Goal: Task Accomplishment & Management: Use online tool/utility

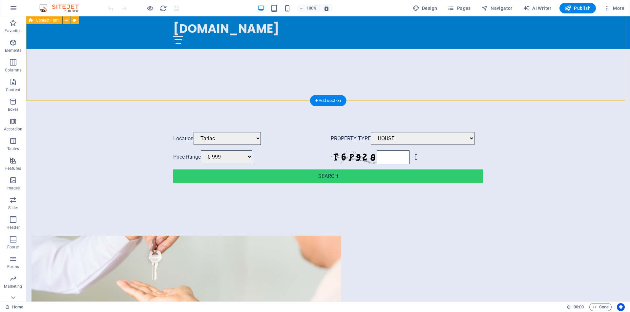
scroll to position [325, 0]
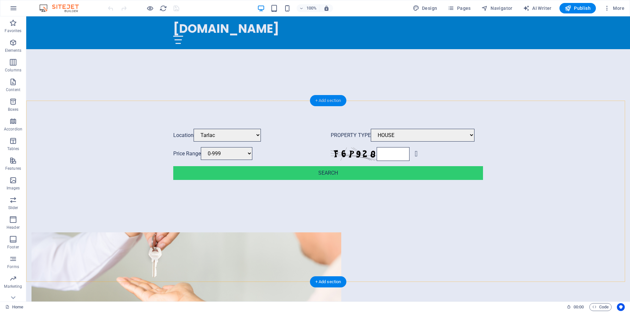
click at [322, 102] on div "+ Add section" at bounding box center [328, 100] width 36 height 11
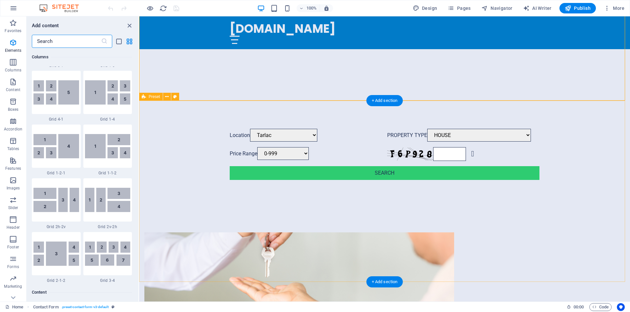
scroll to position [1148, 0]
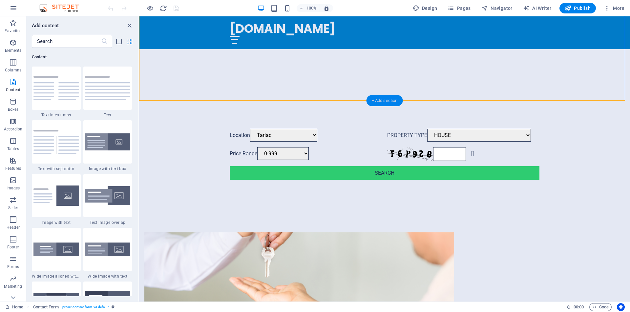
click at [373, 102] on div "+ Add section" at bounding box center [385, 100] width 36 height 11
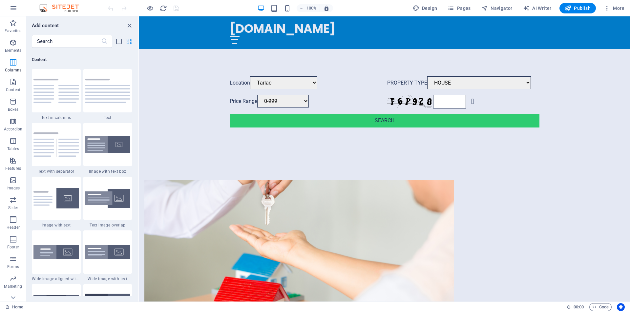
scroll to position [1144, 0]
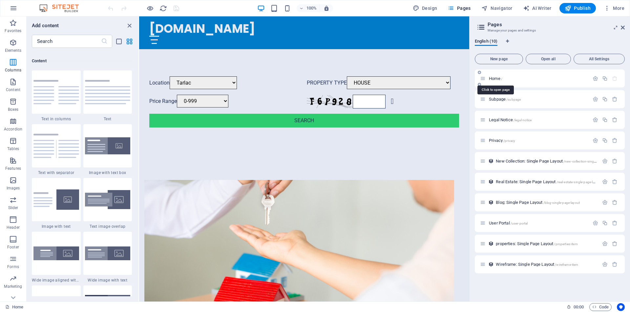
click at [498, 80] on span "Home /" at bounding box center [495, 78] width 13 height 5
click at [527, 77] on p "Home /" at bounding box center [538, 78] width 98 height 4
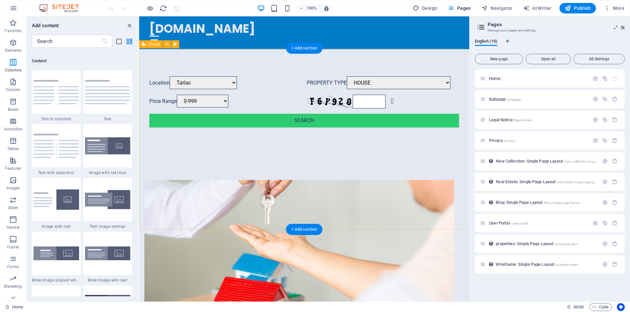
click at [256, 154] on div "Drop content here or Add elements Paste clipboard About Us At [GEOGRAPHIC_DATA]…" at bounding box center [304, 315] width 330 height 323
click at [308, 50] on div "+ Add section" at bounding box center [304, 48] width 36 height 11
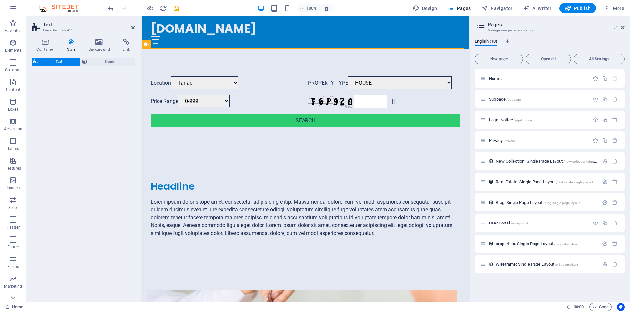
select select "preset-text-v2-default"
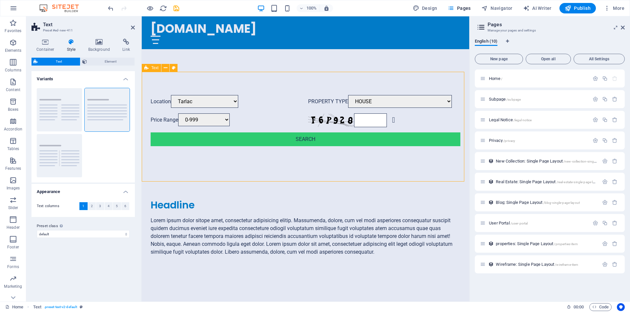
scroll to position [354, 0]
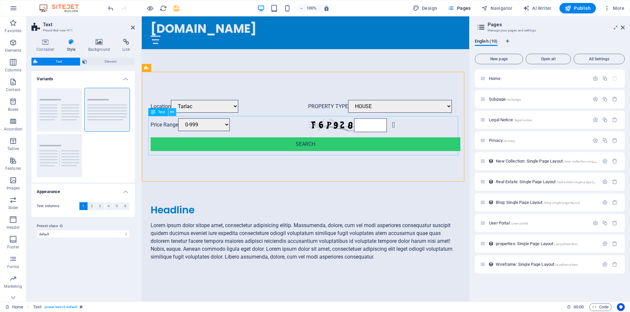
click at [174, 112] on icon at bounding box center [172, 112] width 4 height 7
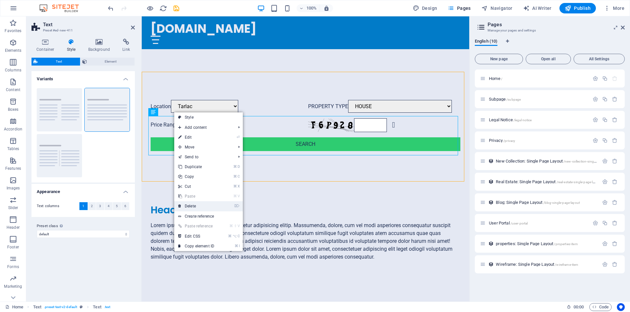
click at [201, 207] on link "⌦ Delete" at bounding box center [196, 207] width 44 height 10
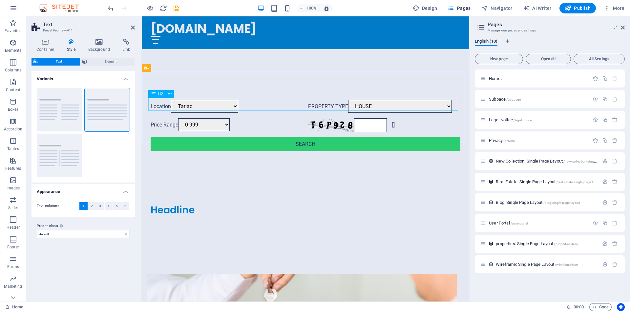
click at [179, 204] on div "Headline" at bounding box center [306, 210] width 310 height 13
click at [171, 96] on icon at bounding box center [170, 94] width 4 height 7
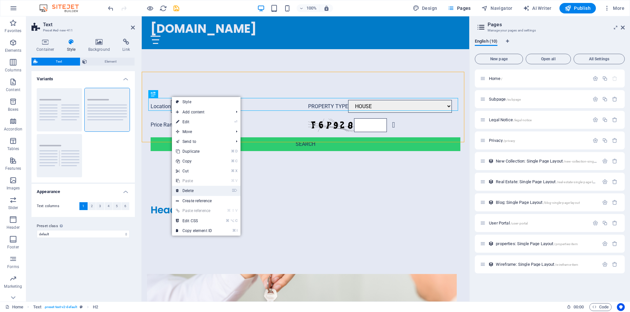
drag, startPoint x: 202, startPoint y: 191, endPoint x: 60, endPoint y: 175, distance: 142.4
click at [202, 191] on link "⌦ Delete" at bounding box center [194, 191] width 44 height 10
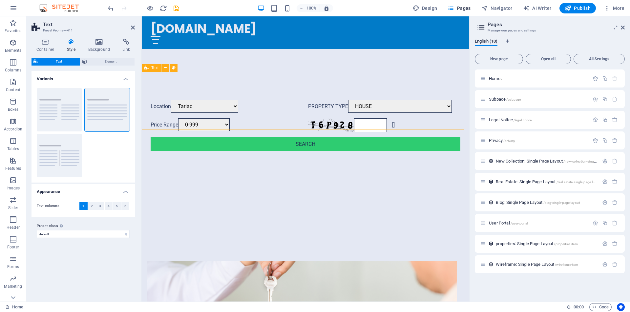
click at [189, 178] on div at bounding box center [306, 207] width 328 height 58
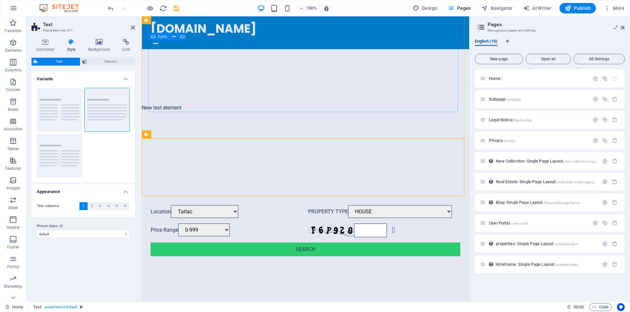
scroll to position [328, 0]
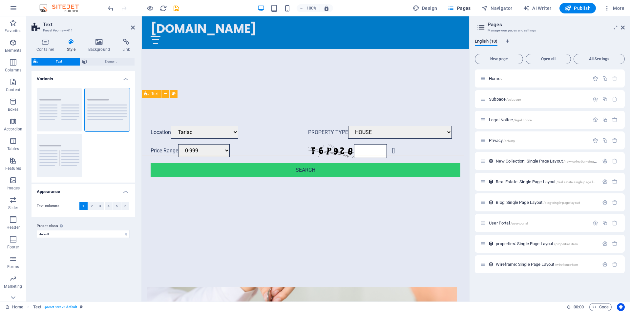
click at [203, 203] on div at bounding box center [306, 232] width 328 height 58
click at [13, 50] on p "Elements" at bounding box center [13, 50] width 17 height 5
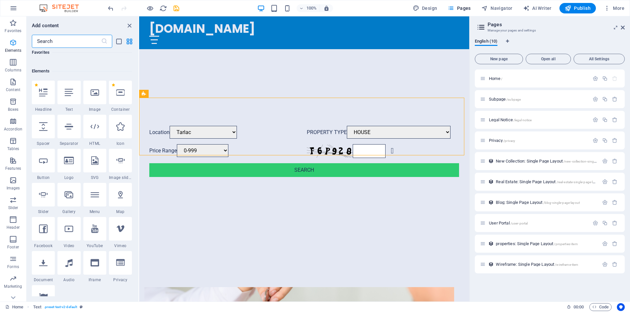
scroll to position [70, 0]
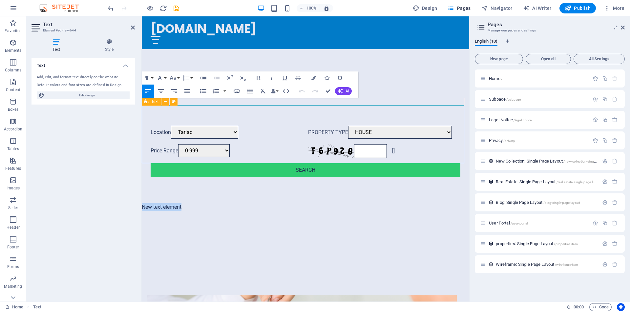
click at [162, 211] on div at bounding box center [306, 240] width 328 height 58
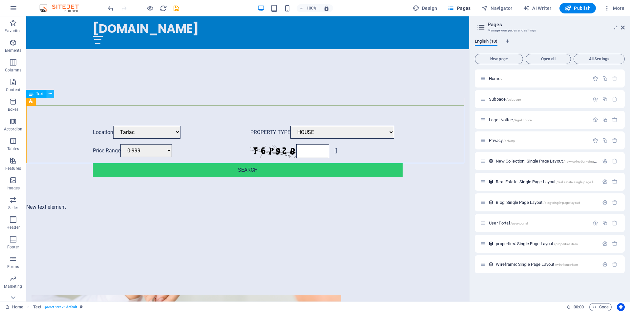
click at [51, 96] on icon at bounding box center [51, 94] width 4 height 7
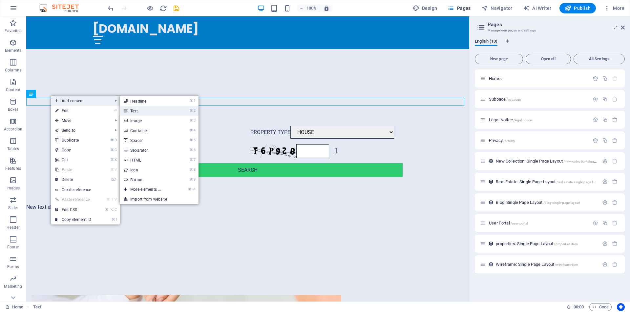
click at [142, 112] on link "⌘ 2 Text" at bounding box center [147, 111] width 54 height 10
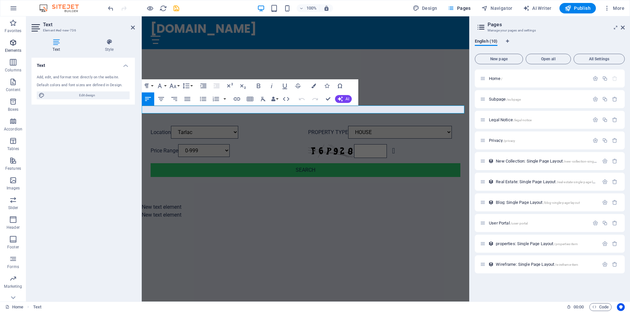
click at [12, 47] on span "Elements" at bounding box center [13, 47] width 26 height 16
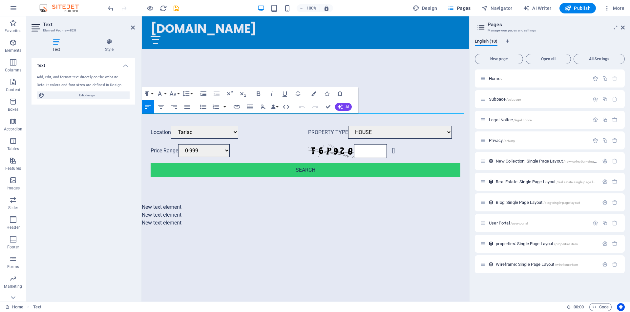
drag, startPoint x: 70, startPoint y: 77, endPoint x: 69, endPoint y: 0, distance: 77.1
click at [15, 251] on icon "button" at bounding box center [13, 249] width 8 height 8
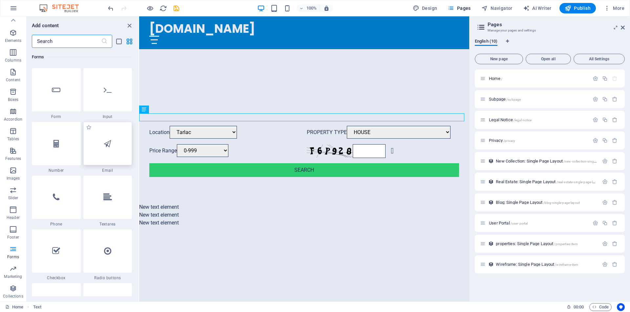
scroll to position [4953, 0]
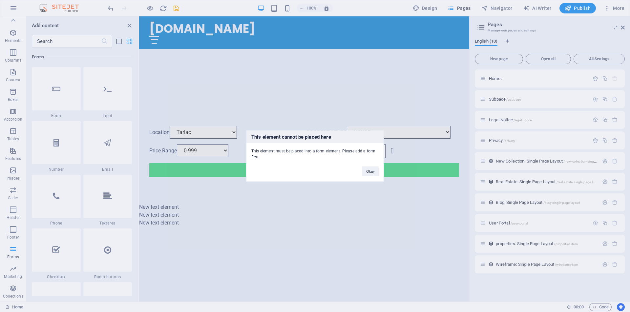
drag, startPoint x: 263, startPoint y: 156, endPoint x: 252, endPoint y: 151, distance: 11.6
click at [252, 151] on div "This element must be placed into a form element. Please add a form first." at bounding box center [314, 151] width 137 height 17
copy div "This element must be placed into a form element. Please add a form first."
click at [372, 173] on button "Okay" at bounding box center [370, 172] width 16 height 10
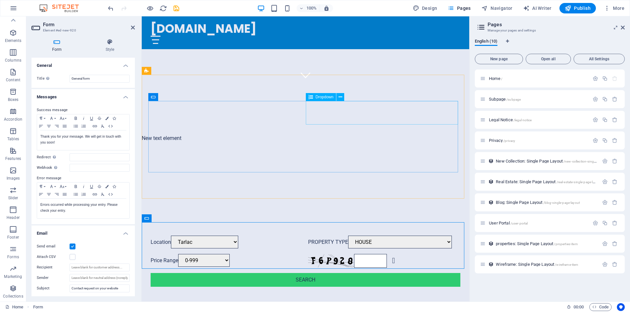
scroll to position [346, 0]
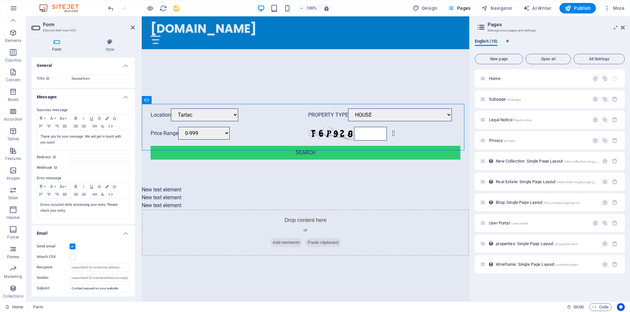
click at [15, 248] on icon "button" at bounding box center [13, 249] width 8 height 8
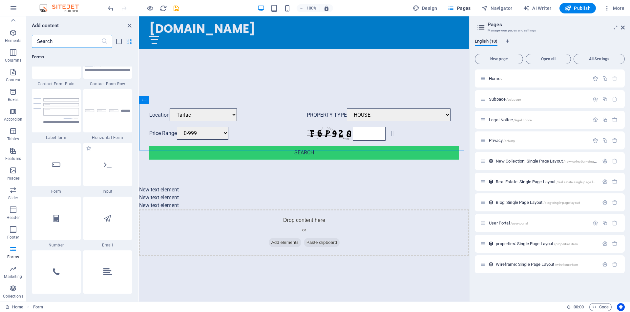
scroll to position [4949, 0]
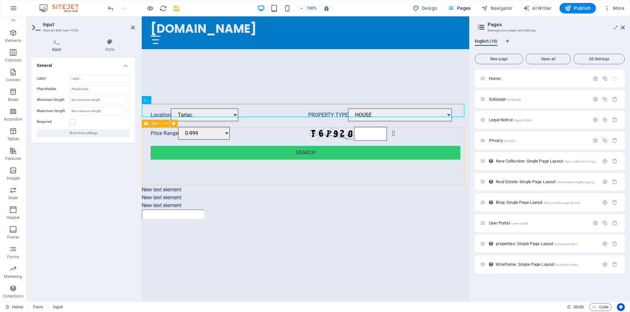
click at [187, 225] on div at bounding box center [306, 254] width 328 height 58
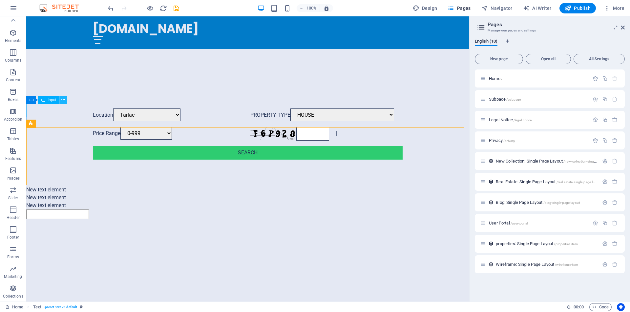
click at [63, 101] on icon at bounding box center [63, 100] width 4 height 7
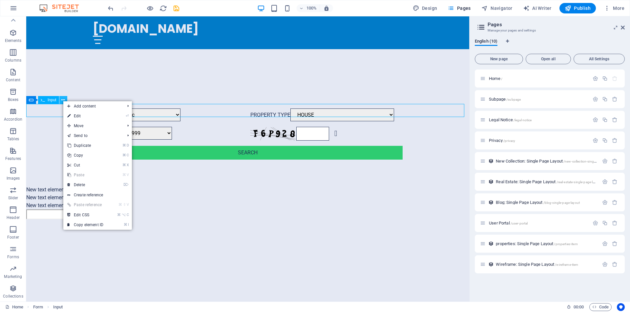
click at [63, 101] on icon at bounding box center [63, 100] width 4 height 7
click at [55, 100] on span "Input" at bounding box center [52, 100] width 9 height 4
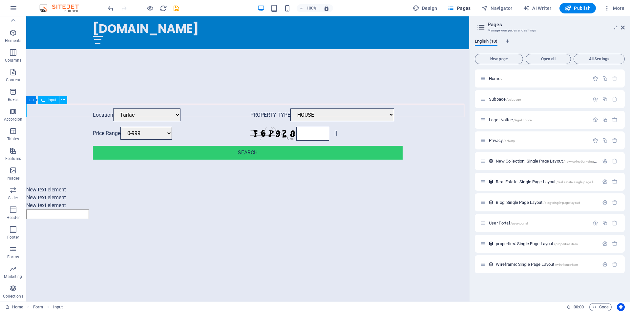
click at [55, 100] on span "Input" at bounding box center [52, 100] width 9 height 4
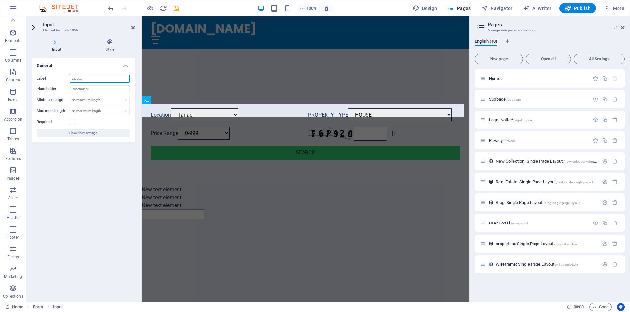
click at [88, 80] on input "Label" at bounding box center [100, 79] width 60 height 8
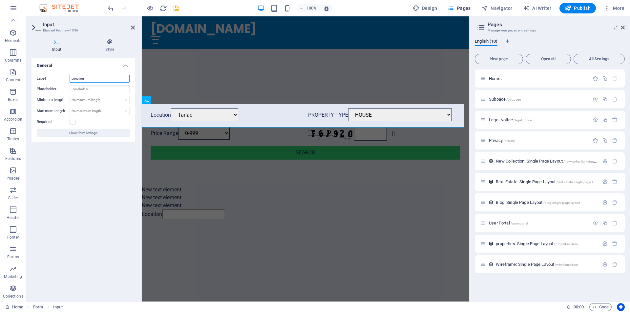
type input "Location"
click at [92, 89] on input "Placeholder" at bounding box center [100, 89] width 60 height 8
click at [539, 245] on span "properties: Single Page Layout /properties-item" at bounding box center [537, 244] width 82 height 5
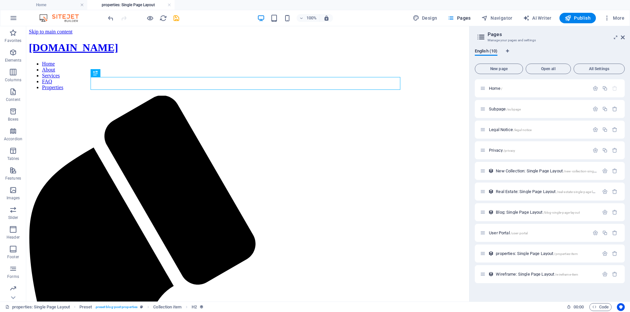
scroll to position [0, 0]
select select "68b6885b23b5203569065941"
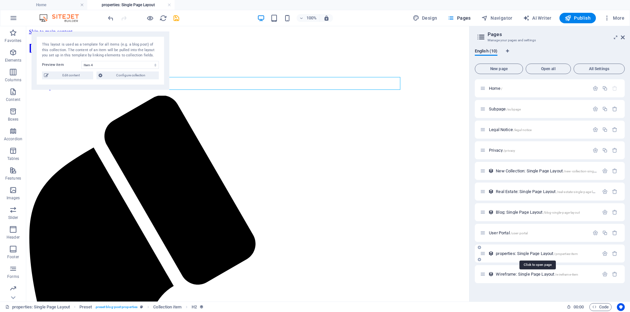
click at [552, 252] on span "properties: Single Page Layout /properties-item" at bounding box center [537, 253] width 82 height 5
click at [76, 75] on span "Edit content" at bounding box center [71, 76] width 41 height 8
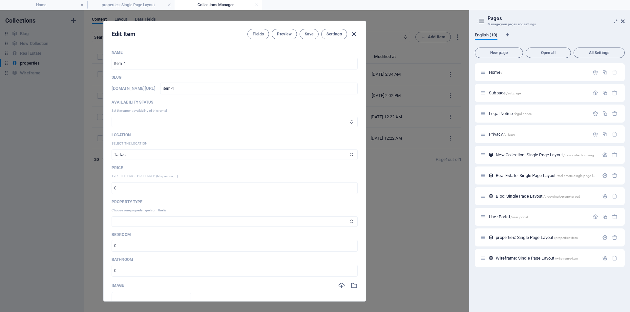
click at [355, 34] on icon "button" at bounding box center [354, 35] width 8 height 8
type input "item-4"
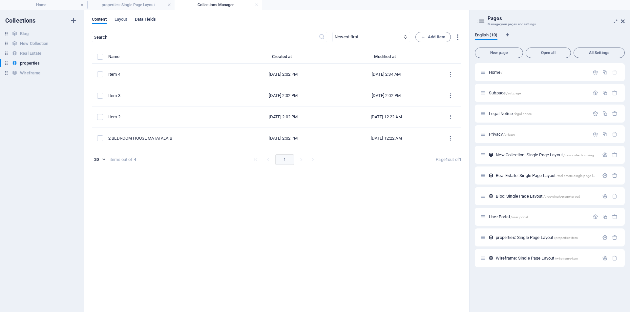
click at [154, 19] on span "Data Fields" at bounding box center [145, 19] width 21 height 9
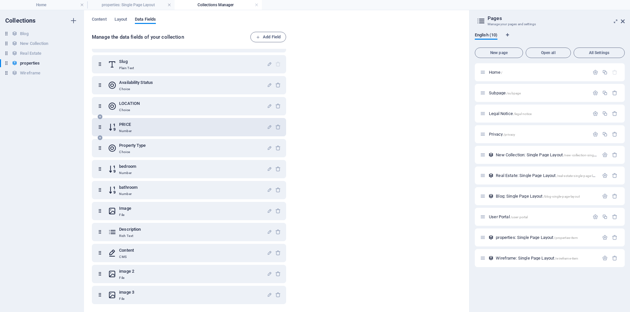
scroll to position [48, 0]
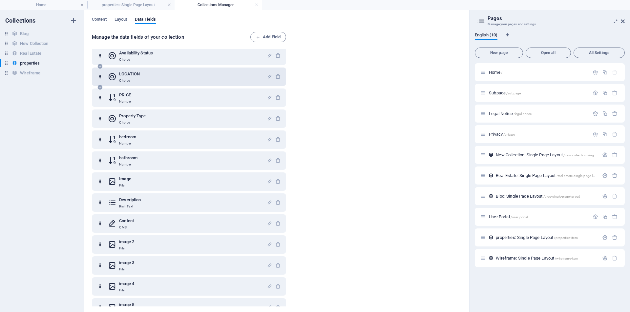
click at [135, 76] on h6 "LOCATION" at bounding box center [129, 74] width 21 height 8
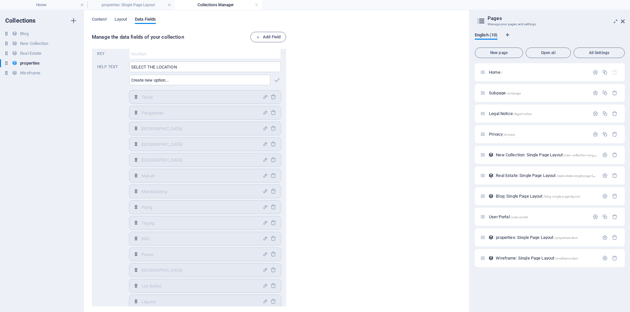
scroll to position [83, 0]
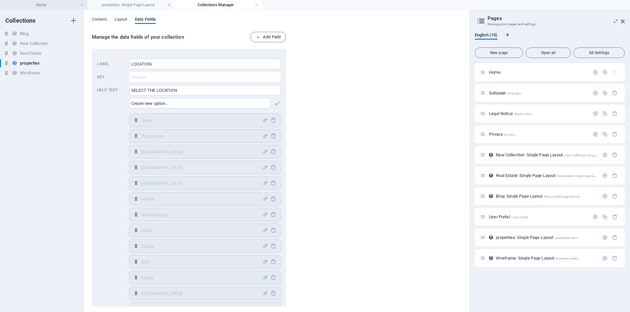
click at [52, 5] on h4 "Home" at bounding box center [43, 4] width 87 height 7
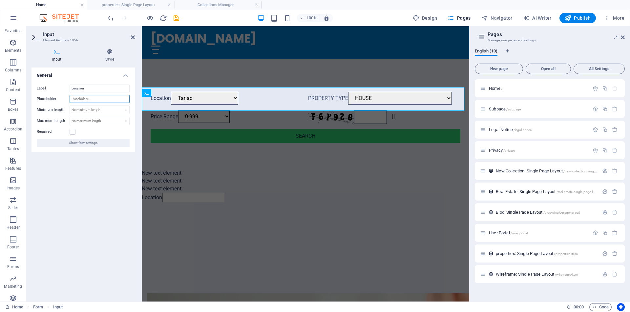
click at [93, 96] on input "Placeholder" at bounding box center [100, 99] width 60 height 8
click at [73, 134] on label at bounding box center [73, 132] width 6 height 6
click at [0, 0] on input "Required" at bounding box center [0, 0] width 0 height 0
click at [81, 99] on input "Tarlac" at bounding box center [100, 99] width 60 height 8
type input "T"
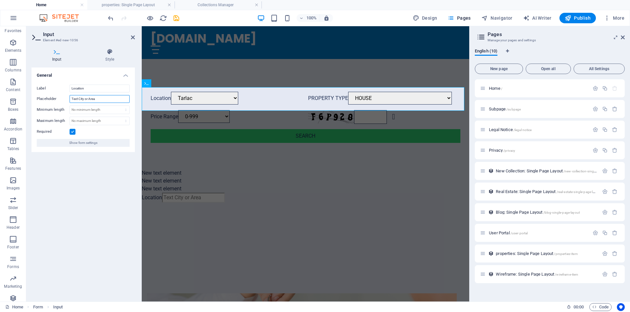
click at [78, 100] on input "Text City or Area" at bounding box center [100, 99] width 60 height 8
type input "Type City or Area"
click at [88, 144] on span "Show form settings" at bounding box center [83, 143] width 28 height 8
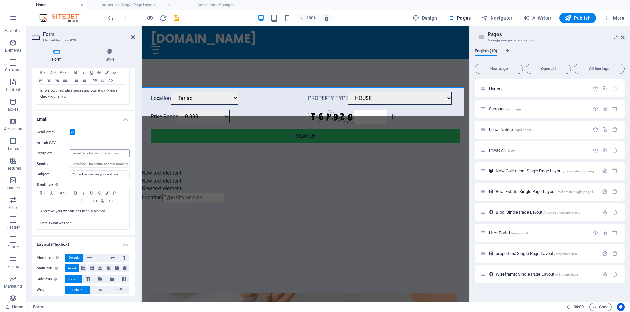
scroll to position [138, 0]
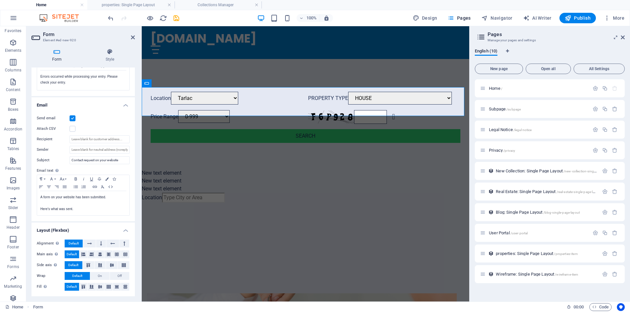
click at [126, 105] on h4 "Email" at bounding box center [83, 103] width 103 height 12
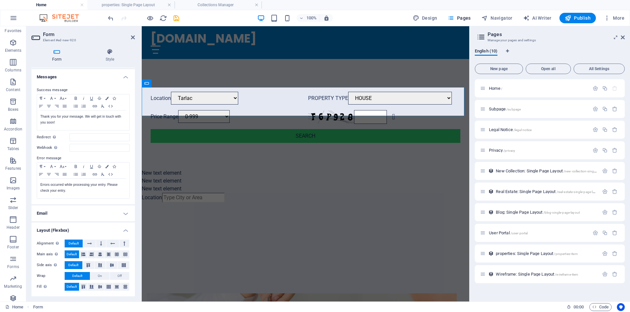
click at [126, 230] on h4 "Layout (Flexbox)" at bounding box center [83, 229] width 103 height 12
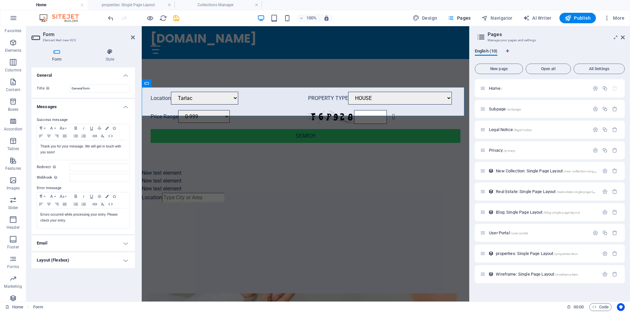
click at [126, 105] on h4 "Messages" at bounding box center [83, 105] width 103 height 12
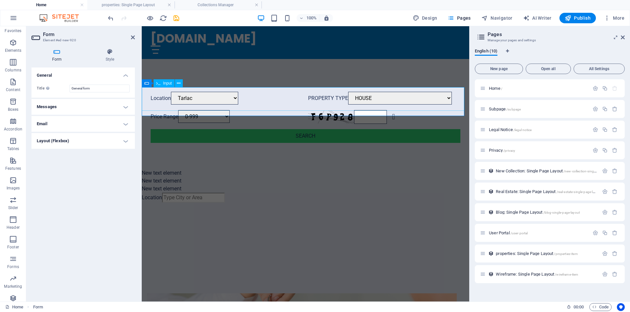
click at [168, 83] on span "Input" at bounding box center [167, 83] width 9 height 4
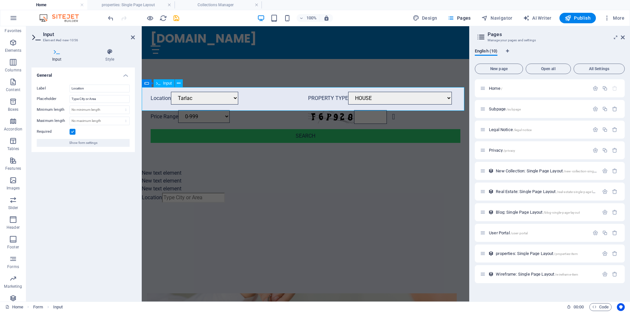
click at [166, 85] on span "Input" at bounding box center [167, 83] width 9 height 4
click at [128, 75] on h4 "General" at bounding box center [83, 74] width 103 height 12
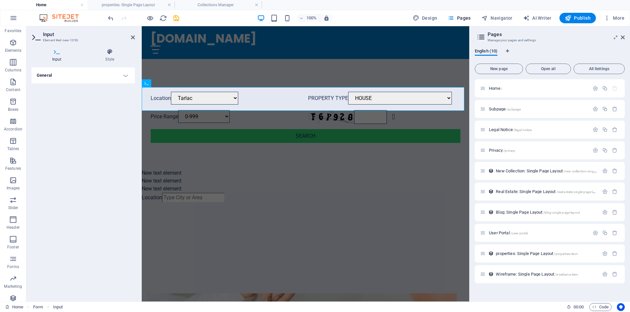
click at [59, 57] on h4 "Input" at bounding box center [58, 56] width 53 height 14
click at [34, 37] on icon at bounding box center [37, 36] width 10 height 9
click at [54, 38] on h3 "Element #ed-new-1056" at bounding box center [82, 40] width 79 height 6
click at [127, 76] on h4 "General" at bounding box center [83, 76] width 103 height 16
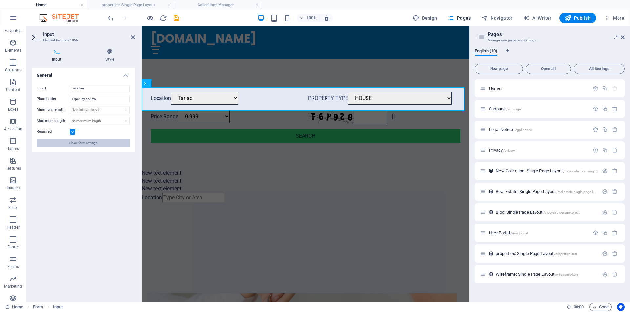
click at [87, 141] on span "Show form settings" at bounding box center [83, 143] width 28 height 8
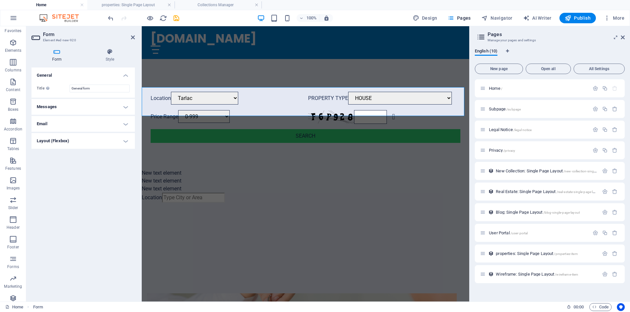
click at [78, 142] on h4 "Layout (Flexbox)" at bounding box center [83, 141] width 103 height 16
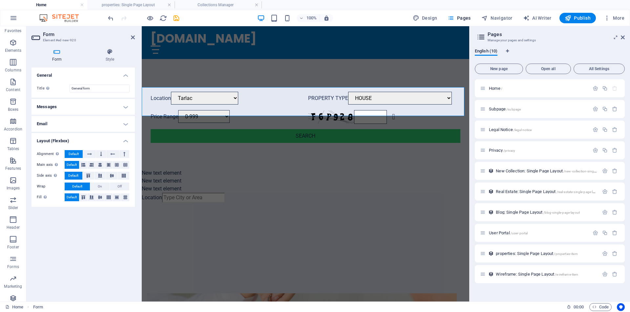
click at [127, 109] on h4 "Messages" at bounding box center [83, 107] width 103 height 16
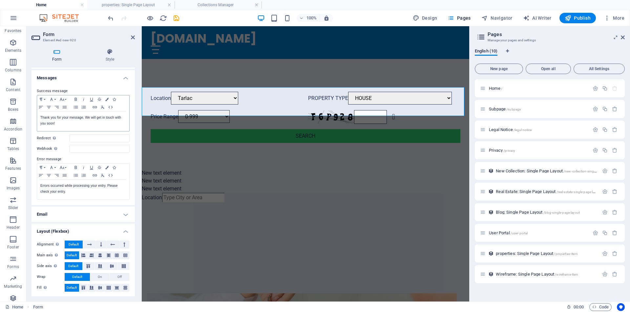
scroll to position [30, 0]
click at [167, 83] on icon at bounding box center [168, 83] width 4 height 7
click at [193, 193] on input "text" at bounding box center [193, 198] width 63 height 10
drag, startPoint x: 132, startPoint y: 38, endPoint x: 105, endPoint y: 12, distance: 37.1
click at [132, 38] on icon at bounding box center [133, 37] width 4 height 5
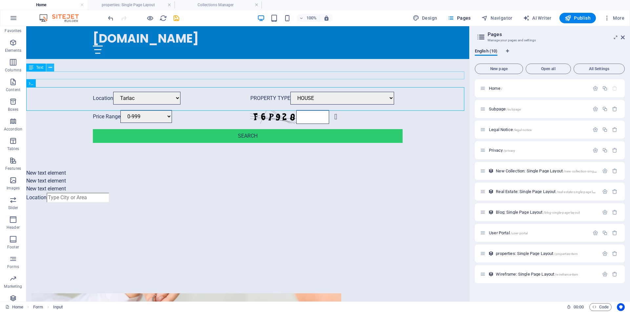
click at [53, 68] on button at bounding box center [50, 68] width 8 height 8
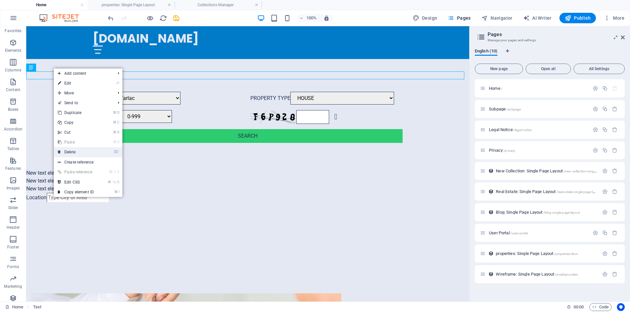
drag, startPoint x: 75, startPoint y: 153, endPoint x: 49, endPoint y: 126, distance: 37.4
click at [75, 153] on link "⌦ Delete" at bounding box center [76, 152] width 44 height 10
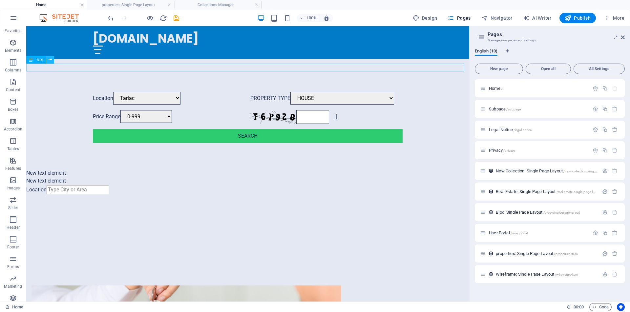
click at [50, 61] on icon at bounding box center [51, 59] width 4 height 7
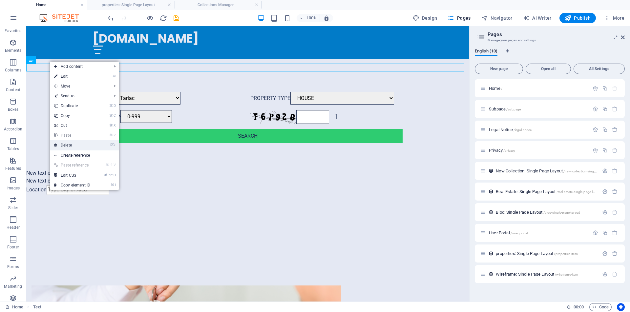
click at [73, 142] on link "⌦ Delete" at bounding box center [72, 145] width 44 height 10
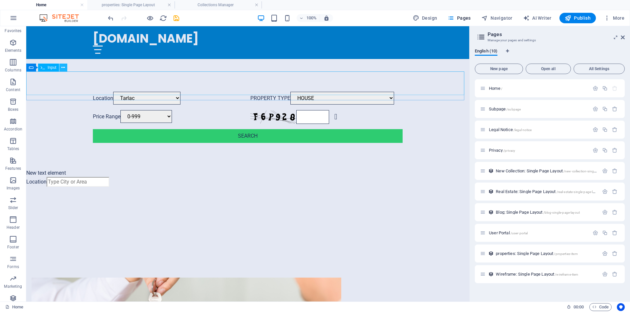
click at [64, 68] on icon at bounding box center [63, 67] width 4 height 7
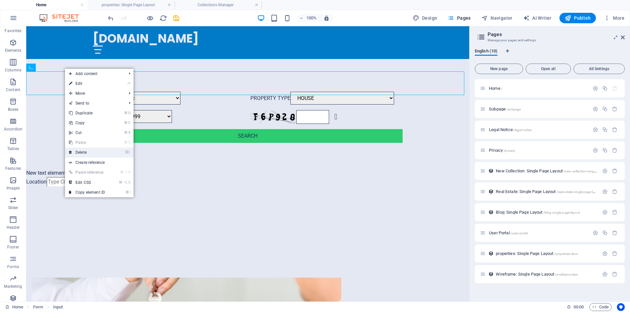
click at [86, 151] on link "⌦ Delete" at bounding box center [87, 153] width 44 height 10
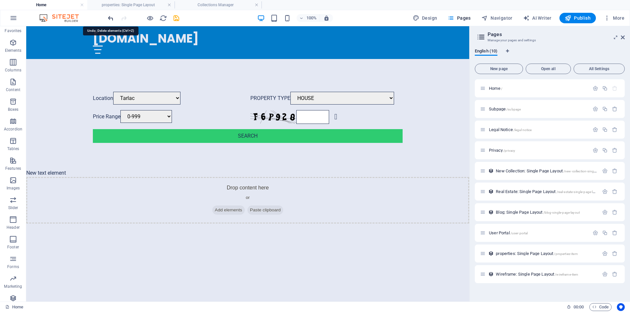
click at [109, 17] on icon "undo" at bounding box center [111, 18] width 8 height 8
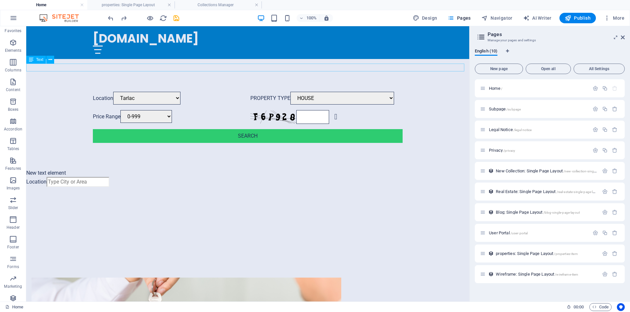
click at [57, 169] on div "New text element" at bounding box center [247, 173] width 443 height 8
click at [70, 169] on div "New text element" at bounding box center [247, 173] width 443 height 8
click at [52, 61] on icon at bounding box center [51, 59] width 4 height 7
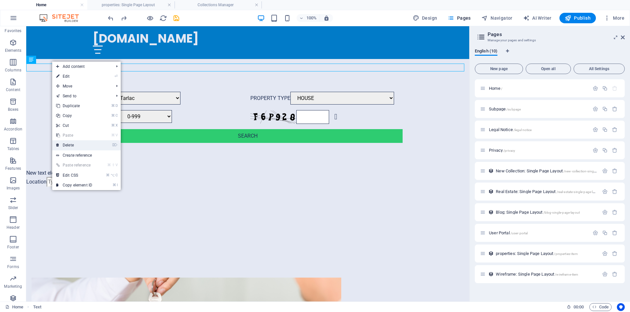
click at [75, 147] on link "⌦ Delete" at bounding box center [74, 145] width 44 height 10
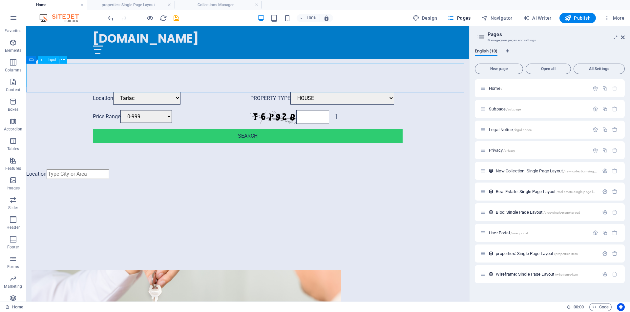
click at [53, 60] on span "Input" at bounding box center [52, 60] width 9 height 4
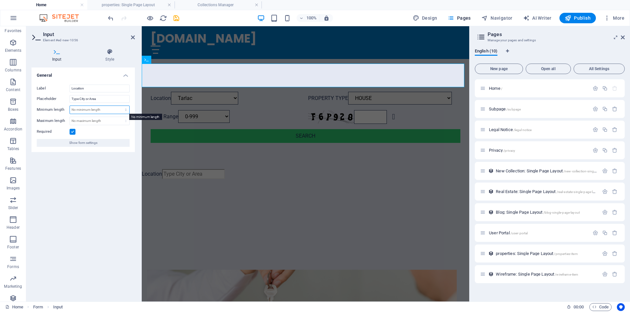
click at [91, 109] on select "No minimum length chars" at bounding box center [99, 110] width 59 height 8
click at [70, 106] on select "No minimum length chars" at bounding box center [99, 110] width 59 height 8
click at [127, 109] on select "No minimum length chars" at bounding box center [99, 110] width 59 height 8
select select "characters"
click at [120, 106] on select "No minimum length chars" at bounding box center [99, 110] width 59 height 8
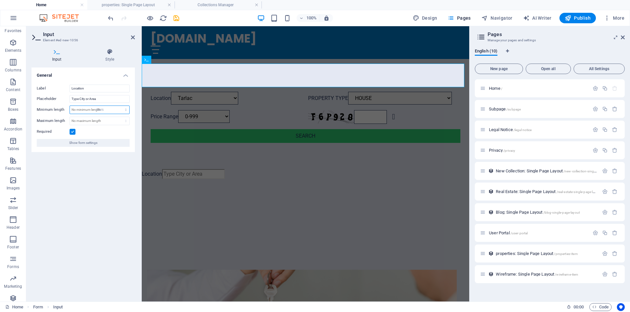
type input "0"
click at [91, 110] on input "0" at bounding box center [99, 110] width 59 height 8
type input "3"
click at [114, 121] on select "No maximum length chars" at bounding box center [99, 121] width 59 height 8
select select "characters"
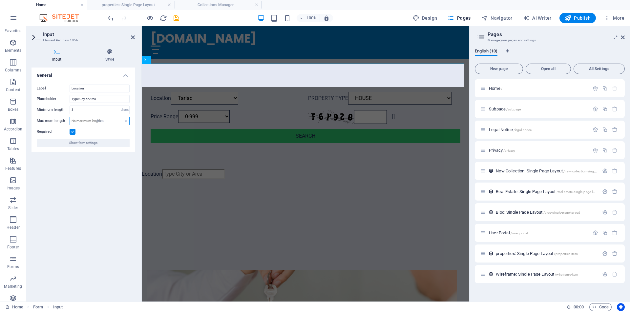
click at [120, 117] on select "No maximum length chars" at bounding box center [99, 121] width 59 height 8
type input "50"
click at [75, 164] on div "General Label Location Placeholder Type City or Area Minimum length 3 No minimu…" at bounding box center [83, 182] width 103 height 229
click at [72, 134] on label at bounding box center [73, 132] width 6 height 6
click at [0, 0] on input "Required" at bounding box center [0, 0] width 0 height 0
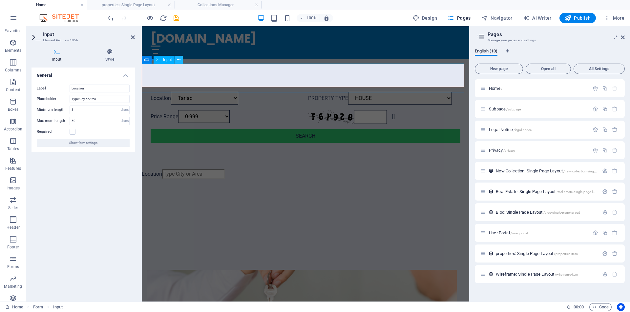
click at [179, 60] on icon at bounding box center [179, 59] width 4 height 7
click at [162, 169] on input "text" at bounding box center [193, 174] width 63 height 10
click at [179, 60] on icon at bounding box center [179, 59] width 4 height 7
click at [166, 169] on div "Location" at bounding box center [306, 174] width 328 height 11
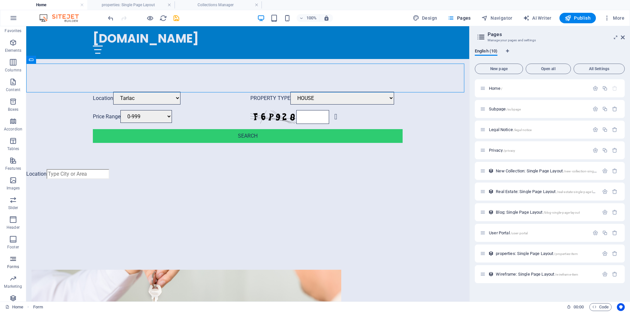
click at [15, 264] on button "Forms" at bounding box center [13, 263] width 26 height 20
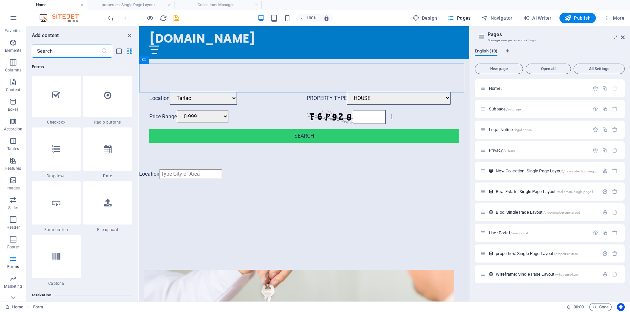
scroll to position [5108, 0]
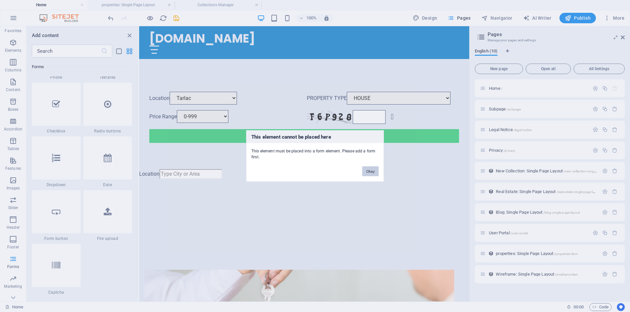
click at [370, 171] on button "Okay" at bounding box center [370, 172] width 16 height 10
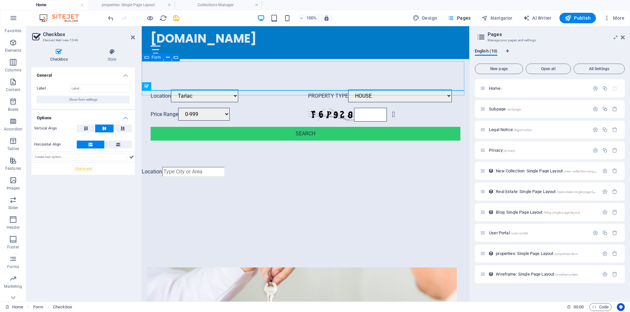
scroll to position [365, 0]
drag, startPoint x: 56, startPoint y: 104, endPoint x: 33, endPoint y: 0, distance: 106.5
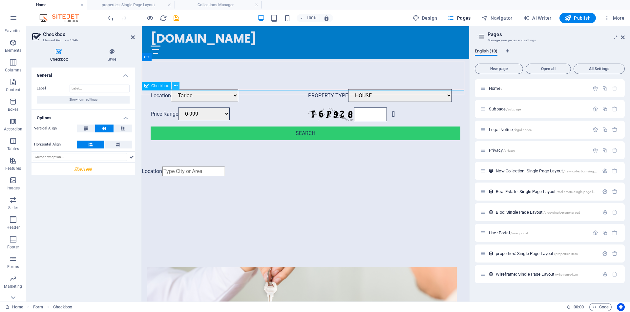
click at [176, 87] on icon at bounding box center [176, 86] width 4 height 7
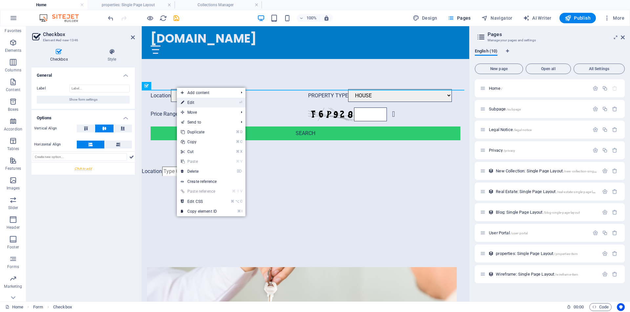
click at [191, 101] on link "⏎ Edit" at bounding box center [199, 103] width 44 height 10
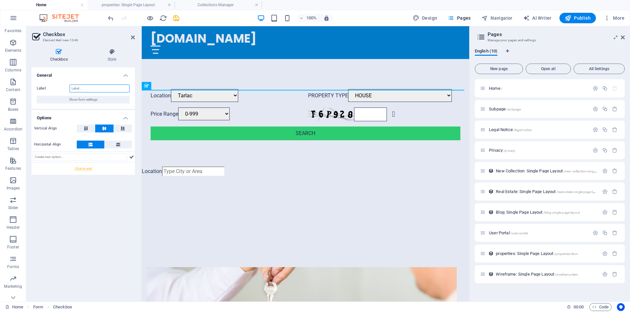
click at [85, 88] on input "Label" at bounding box center [100, 89] width 60 height 8
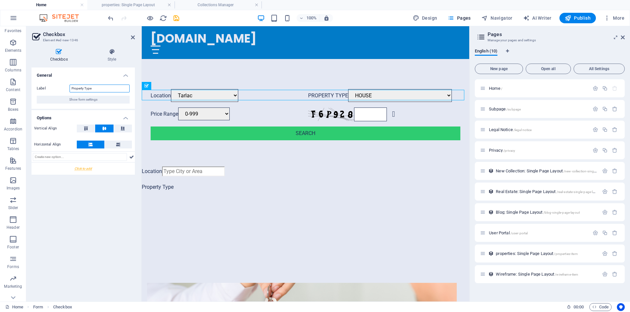
type input "Property Type"
click at [87, 99] on span "Show form settings" at bounding box center [83, 100] width 28 height 8
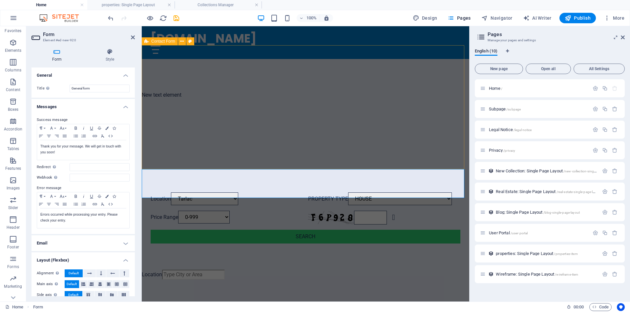
scroll to position [267, 0]
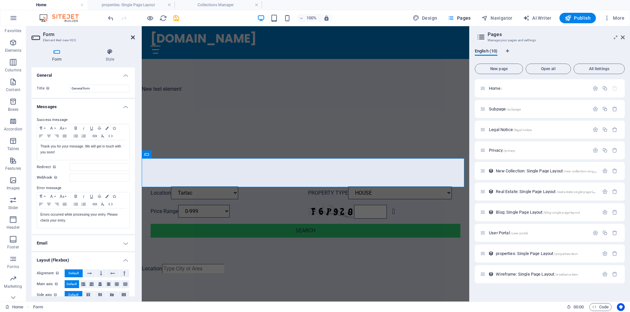
click at [133, 37] on icon at bounding box center [133, 37] width 4 height 5
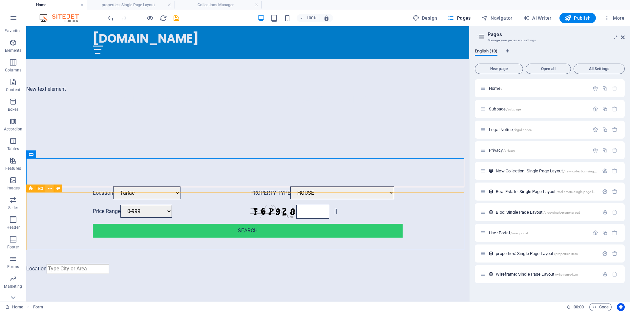
click at [51, 189] on icon at bounding box center [50, 188] width 4 height 7
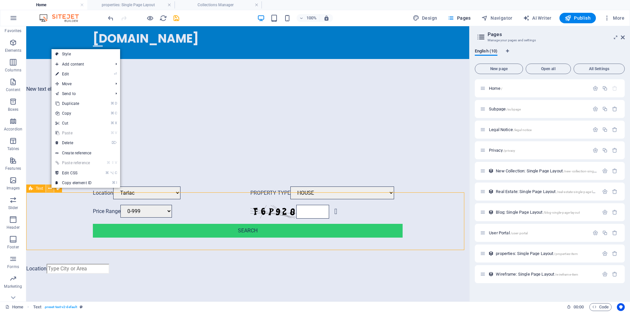
click at [50, 189] on icon at bounding box center [50, 188] width 4 height 7
click at [68, 144] on link "⌦ Delete" at bounding box center [72, 144] width 44 height 10
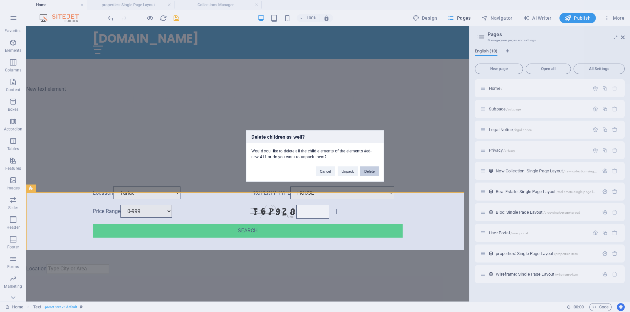
drag, startPoint x: 373, startPoint y: 173, endPoint x: 346, endPoint y: 146, distance: 37.1
click at [373, 173] on button "Delete" at bounding box center [369, 172] width 18 height 10
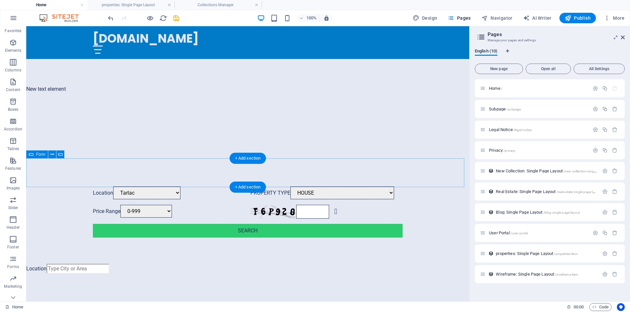
click at [32, 264] on div "Location" at bounding box center [247, 269] width 443 height 11
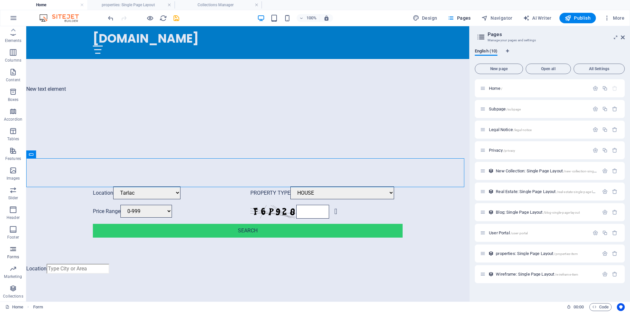
click at [11, 252] on icon "button" at bounding box center [13, 249] width 8 height 8
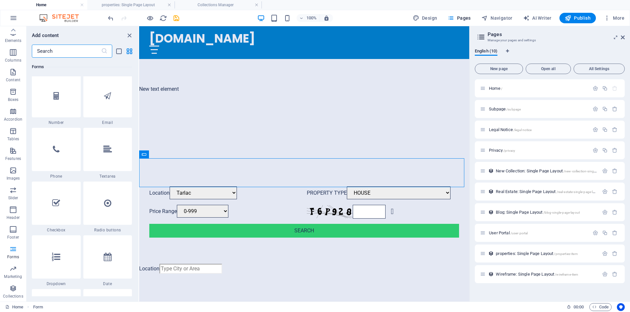
scroll to position [5015, 0]
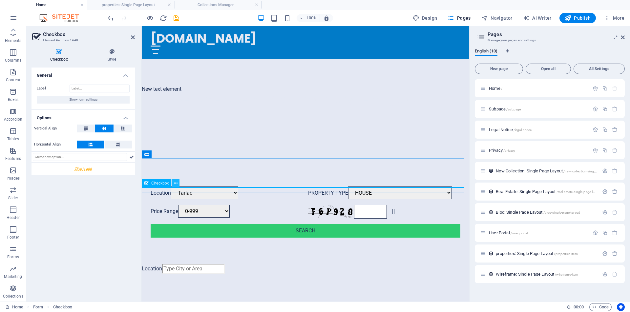
click at [175, 184] on icon at bounding box center [176, 183] width 4 height 7
click at [159, 184] on span "Checkbox" at bounding box center [159, 183] width 17 height 4
type input "HOUSE"
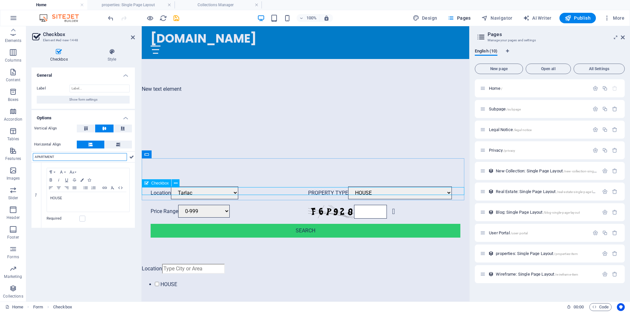
type input "APARTMENT"
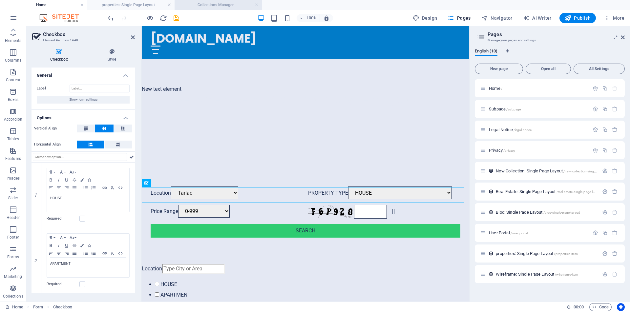
click at [220, 6] on h4 "Collections Manager" at bounding box center [218, 4] width 87 height 7
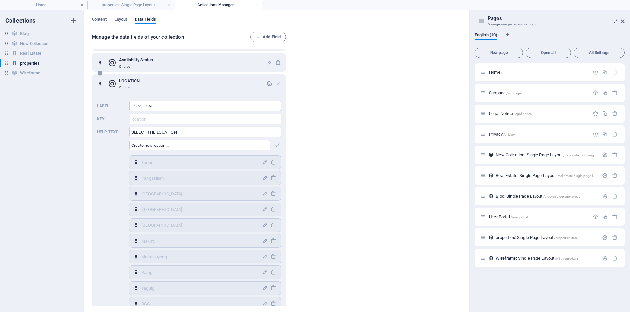
scroll to position [10, 0]
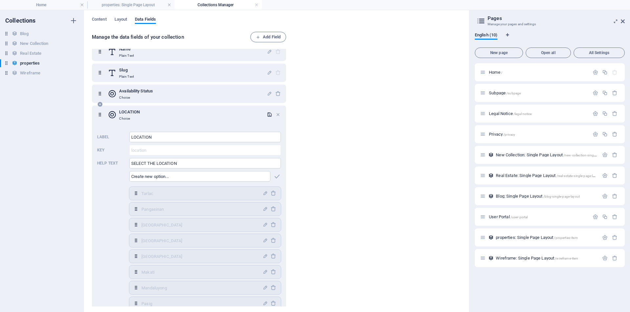
click at [269, 116] on icon "button" at bounding box center [270, 115] width 6 height 6
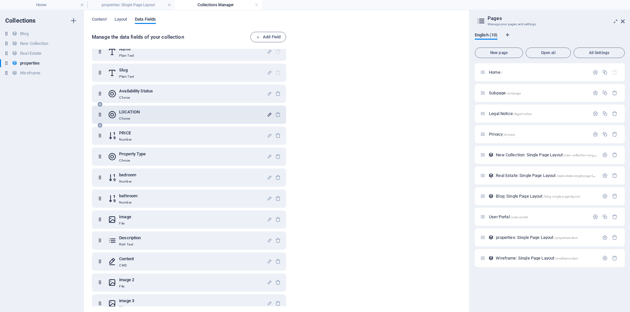
scroll to position [67, 0]
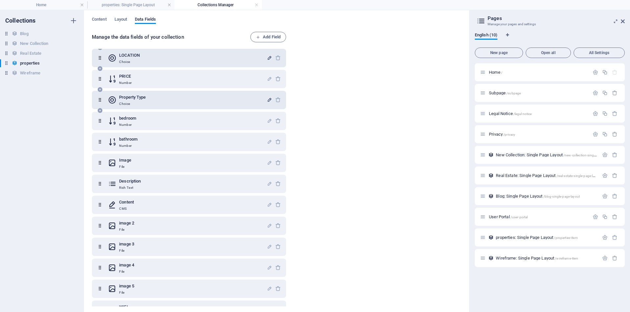
click at [268, 101] on icon "button" at bounding box center [270, 100] width 6 height 6
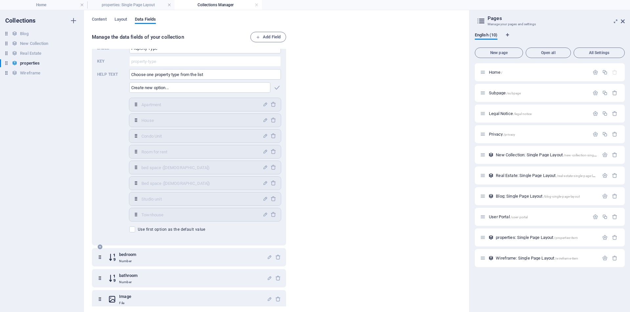
scroll to position [135, 0]
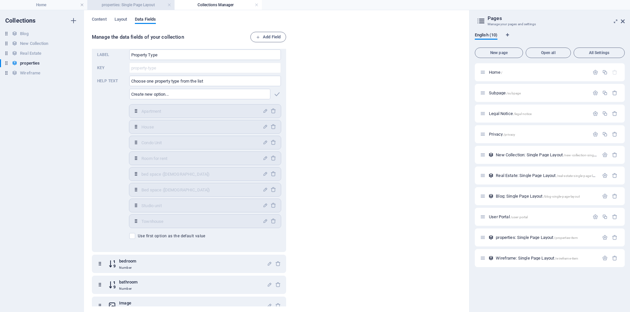
click at [112, 5] on h4 "properties: Single Page Layout" at bounding box center [130, 4] width 87 height 7
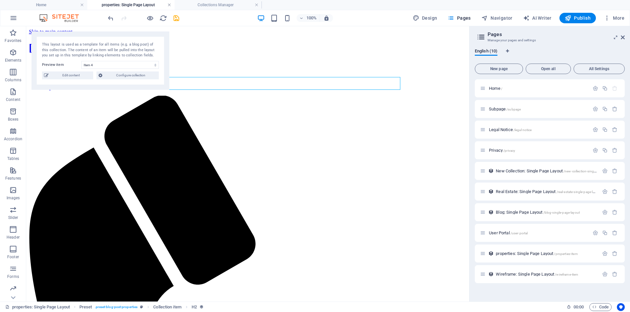
click at [169, 6] on link at bounding box center [169, 5] width 4 height 6
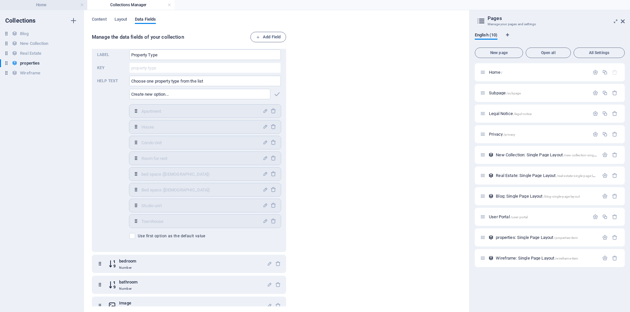
click at [58, 5] on h4 "Home" at bounding box center [43, 4] width 87 height 7
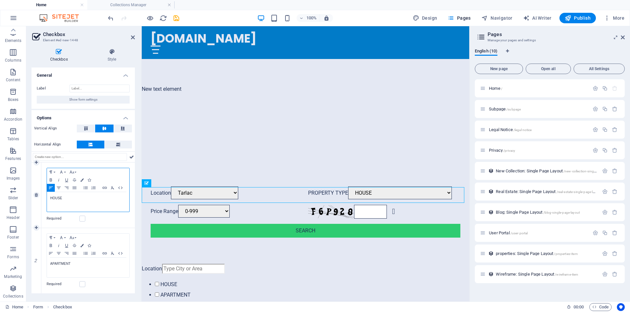
click at [67, 198] on p "HOUSE" at bounding box center [88, 199] width 76 height 6
click at [75, 174] on icon "button" at bounding box center [72, 172] width 8 height 5
click at [56, 200] on p "​A" at bounding box center [88, 199] width 76 height 6
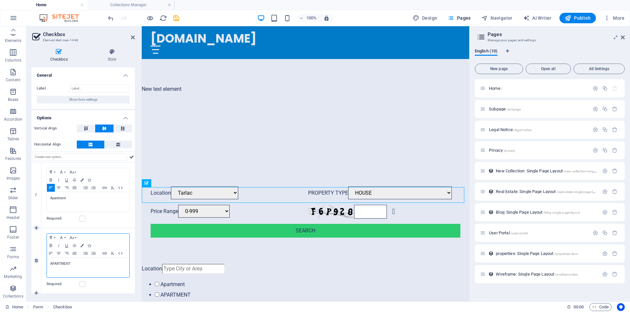
click at [73, 265] on p "APARTMENT" at bounding box center [88, 264] width 76 height 6
click at [130, 158] on icon at bounding box center [131, 157] width 5 height 8
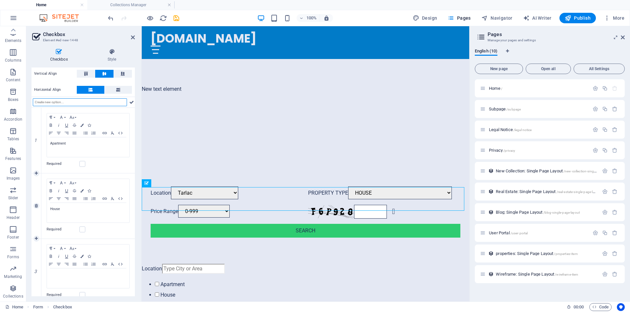
scroll to position [63, 0]
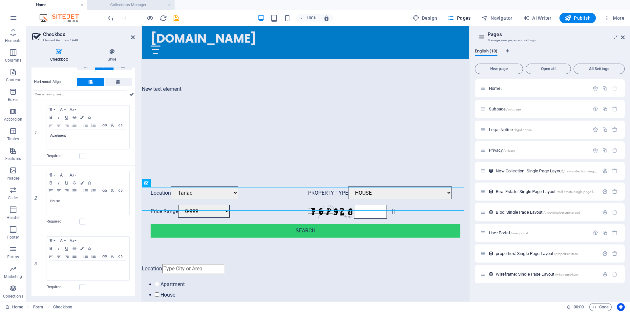
click at [127, 4] on h4 "Collections Manager" at bounding box center [130, 4] width 87 height 7
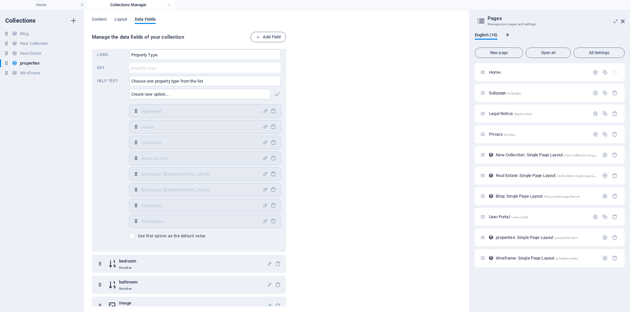
scroll to position [0, 0]
click at [58, 4] on h4 "Home" at bounding box center [43, 4] width 87 height 7
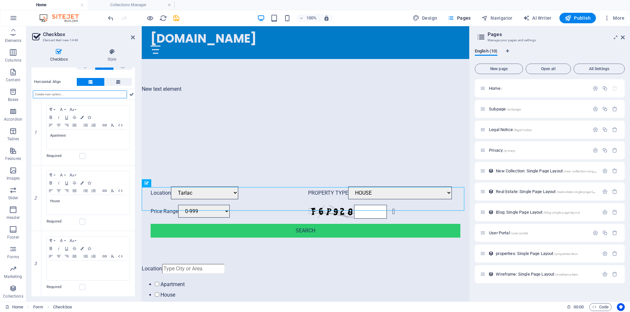
click at [48, 93] on input "text" at bounding box center [80, 95] width 94 height 8
type input "Condo Unit"
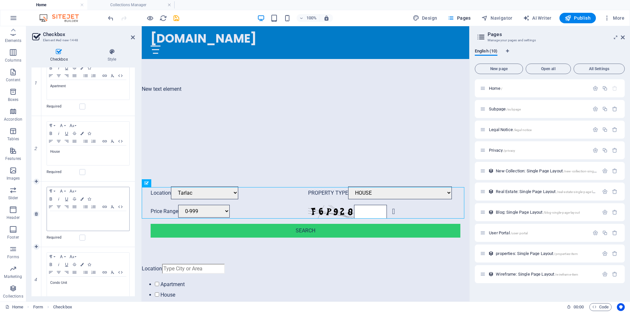
scroll to position [114, 0]
click at [37, 212] on icon at bounding box center [36, 213] width 3 height 4
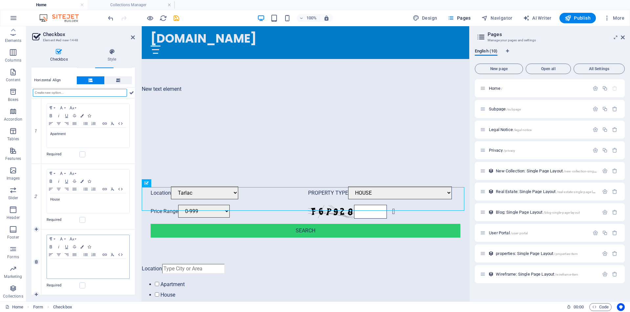
scroll to position [66, 0]
click at [63, 265] on p at bounding box center [88, 264] width 76 height 6
click at [86, 95] on input "text" at bounding box center [80, 95] width 94 height 8
click at [132, 6] on h4 "Collections Manager" at bounding box center [130, 4] width 87 height 7
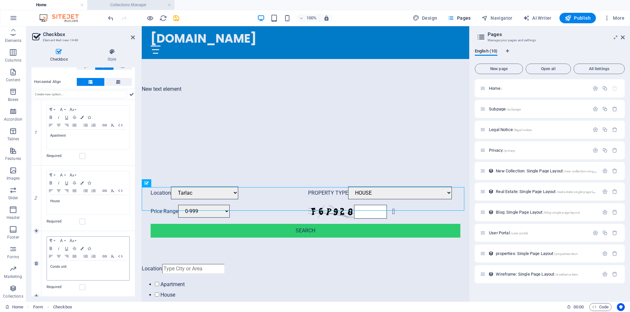
scroll to position [0, 0]
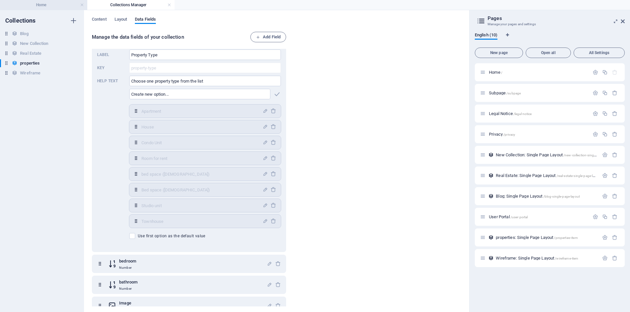
click at [40, 5] on h4 "Home" at bounding box center [43, 4] width 87 height 7
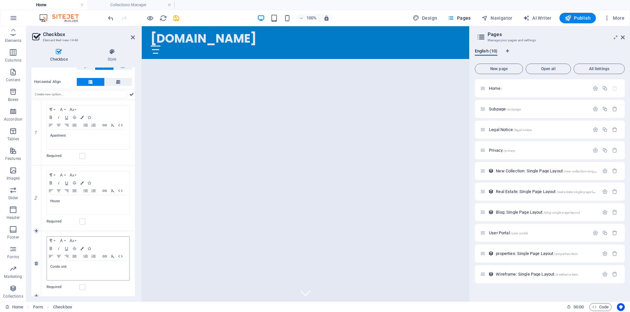
scroll to position [267, 0]
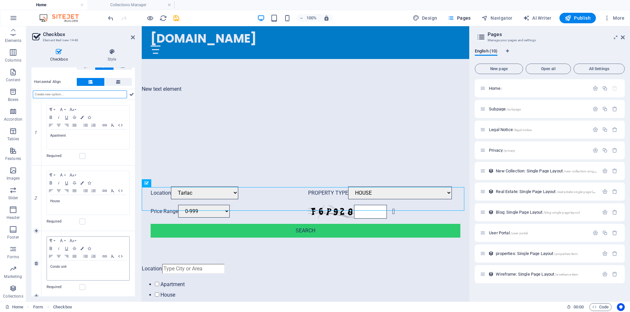
click at [46, 92] on input "text" at bounding box center [80, 95] width 94 height 8
type input "Room for Rent"
type input "Bed Space ([DEMOGRAPHIC_DATA])"
click at [139, 5] on h4 "Collections Manager" at bounding box center [130, 4] width 87 height 7
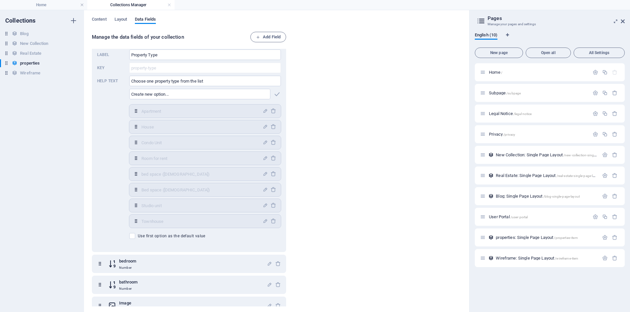
scroll to position [0, 0]
click at [50, 5] on h4 "Home" at bounding box center [43, 4] width 87 height 7
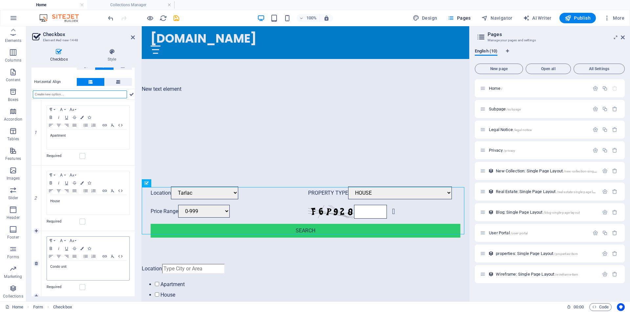
click at [53, 95] on input "text" at bounding box center [80, 95] width 94 height 8
type input "Studio Unit"
type input "Townhouse"
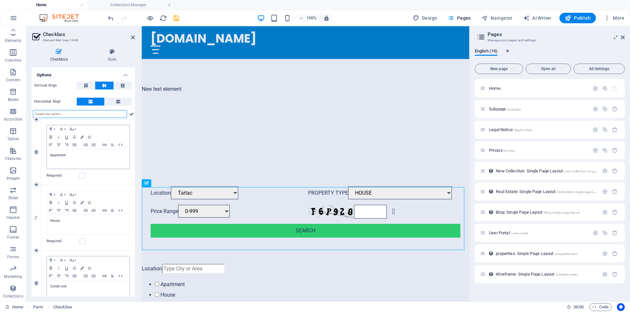
scroll to position [41, 0]
click at [131, 116] on icon at bounding box center [131, 116] width 5 height 8
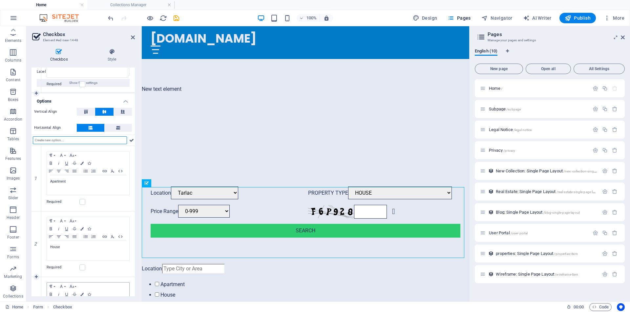
scroll to position [0, 0]
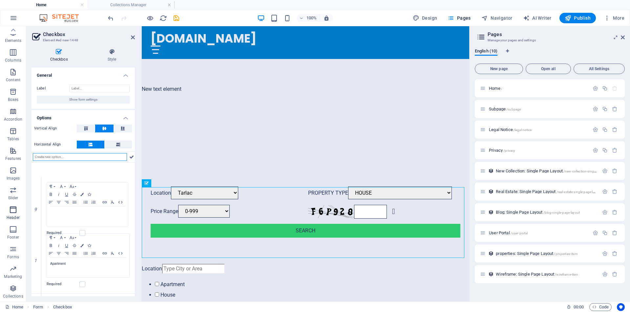
drag, startPoint x: 37, startPoint y: 261, endPoint x: 21, endPoint y: 206, distance: 56.6
click at [21, 206] on span "Header" at bounding box center [13, 214] width 26 height 16
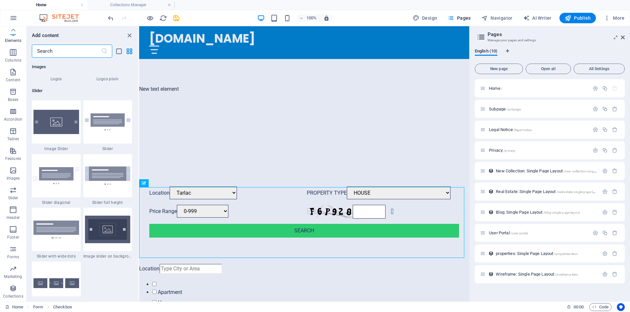
scroll to position [3952, 0]
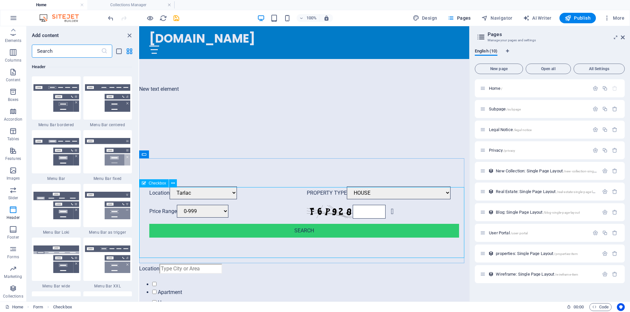
click at [159, 184] on span "Checkbox" at bounding box center [157, 183] width 17 height 4
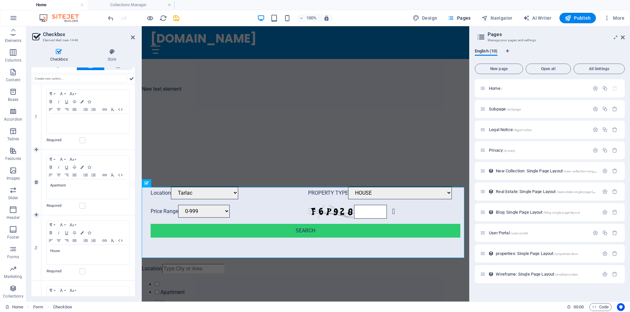
scroll to position [0, 0]
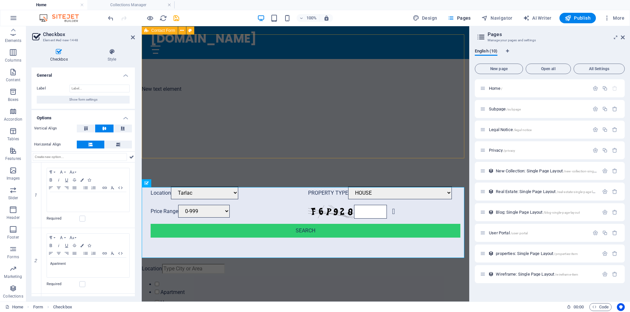
click at [185, 160] on div "Location [GEOGRAPHIC_DATA] PROPERTY TYPE HOUSE BED SPACE ([DEMOGRAPHIC_DATA]) B…" at bounding box center [306, 212] width 328 height 104
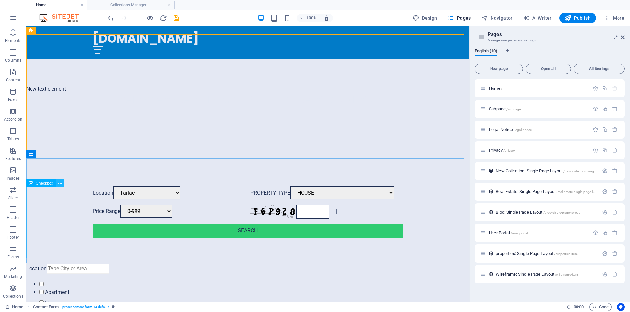
click at [61, 185] on icon at bounding box center [60, 183] width 4 height 7
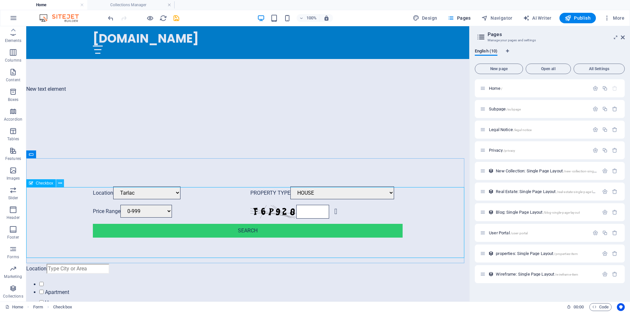
click at [60, 184] on icon at bounding box center [60, 183] width 4 height 7
click at [61, 185] on icon at bounding box center [60, 183] width 4 height 7
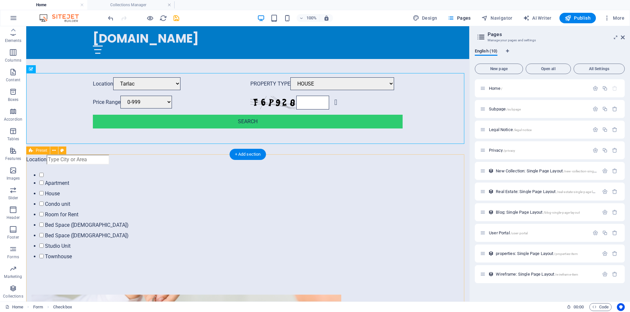
scroll to position [382, 0]
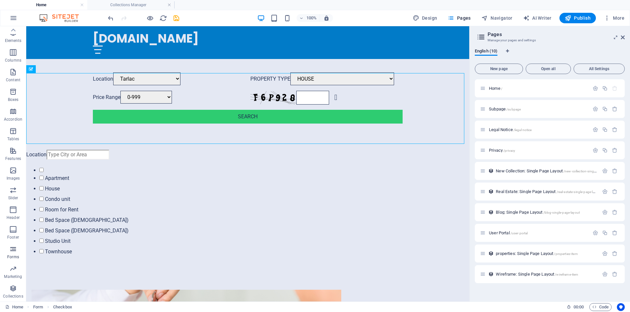
click at [17, 248] on icon "button" at bounding box center [13, 249] width 8 height 8
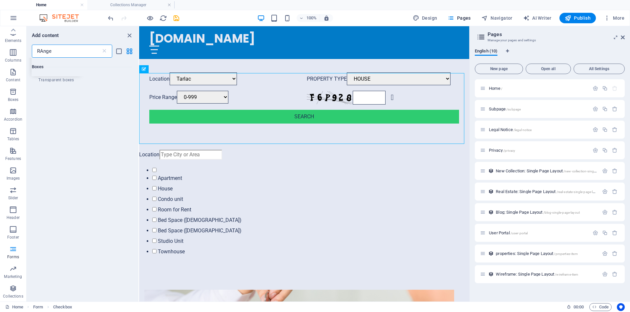
scroll to position [0, 0]
type input "Range slider"
click at [12, 252] on icon "button" at bounding box center [13, 249] width 8 height 8
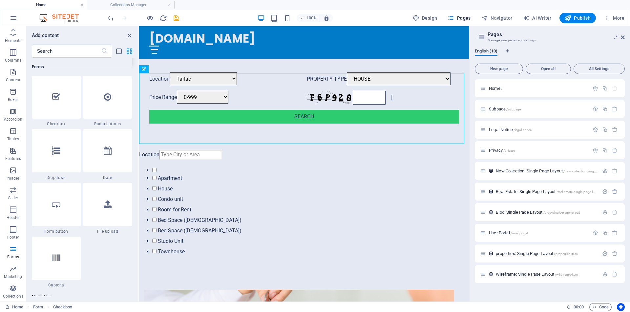
scroll to position [5123, 0]
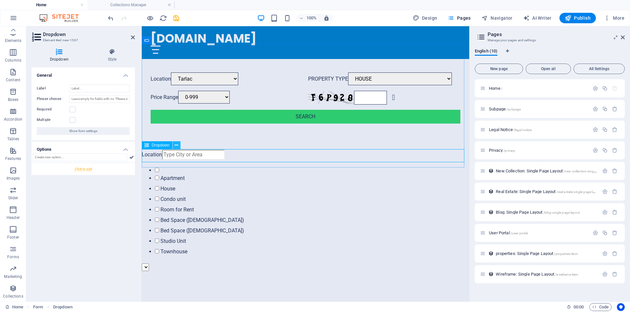
click at [177, 145] on icon at bounding box center [177, 145] width 4 height 7
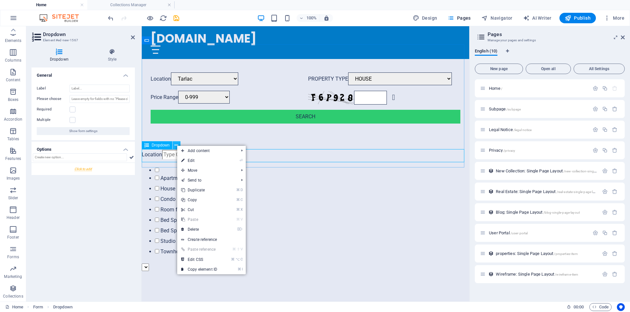
click at [177, 145] on icon at bounding box center [177, 145] width 4 height 7
click at [161, 146] on span "Dropdown" at bounding box center [161, 145] width 18 height 4
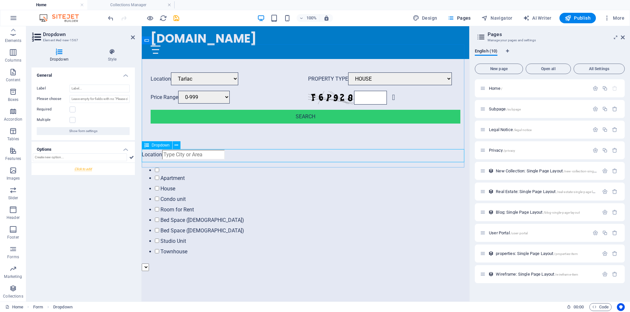
click at [161, 146] on span "Dropdown" at bounding box center [161, 145] width 18 height 4
click at [80, 159] on input "text" at bounding box center [80, 158] width 94 height 8
type input "1-999"
type input "[DATE]-2999"
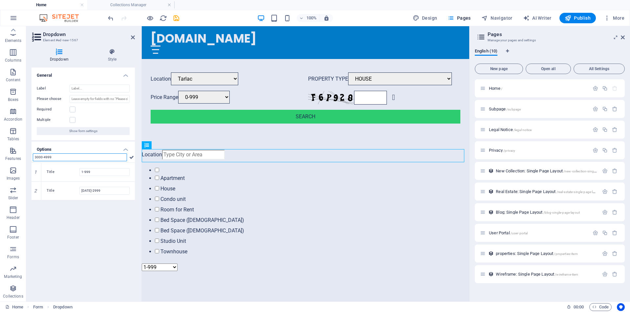
type input "3000-4999"
type input "5000-99999"
type input "10000"
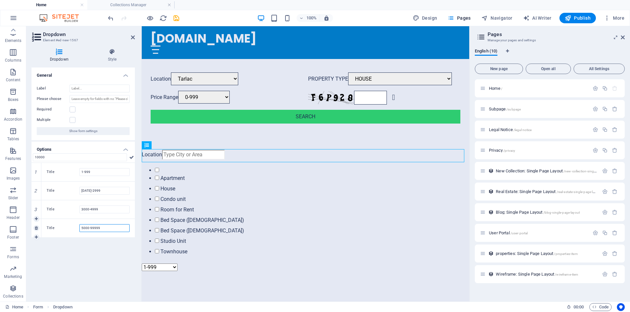
click at [100, 226] on input "5000-99999" at bounding box center [104, 228] width 50 height 8
type input "5000-9999"
click at [46, 158] on input "10000" at bounding box center [80, 158] width 94 height 8
type input "10000-50000"
click at [80, 89] on input "Label" at bounding box center [100, 89] width 60 height 8
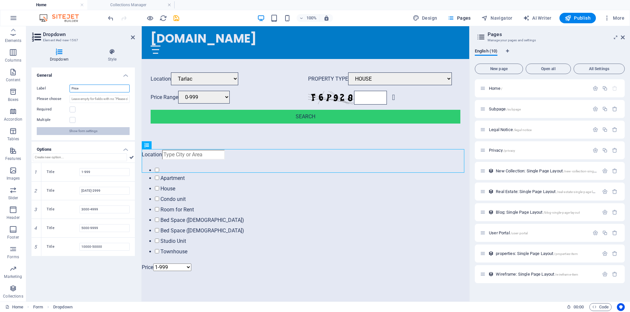
type input "Price"
click at [85, 132] on span "Show form settings" at bounding box center [83, 131] width 28 height 8
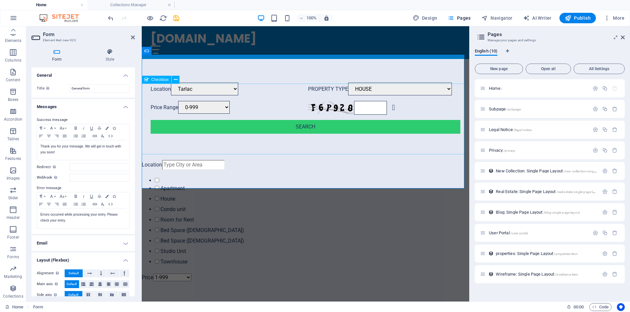
scroll to position [371, 0]
click at [133, 37] on icon at bounding box center [133, 37] width 4 height 5
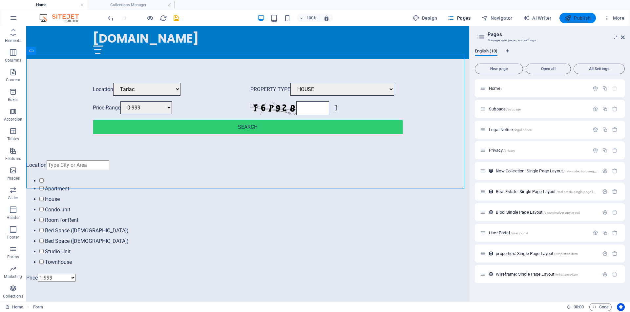
click at [579, 18] on span "Publish" at bounding box center [578, 18] width 26 height 7
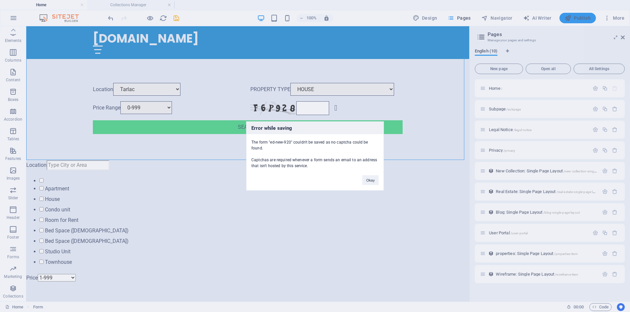
scroll to position [400, 0]
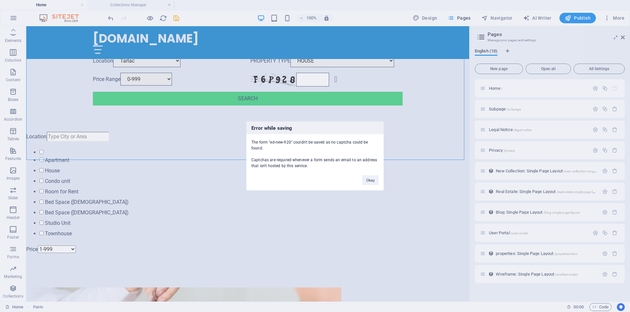
drag, startPoint x: 309, startPoint y: 166, endPoint x: 250, endPoint y: 139, distance: 65.2
click at [250, 139] on div "The form "ed-new-920" couldn't be saved as no captcha could be found. Captchas …" at bounding box center [314, 152] width 137 height 34
copy div "The form "ed-new-920" couldn't be saved as no captcha could be found. Captchas …"
click at [370, 181] on button "Okay" at bounding box center [370, 181] width 16 height 10
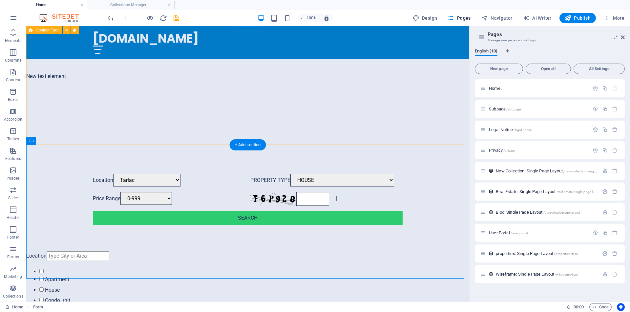
scroll to position [280, 0]
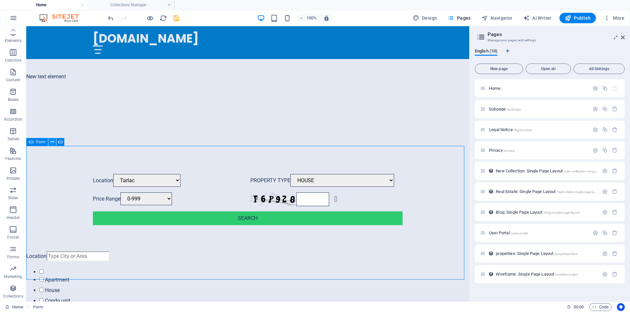
click at [52, 142] on icon at bounding box center [53, 142] width 4 height 7
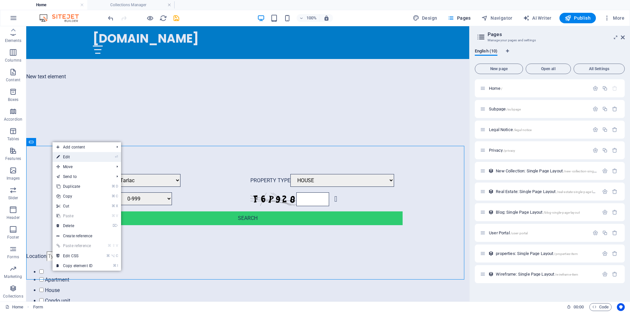
click at [69, 155] on link "⏎ Edit" at bounding box center [75, 157] width 44 height 10
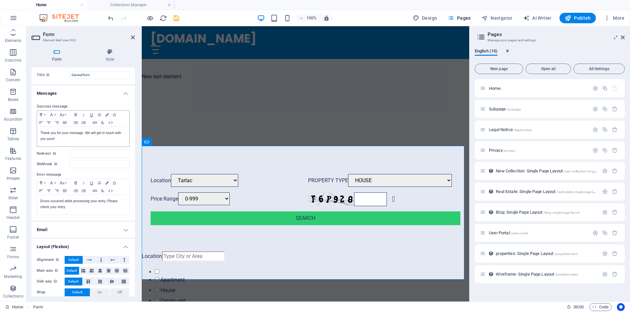
scroll to position [30, 0]
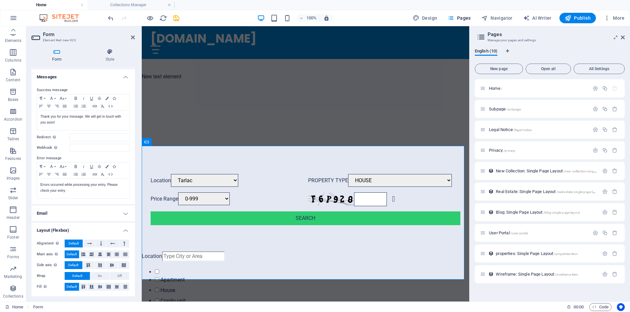
click at [124, 215] on h4 "Email" at bounding box center [83, 214] width 103 height 16
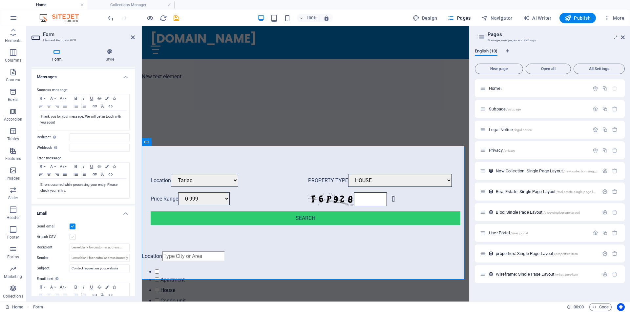
click at [74, 236] on label at bounding box center [73, 237] width 6 height 6
click at [0, 0] on input "Attach CSV" at bounding box center [0, 0] width 0 height 0
click at [74, 228] on label at bounding box center [73, 227] width 6 height 6
click at [0, 0] on input "Send email" at bounding box center [0, 0] width 0 height 0
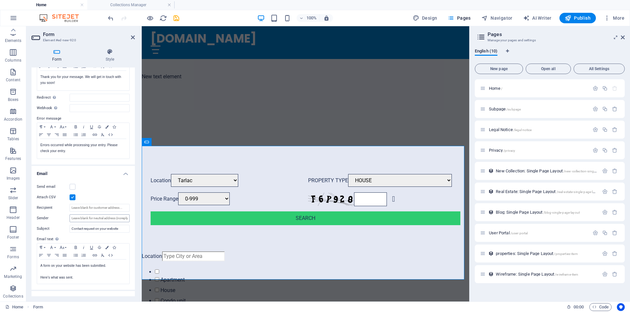
scroll to position [94, 0]
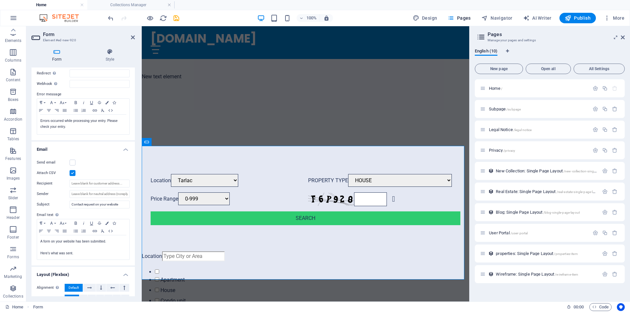
click at [72, 174] on label at bounding box center [73, 173] width 6 height 6
click at [0, 0] on input "Attach CSV" at bounding box center [0, 0] width 0 height 0
click at [578, 17] on span "Publish" at bounding box center [578, 18] width 26 height 7
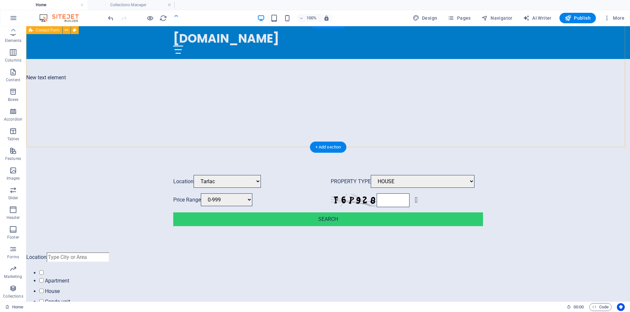
scroll to position [279, 0]
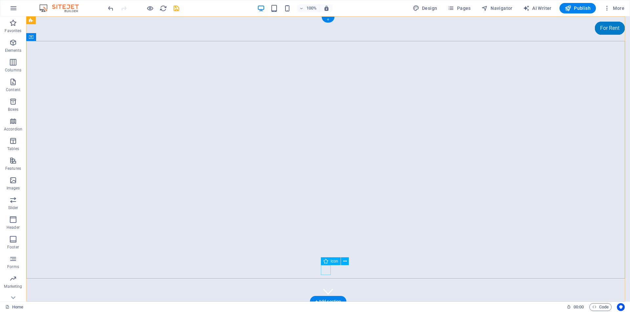
click at [328, 287] on figure at bounding box center [328, 292] width 10 height 10
click at [327, 287] on figure at bounding box center [328, 292] width 10 height 10
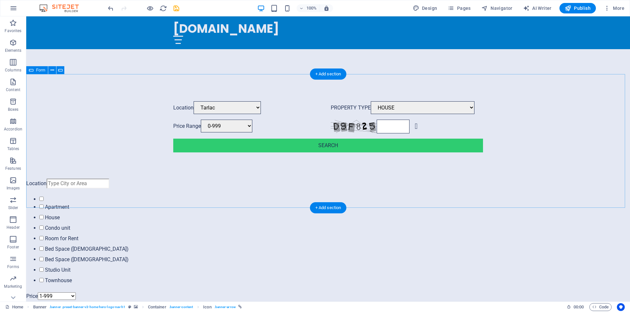
scroll to position [352, 0]
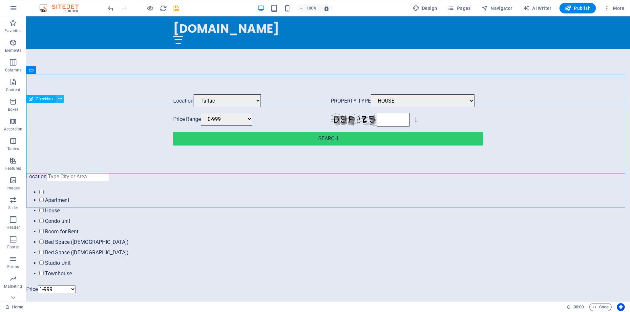
click at [61, 99] on icon at bounding box center [60, 99] width 4 height 7
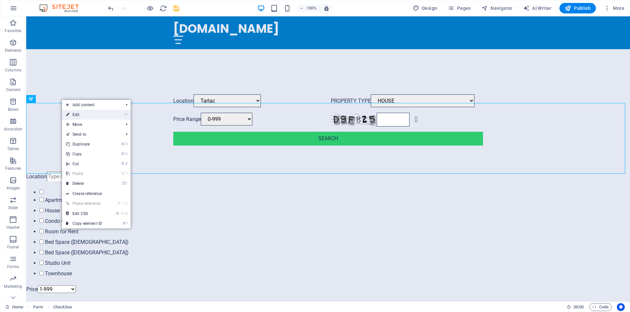
click at [75, 114] on link "⏎ Edit" at bounding box center [84, 115] width 44 height 10
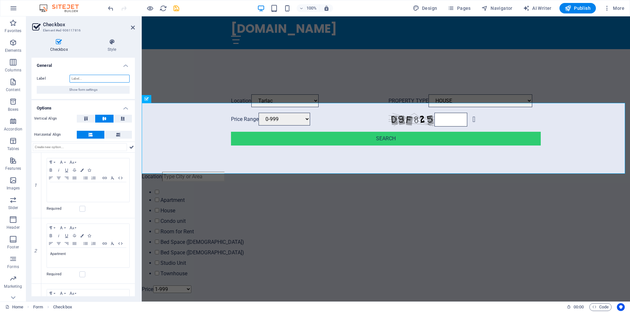
click at [72, 80] on input "Label" at bounding box center [100, 79] width 60 height 8
click at [82, 77] on input "Label" at bounding box center [100, 79] width 60 height 8
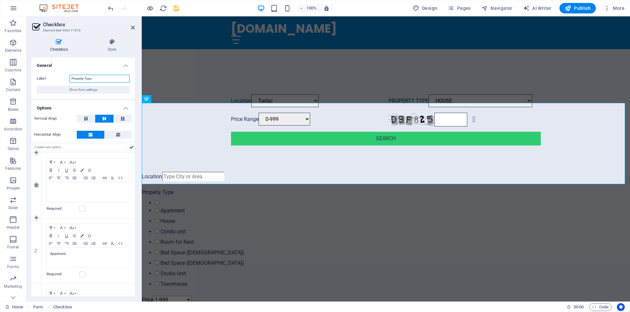
click at [37, 186] on icon at bounding box center [36, 185] width 3 height 4
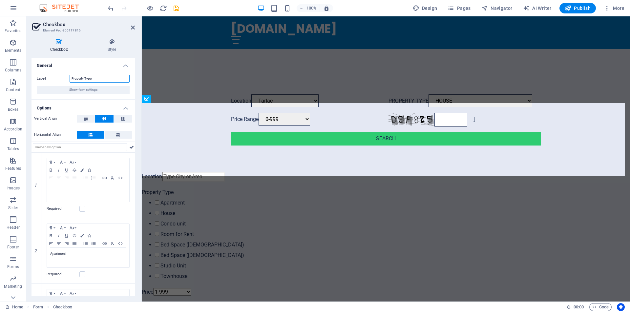
type input "Property Type"
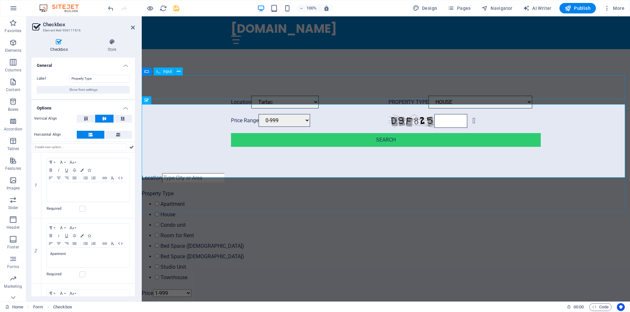
click at [168, 173] on div "Location" at bounding box center [386, 178] width 488 height 11
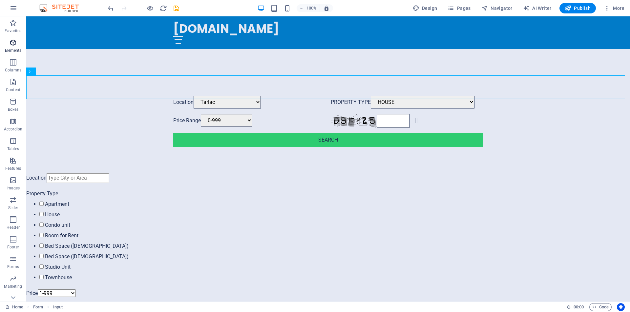
click at [15, 44] on icon "button" at bounding box center [13, 43] width 8 height 8
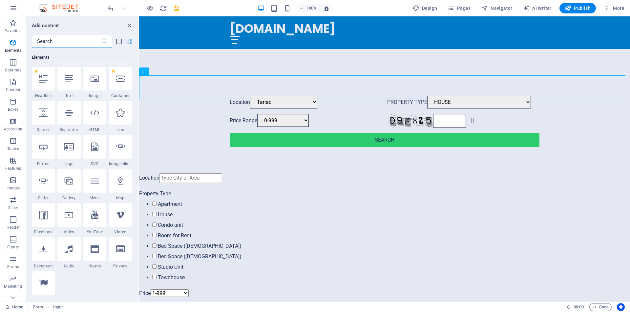
scroll to position [70, 0]
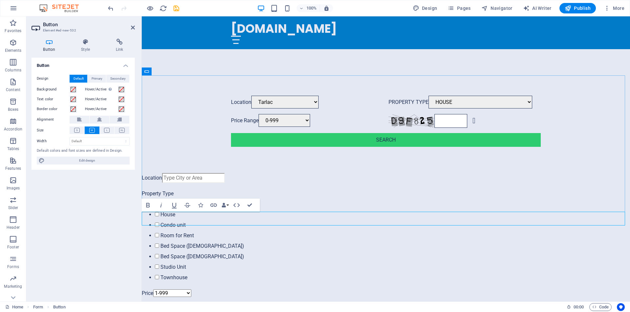
click at [171, 306] on link "Button label" at bounding box center [171, 313] width 59 height 14
drag, startPoint x: 153, startPoint y: 218, endPoint x: 171, endPoint y: 219, distance: 17.4
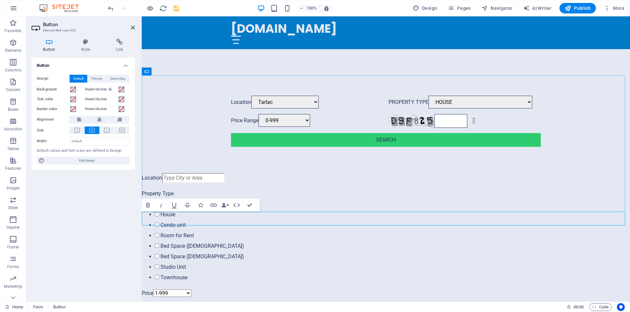
click at [171, 306] on link "Blabel" at bounding box center [162, 313] width 40 height 14
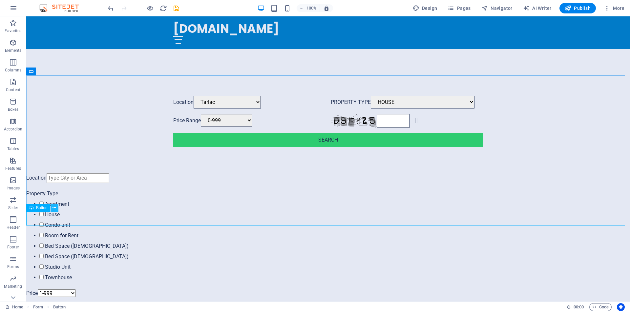
click at [54, 209] on icon at bounding box center [55, 208] width 4 height 7
click at [55, 209] on icon at bounding box center [55, 208] width 4 height 7
click at [42, 208] on span "Button" at bounding box center [41, 208] width 11 height 4
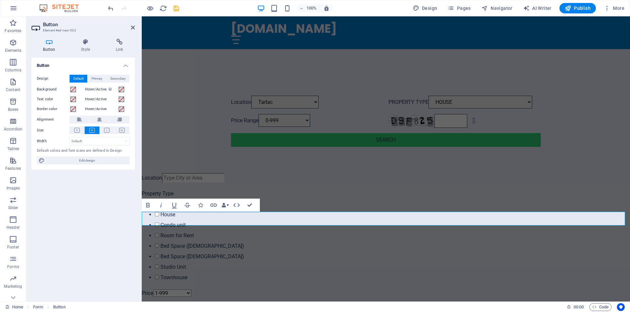
click at [127, 65] on h4 "Button" at bounding box center [83, 64] width 103 height 12
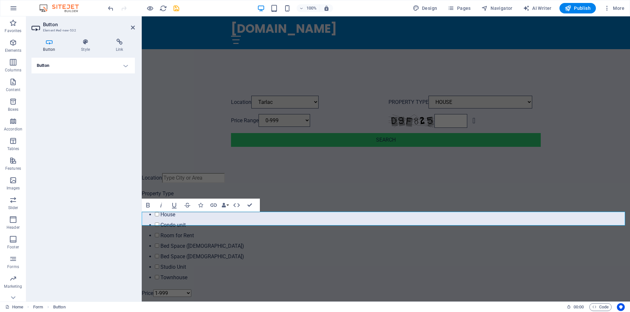
click at [127, 65] on h4 "Button" at bounding box center [83, 66] width 103 height 16
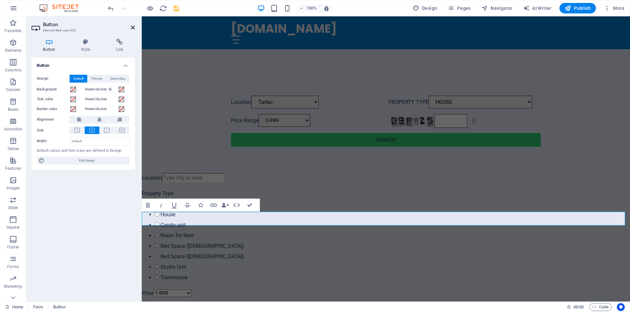
click at [134, 27] on icon at bounding box center [133, 27] width 4 height 5
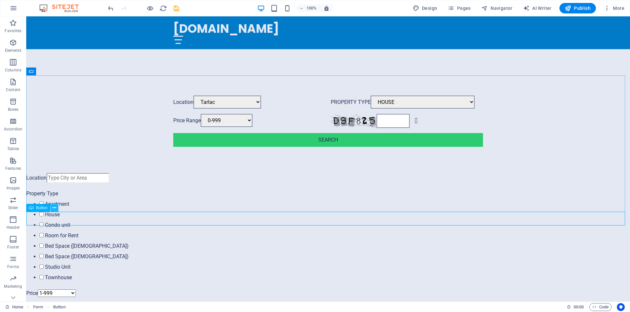
click at [57, 209] on button at bounding box center [55, 208] width 8 height 8
click at [56, 207] on button at bounding box center [55, 208] width 8 height 8
click at [57, 208] on button at bounding box center [55, 208] width 8 height 8
click at [56, 210] on button at bounding box center [55, 208] width 8 height 8
click at [54, 209] on icon at bounding box center [55, 208] width 4 height 7
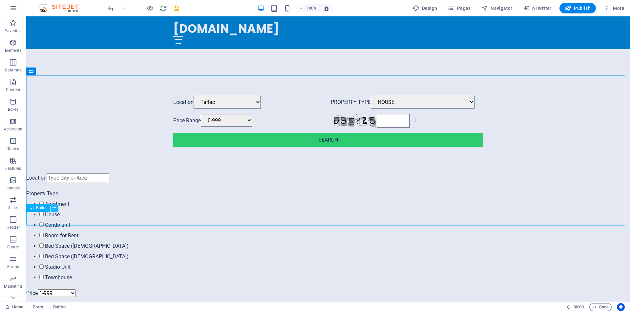
click at [55, 210] on icon at bounding box center [55, 208] width 4 height 7
click at [56, 209] on button at bounding box center [55, 208] width 8 height 8
click at [54, 211] on icon at bounding box center [55, 208] width 4 height 7
click at [56, 210] on icon at bounding box center [55, 208] width 4 height 7
click at [13, 48] on p "Elements" at bounding box center [13, 50] width 17 height 5
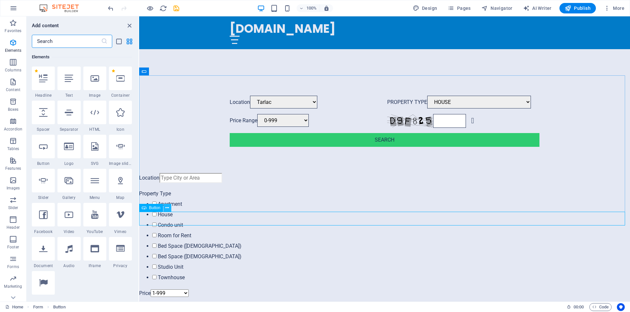
click at [167, 209] on icon at bounding box center [167, 208] width 4 height 7
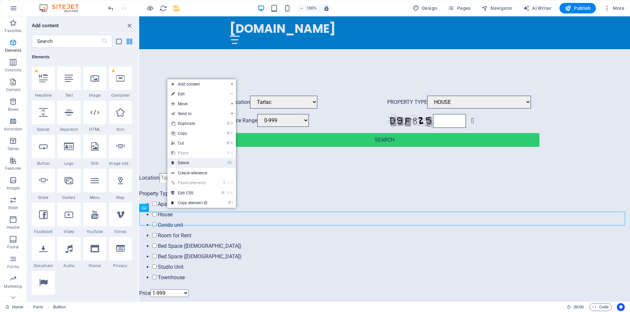
click at [183, 163] on link "⌦ Delete" at bounding box center [189, 163] width 44 height 10
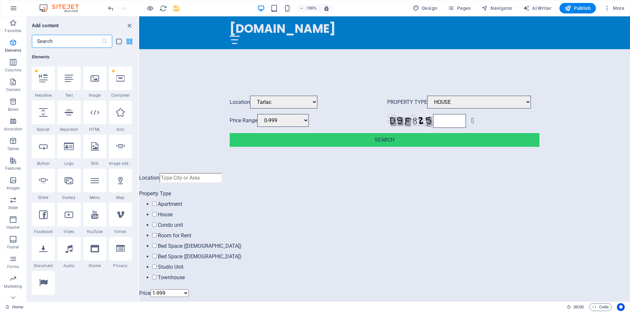
click at [51, 44] on input "text" at bounding box center [66, 41] width 69 height 13
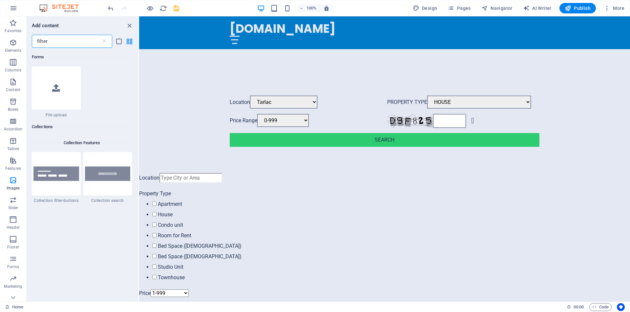
scroll to position [0, 0]
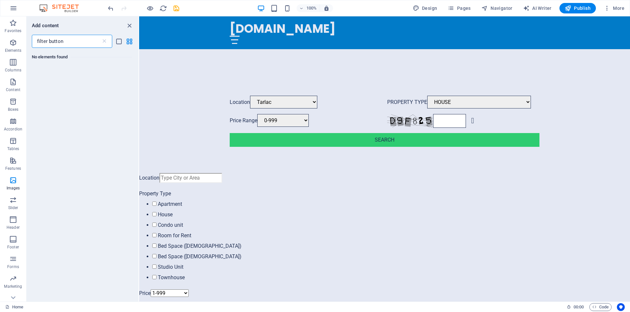
type input "filter button"
click at [167, 71] on button at bounding box center [165, 72] width 8 height 8
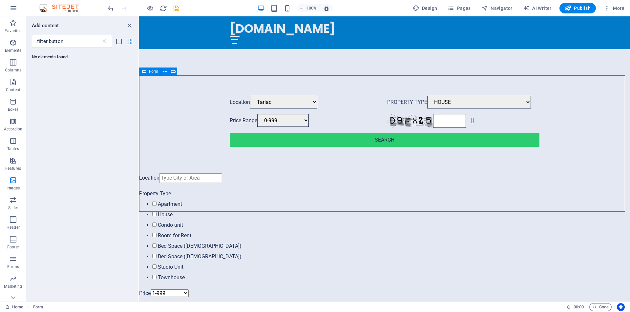
click at [144, 73] on icon at bounding box center [144, 72] width 5 height 8
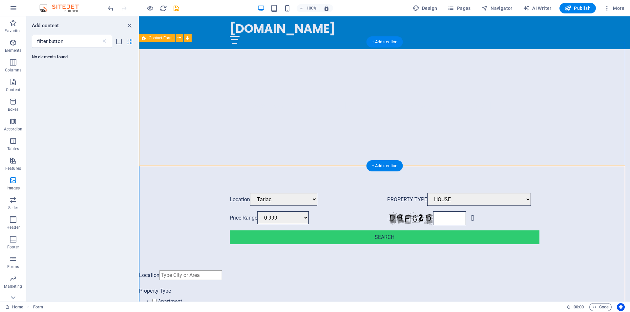
scroll to position [340, 0]
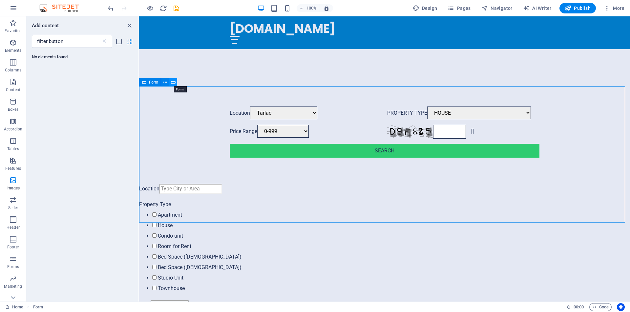
click at [172, 82] on icon at bounding box center [173, 82] width 5 height 7
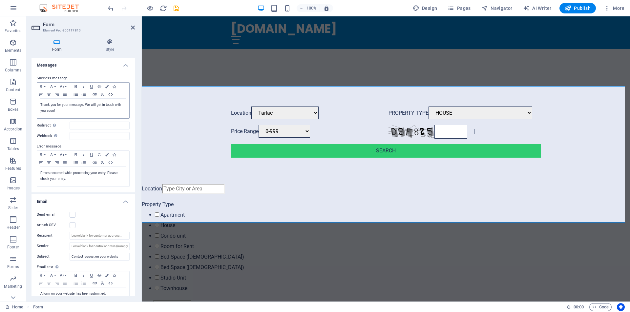
scroll to position [0, 0]
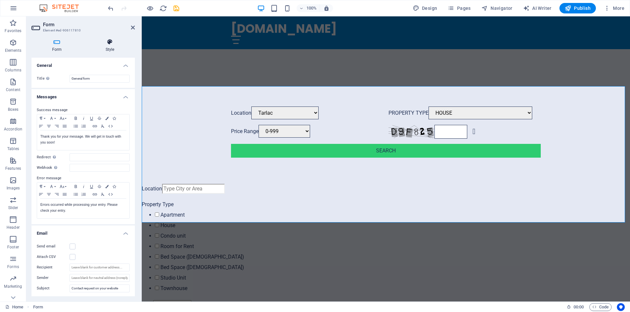
click at [111, 43] on icon at bounding box center [110, 42] width 50 height 7
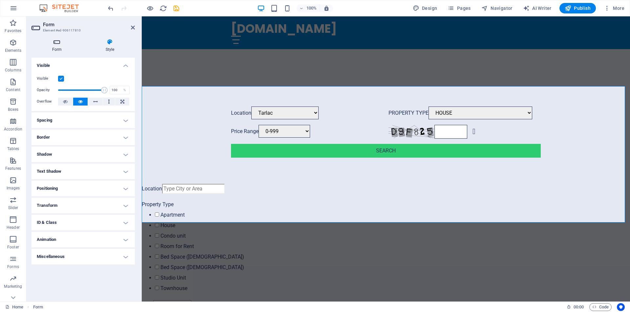
click at [58, 43] on icon at bounding box center [57, 42] width 51 height 7
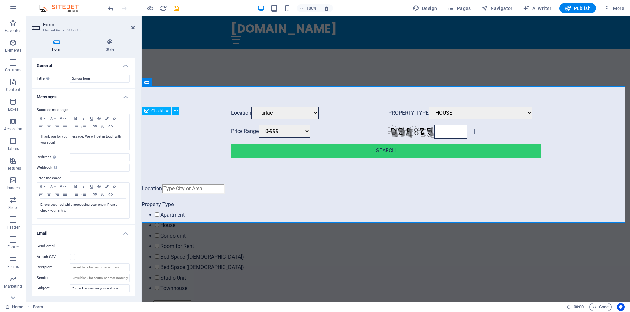
click at [208, 201] on div "Property Type Apartment House Condo unit Room for Rent Bed Space (Male) Bed Spa…" at bounding box center [386, 248] width 488 height 95
click at [147, 82] on icon at bounding box center [146, 82] width 5 height 8
click at [170, 82] on button at bounding box center [168, 82] width 8 height 8
click at [169, 83] on icon at bounding box center [168, 82] width 4 height 7
click at [156, 84] on span "Form" at bounding box center [156, 82] width 9 height 4
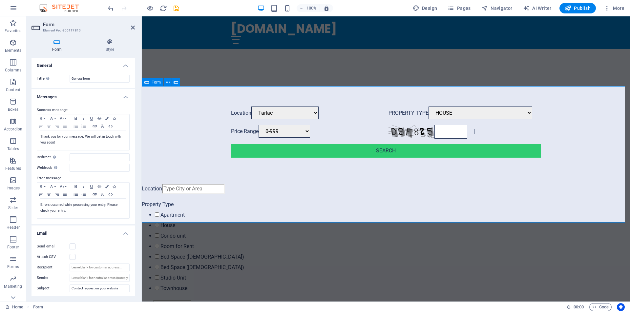
click at [157, 82] on span "Form" at bounding box center [156, 82] width 9 height 4
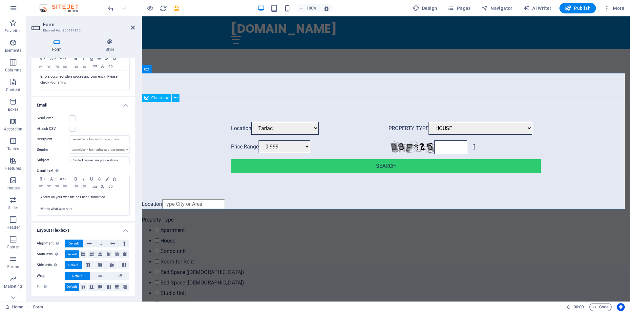
scroll to position [324, 0]
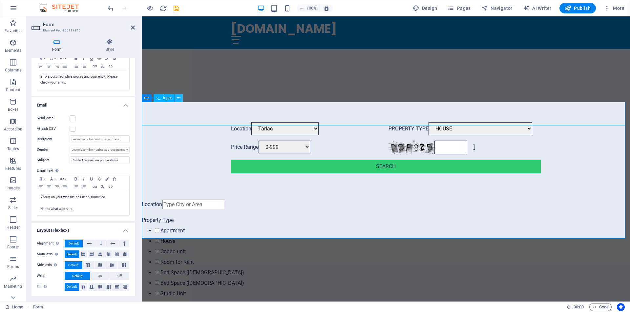
click at [180, 98] on icon at bounding box center [179, 98] width 4 height 7
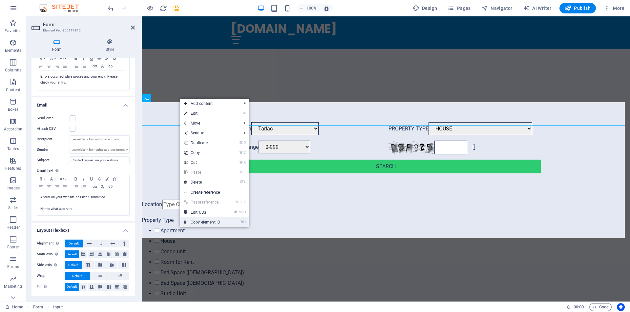
click at [207, 223] on link "⌘ I Copy element ID" at bounding box center [202, 223] width 44 height 10
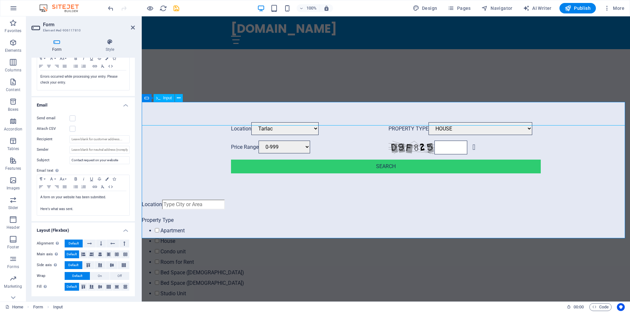
click at [169, 200] on input "Location" at bounding box center [193, 205] width 63 height 10
click at [162, 200] on input "Location" at bounding box center [193, 205] width 63 height 10
click at [176, 128] on icon at bounding box center [176, 127] width 4 height 7
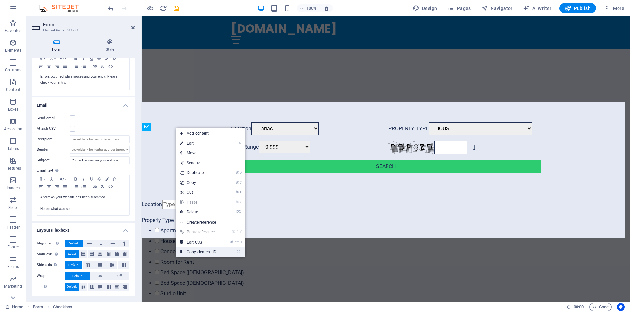
click at [203, 253] on link "⌘ I Copy element ID" at bounding box center [198, 252] width 44 height 10
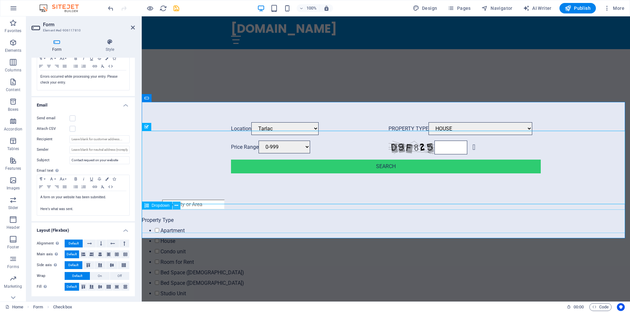
click at [177, 207] on icon at bounding box center [177, 205] width 4 height 7
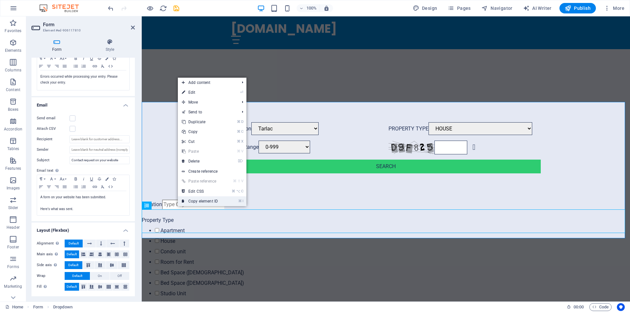
click at [203, 201] on link "⌘ I Copy element ID" at bounding box center [200, 202] width 44 height 10
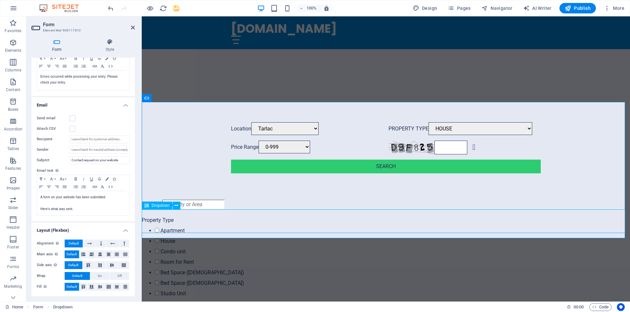
click at [161, 206] on span "Dropdown" at bounding box center [161, 206] width 18 height 4
click at [177, 207] on icon at bounding box center [177, 205] width 4 height 7
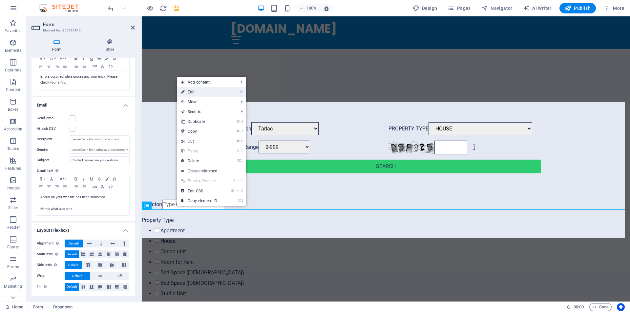
click at [199, 94] on link "⏎ Edit" at bounding box center [199, 92] width 44 height 10
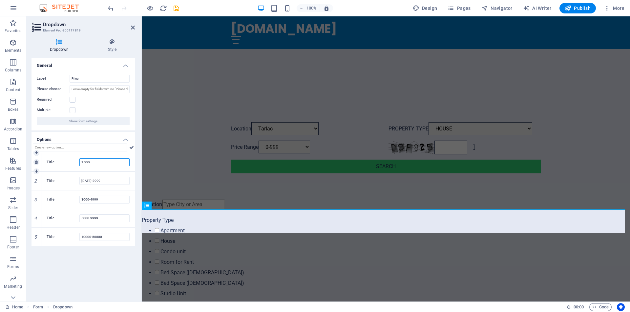
click at [84, 162] on input "1-999" at bounding box center [104, 163] width 50 height 8
click at [83, 161] on input "1-999" at bounding box center [104, 163] width 50 height 8
type input "0-999"
click at [92, 181] on input "[DATE]-2999" at bounding box center [104, 181] width 50 height 8
type input "2000-3999"
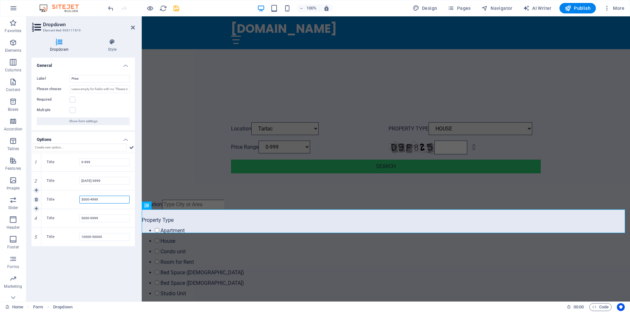
click at [84, 199] on input "3000-4999" at bounding box center [104, 200] width 50 height 8
click at [84, 200] on input "3000-4999" at bounding box center [104, 200] width 50 height 8
click at [93, 199] on input "4000-4999" at bounding box center [104, 200] width 50 height 8
click at [92, 200] on input "4000-4999" at bounding box center [104, 200] width 50 height 8
type input "4000-6999"
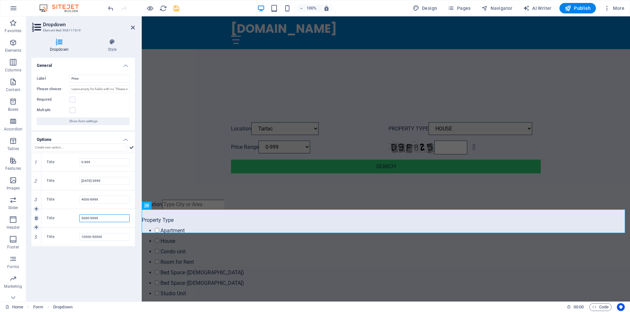
click at [83, 219] on input "5000-9999" at bounding box center [104, 219] width 50 height 8
click at [91, 219] on input "7000-9999" at bounding box center [104, 219] width 50 height 8
type input "7000-9999"
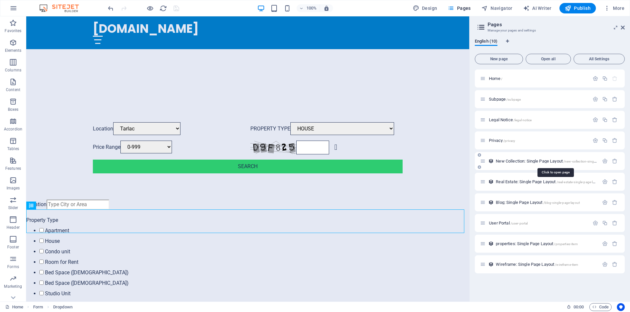
click at [519, 160] on span "New Collection: Single Page Layout /new-collection-single-page-layout" at bounding box center [555, 161] width 119 height 5
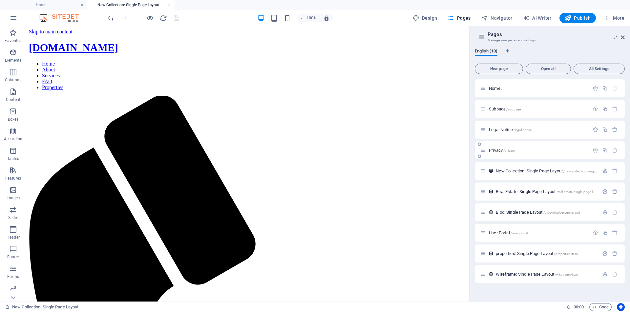
scroll to position [0, 0]
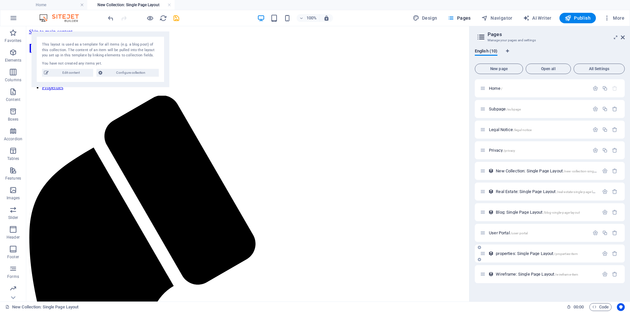
click at [518, 253] on span "properties: Single Page Layout /properties-item" at bounding box center [537, 253] width 82 height 5
click at [518, 266] on div "Wireframe: Single Page Layout /wireframe-item" at bounding box center [550, 275] width 150 height 18
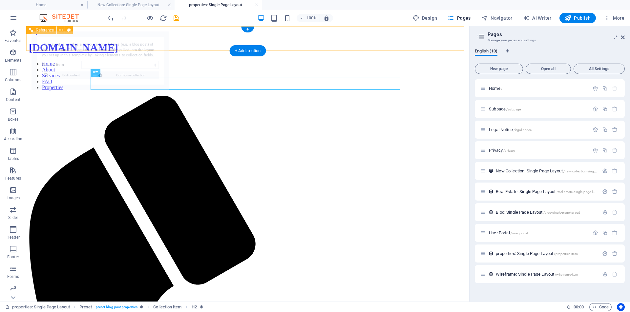
select select "68b6885b23b5203569065941"
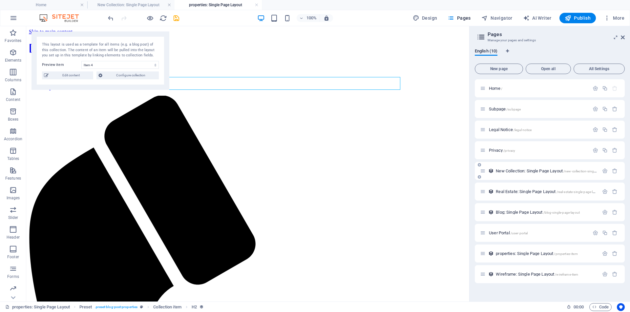
click at [522, 172] on span "New Collection: Single Page Layout /new-collection-single-page-layout" at bounding box center [555, 171] width 119 height 5
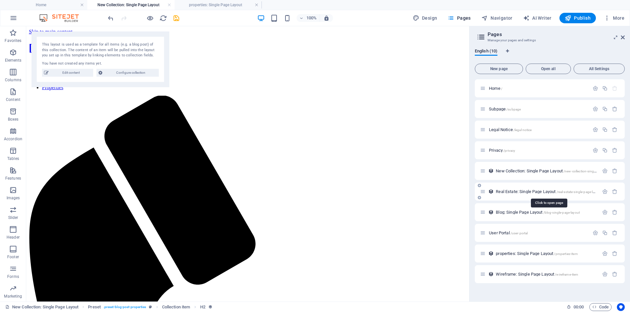
click at [513, 191] on span "Real Estate: Single Page Layout /real-estate-single-page-layout" at bounding box center [548, 191] width 105 height 5
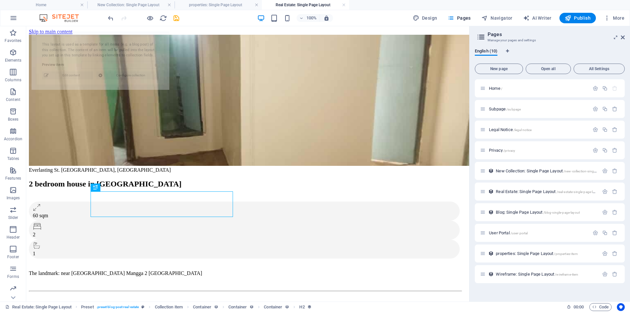
select select "68b30e2b6492e552aa035e73"
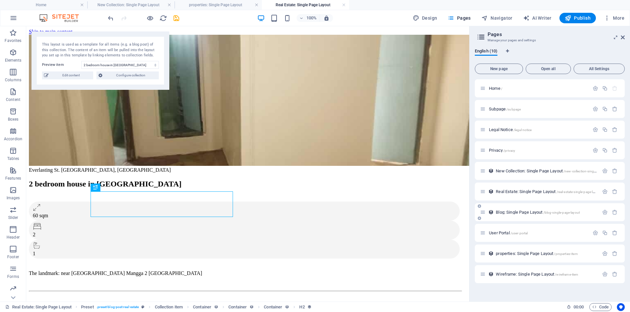
click at [515, 213] on span "Blog: Single Page Layout /blog-single-page-layout" at bounding box center [538, 212] width 84 height 5
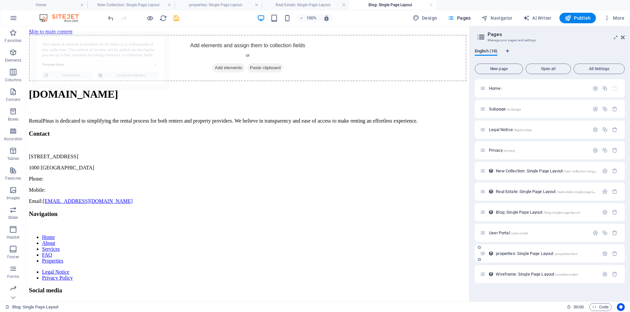
select select "68b30e2b6492e552aa035e6a"
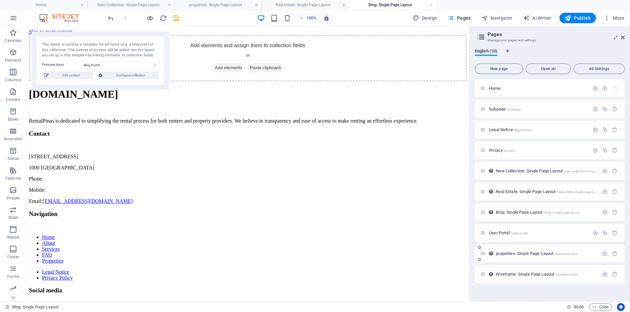
click at [507, 256] on div "properties: Single Page Layout /properties-item" at bounding box center [539, 254] width 119 height 8
click at [510, 254] on span "properties: Single Page Layout /properties-item" at bounding box center [537, 253] width 82 height 5
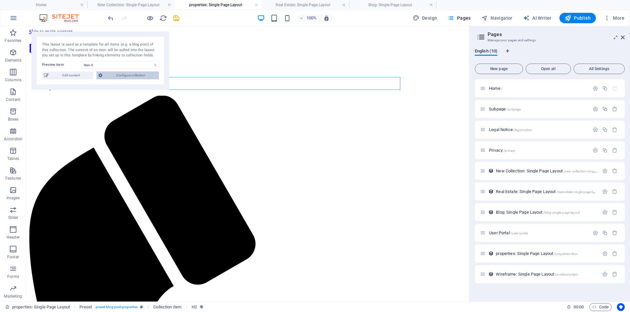
click at [129, 75] on span "Configure collection" at bounding box center [130, 76] width 53 height 8
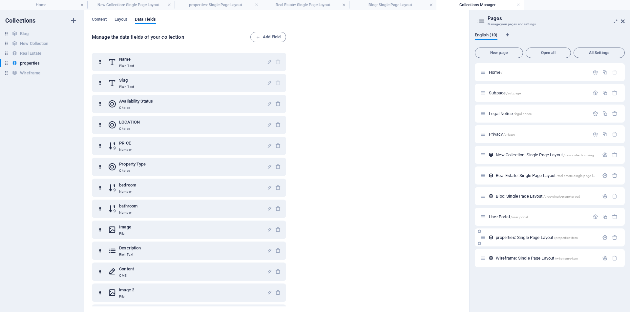
click at [520, 239] on span "properties: Single Page Layout /properties-item" at bounding box center [537, 237] width 82 height 5
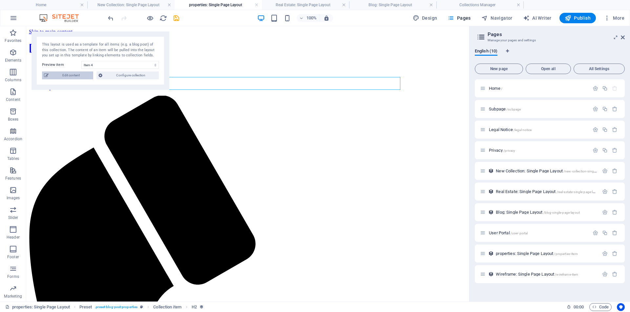
click at [73, 75] on span "Edit content" at bounding box center [71, 76] width 41 height 8
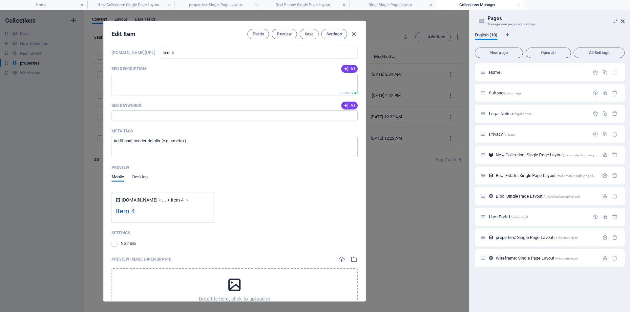
scroll to position [1310, 0]
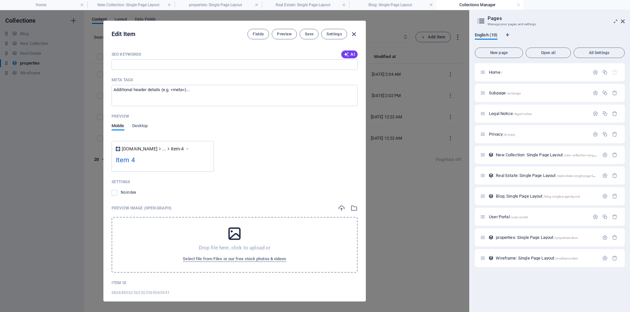
click at [354, 33] on icon "button" at bounding box center [354, 35] width 8 height 8
type input "item-4"
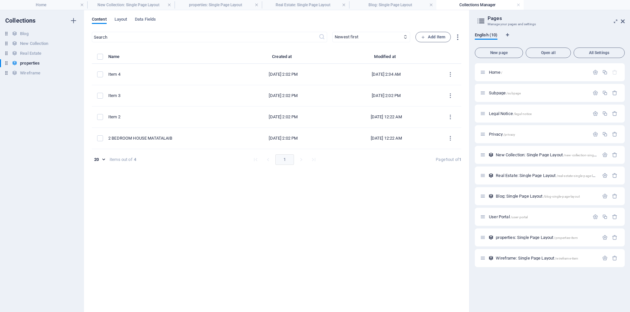
scroll to position [1220, 0]
click at [529, 238] on span "properties: Single Page Layout /properties-item" at bounding box center [537, 237] width 82 height 5
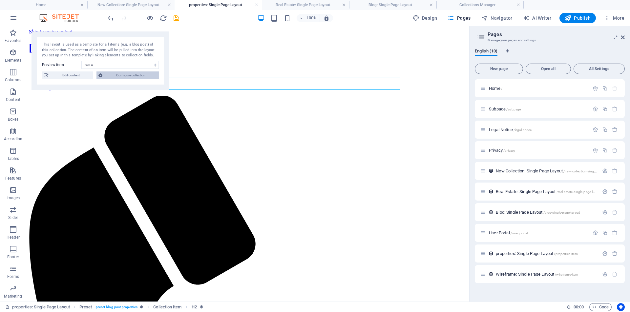
click at [132, 76] on span "Configure collection" at bounding box center [130, 76] width 53 height 8
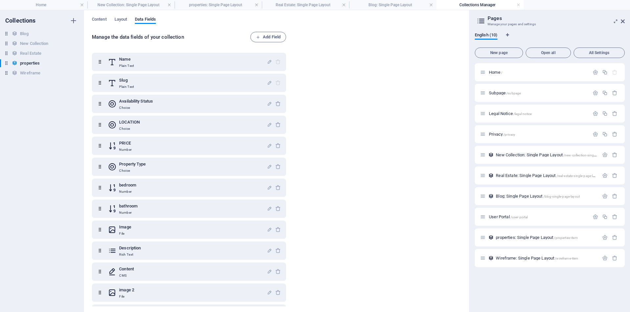
drag, startPoint x: 93, startPoint y: 37, endPoint x: 107, endPoint y: 36, distance: 14.5
click at [107, 36] on h6 "Manage the data fields of your collection" at bounding box center [171, 37] width 159 height 8
click at [336, 51] on div "Manage the data fields of your collection Add Field Name Plain Text Slug Plain …" at bounding box center [277, 170] width 370 height 276
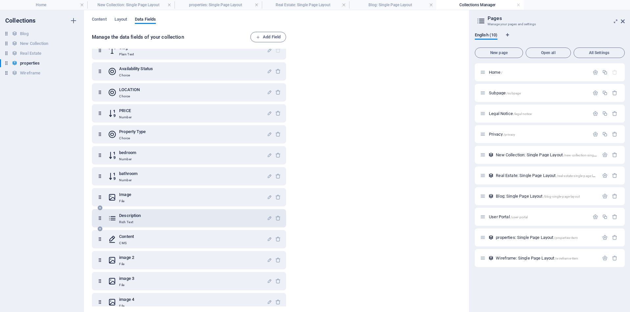
scroll to position [0, 0]
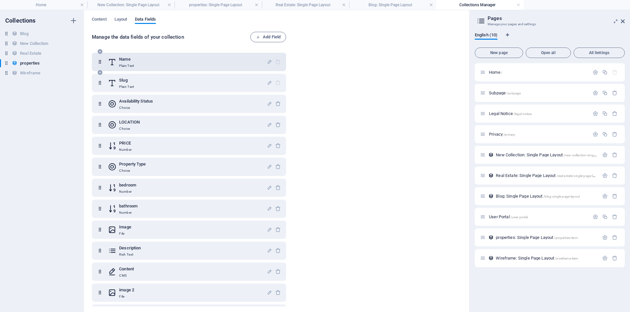
click at [98, 64] on icon at bounding box center [100, 61] width 6 height 13
click at [74, 64] on icon "button" at bounding box center [73, 63] width 5 height 5
click at [336, 66] on div at bounding box center [315, 156] width 630 height 312
click at [137, 61] on div "Name Plain Text" at bounding box center [187, 61] width 159 height 13
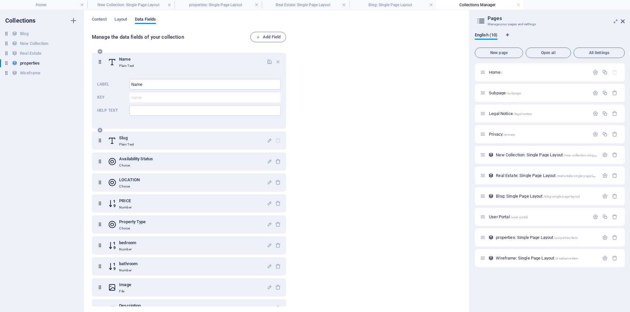
click at [137, 61] on div "Name Plain Text" at bounding box center [187, 61] width 159 height 13
click at [168, 63] on div "Name Plain Text" at bounding box center [187, 61] width 159 height 13
click at [155, 140] on div "Slug Plain Text" at bounding box center [187, 140] width 159 height 13
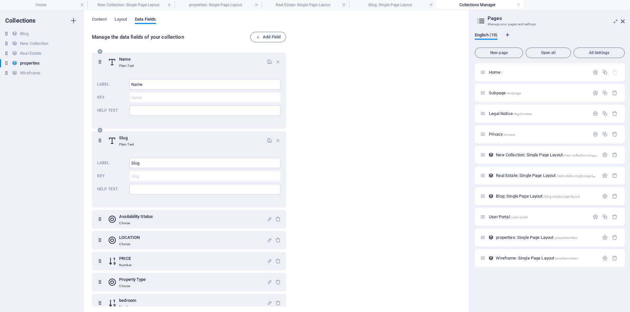
click at [146, 61] on div "Name Plain Text" at bounding box center [187, 61] width 159 height 13
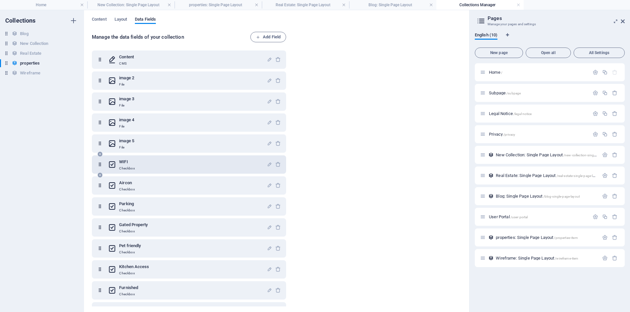
scroll to position [492, 0]
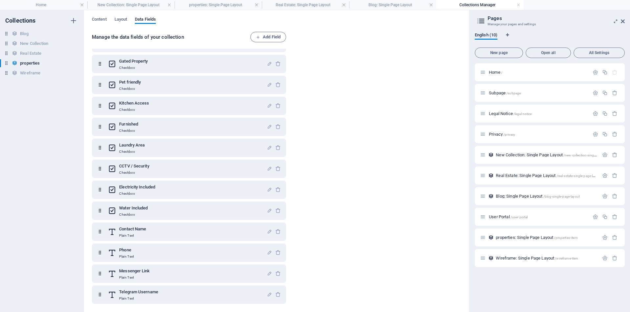
click at [375, 124] on div "Manage the data fields of your collection Add Field Name Plain Text Label Name …" at bounding box center [277, 170] width 370 height 276
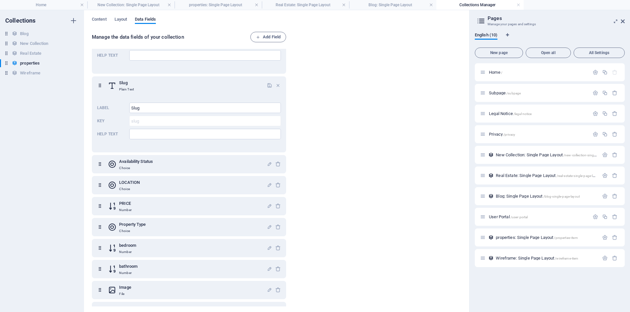
scroll to position [0, 0]
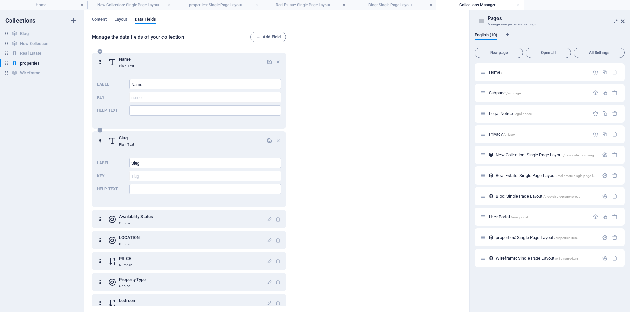
click at [211, 62] on div "Name Plain Text" at bounding box center [187, 61] width 159 height 13
click at [267, 62] on icon "button" at bounding box center [270, 62] width 6 height 6
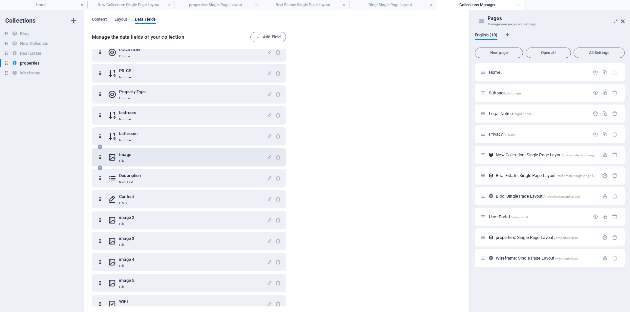
scroll to position [83, 0]
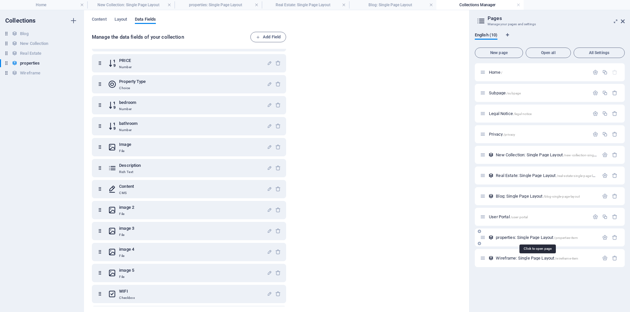
click at [515, 238] on span "properties: Single Page Layout /properties-item" at bounding box center [537, 237] width 82 height 5
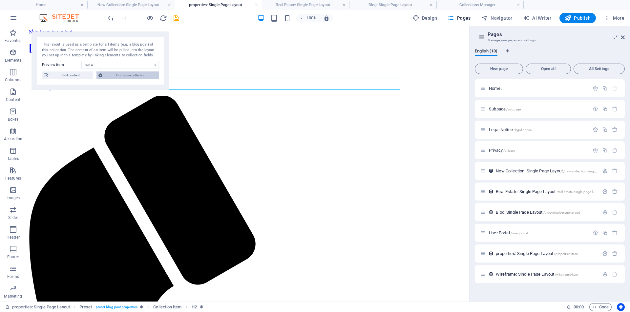
click at [136, 76] on span "Configure collection" at bounding box center [130, 76] width 53 height 8
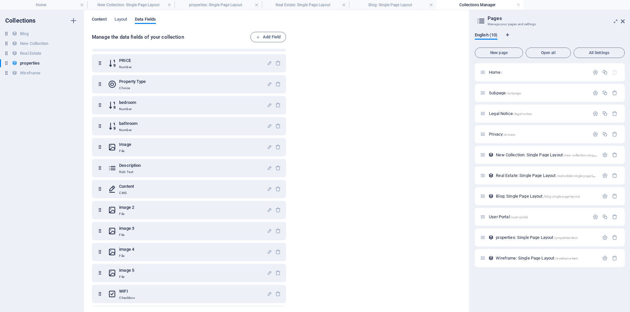
click at [100, 17] on span "Content" at bounding box center [99, 19] width 15 height 9
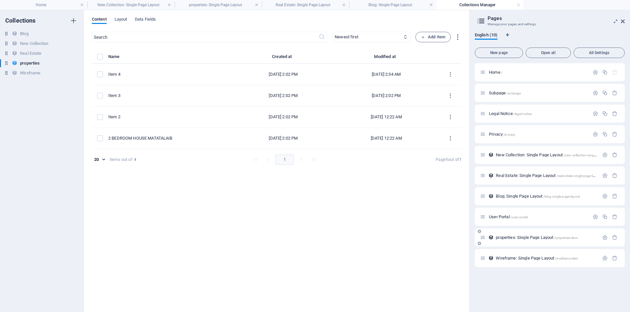
click at [520, 236] on span "properties: Single Page Layout /properties-item" at bounding box center [537, 237] width 82 height 5
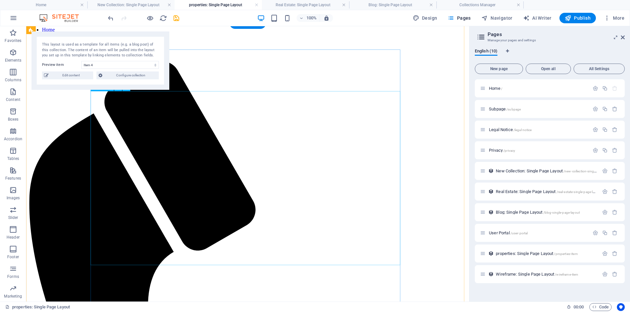
scroll to position [0, 0]
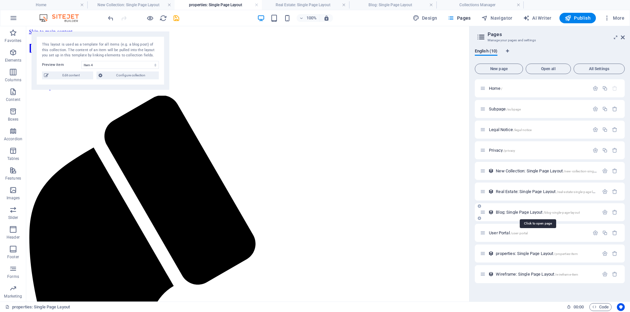
click at [513, 212] on span "Blog: Single Page Layout /blog-single-page-layout" at bounding box center [538, 212] width 84 height 5
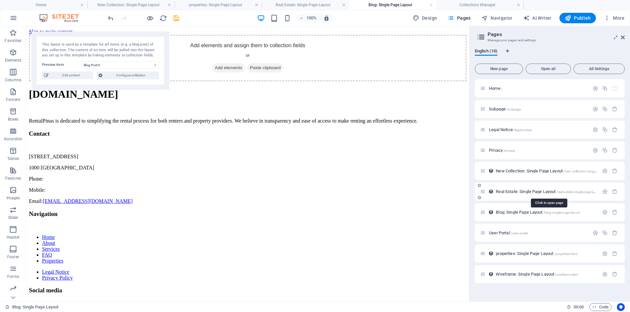
click at [512, 192] on span "Real Estate: Single Page Layout /real-estate-single-page-layout" at bounding box center [548, 191] width 105 height 5
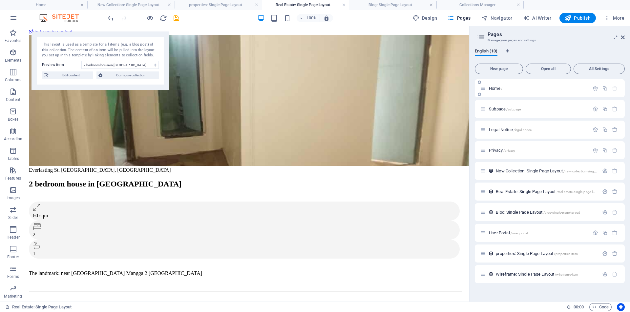
click at [498, 89] on span "Home /" at bounding box center [495, 88] width 13 height 5
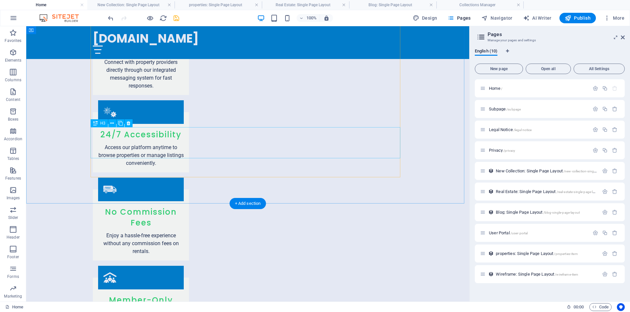
scroll to position [1329, 0]
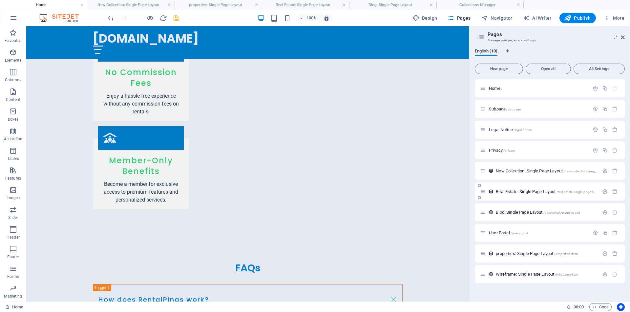
click at [527, 191] on span "Real Estate: Single Page Layout /real-estate-single-page-layout" at bounding box center [548, 191] width 105 height 5
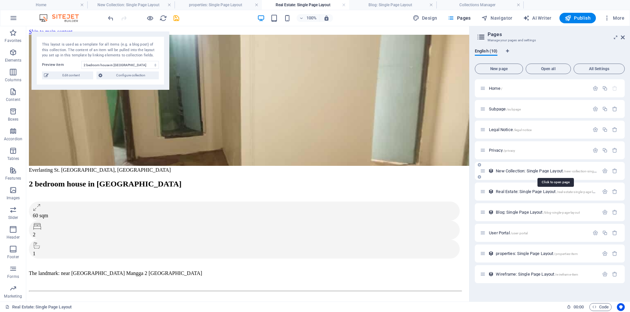
click at [523, 171] on span "New Collection: Single Page Layout /new-collection-single-page-layout" at bounding box center [555, 171] width 119 height 5
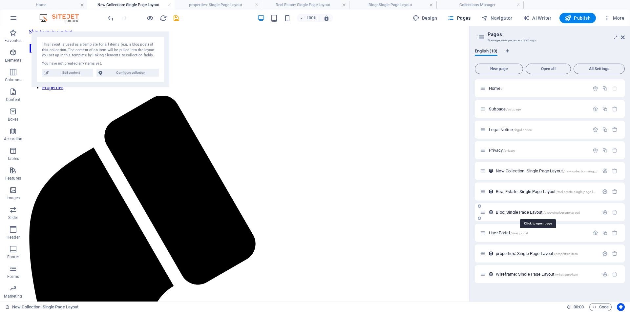
click at [522, 212] on span "Blog: Single Page Layout /blog-single-page-layout" at bounding box center [538, 212] width 84 height 5
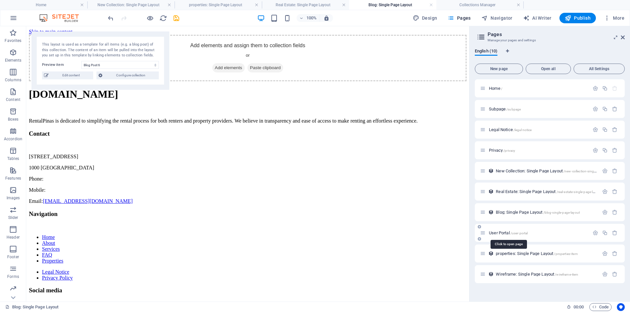
click at [506, 233] on span "User Portal /user-portal" at bounding box center [508, 233] width 39 height 5
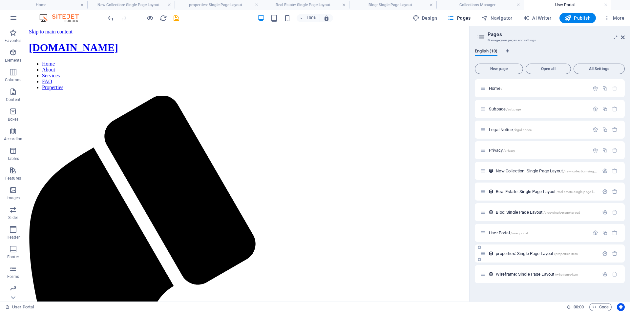
click at [517, 252] on span "properties: Single Page Layout /properties-item" at bounding box center [537, 253] width 82 height 5
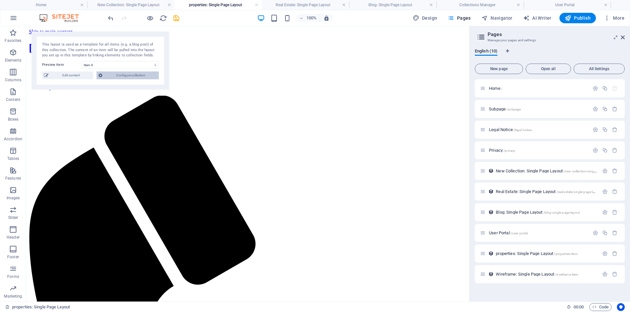
click at [134, 74] on span "Configure collection" at bounding box center [130, 76] width 53 height 8
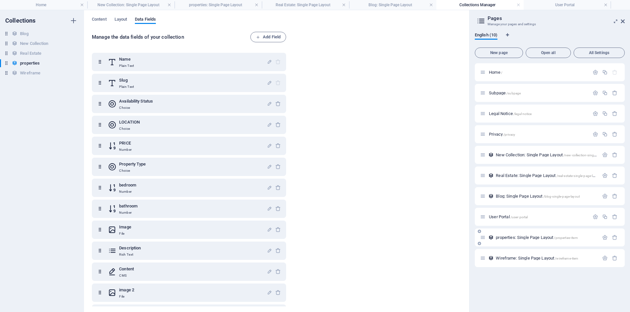
click at [521, 238] on span "properties: Single Page Layout /properties-item" at bounding box center [537, 237] width 82 height 5
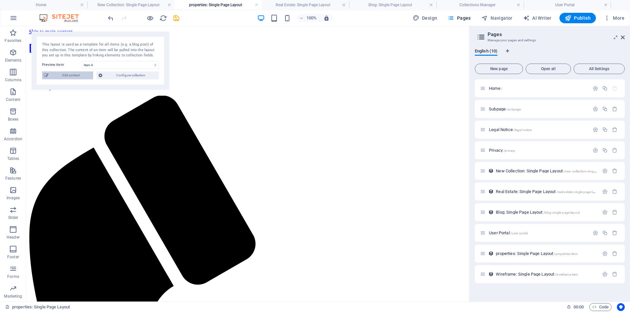
click at [67, 76] on span "Edit content" at bounding box center [71, 76] width 41 height 8
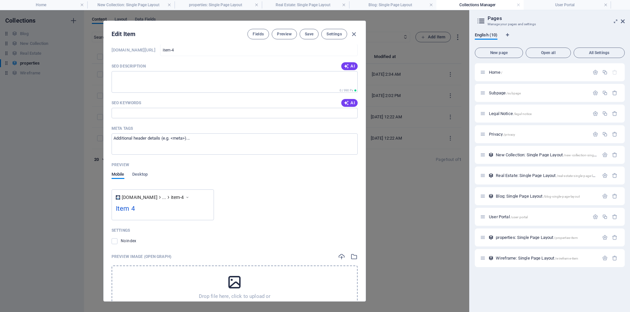
scroll to position [1310, 0]
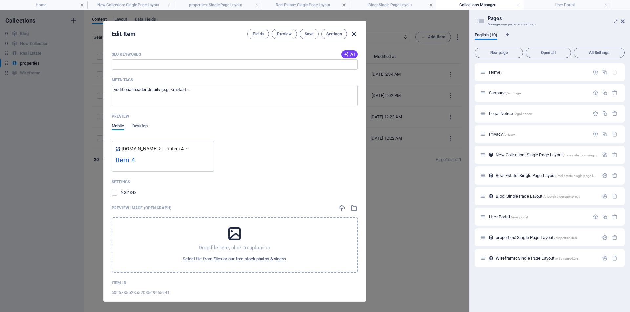
click at [355, 35] on icon "button" at bounding box center [354, 35] width 8 height 8
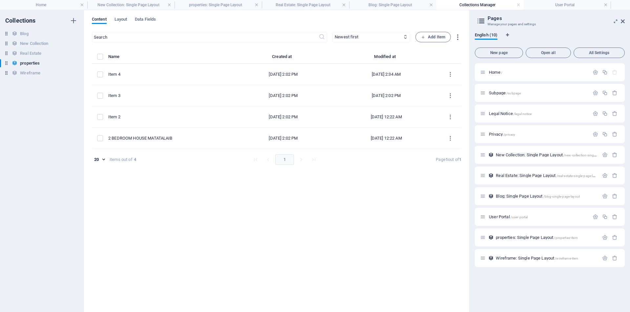
type input "item-4"
click at [126, 19] on span "Layout" at bounding box center [121, 19] width 13 height 9
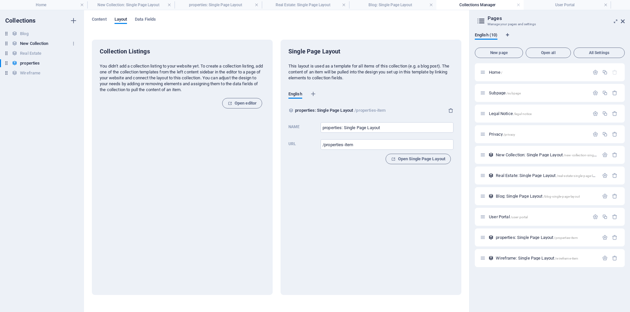
click at [34, 44] on h6 "New Collection" at bounding box center [34, 44] width 28 height 8
type input "New Collection: Single Page Layout"
type input "/new-collection-single-page-layout"
click at [242, 104] on span "Open editor" at bounding box center [242, 103] width 29 height 8
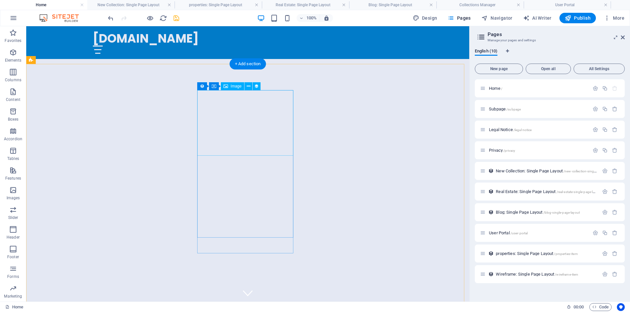
scroll to position [1329, 0]
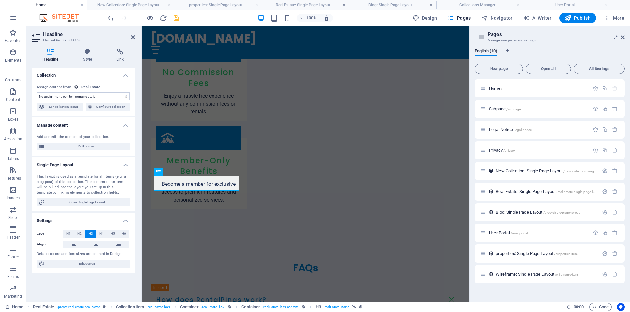
select select "name"
click at [65, 107] on span "Edit collection listing" at bounding box center [64, 107] width 34 height 8
select select "68b30e2b6492e552aa035e6c"
select select "createdAt_DESC"
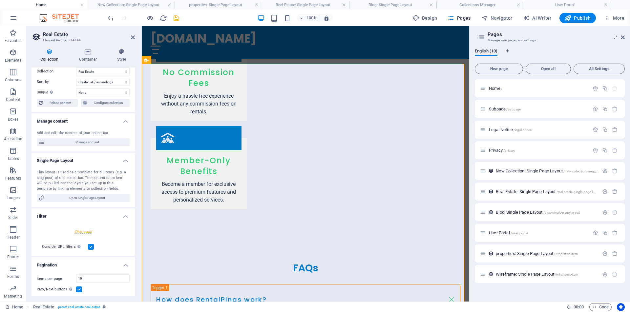
scroll to position [0, 0]
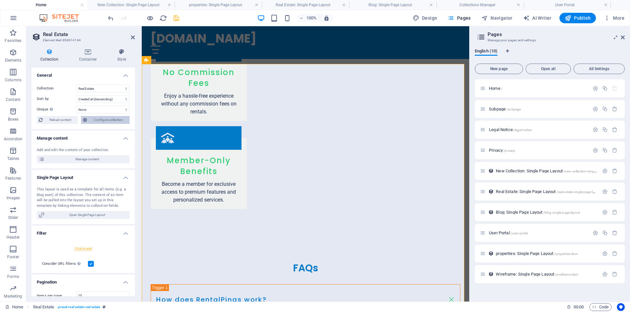
click at [112, 120] on span "Configure collection" at bounding box center [108, 120] width 39 height 8
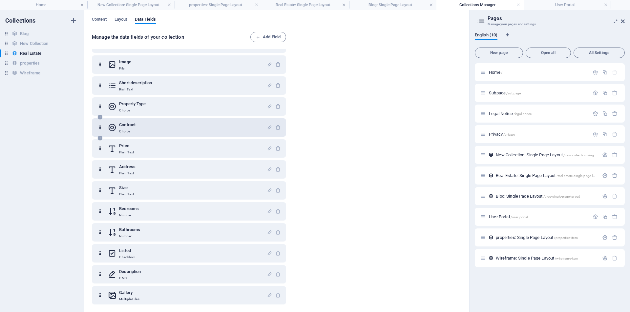
scroll to position [40, 0]
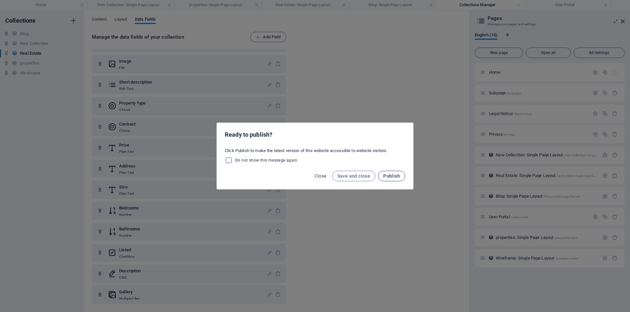
click at [387, 178] on span "Publish" at bounding box center [391, 176] width 17 height 5
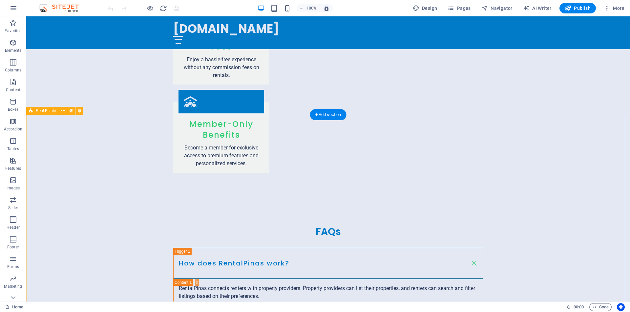
scroll to position [1371, 0]
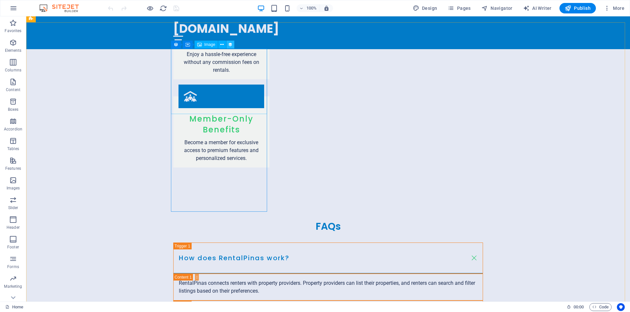
click at [230, 45] on icon at bounding box center [230, 44] width 5 height 7
select select "px"
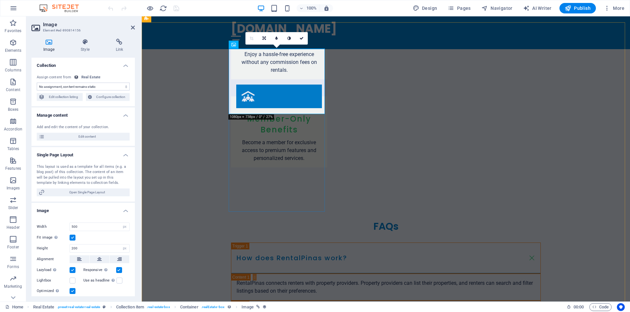
select select "image"
click at [109, 97] on span "Configure collection" at bounding box center [111, 97] width 34 height 8
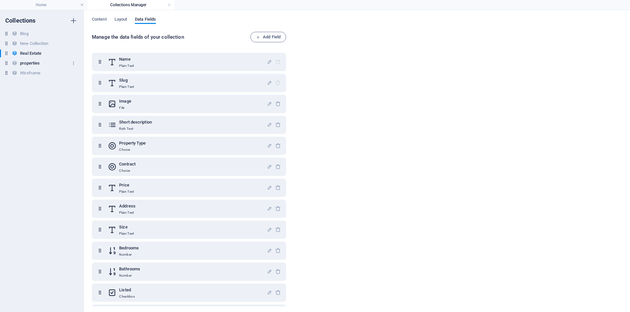
click at [34, 63] on h6 "properties" at bounding box center [30, 63] width 20 height 8
click at [32, 44] on h6 "New Collection" at bounding box center [34, 44] width 28 height 8
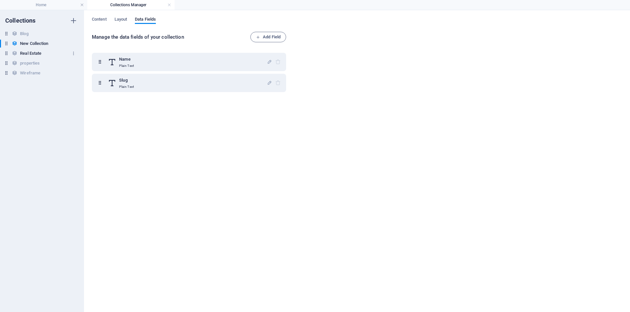
click at [32, 52] on h6 "Real Estate" at bounding box center [30, 54] width 21 height 8
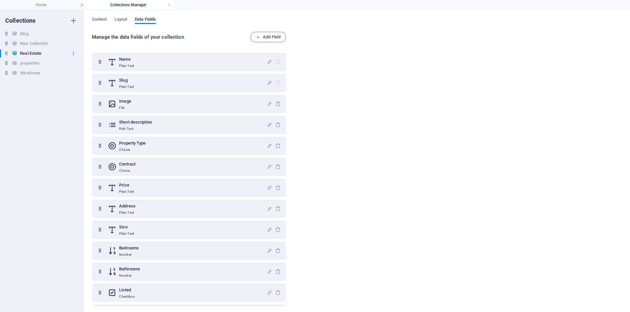
click at [74, 54] on icon "button" at bounding box center [73, 53] width 5 height 5
click at [32, 63] on div at bounding box center [315, 156] width 630 height 312
click at [32, 63] on h6 "properties" at bounding box center [30, 63] width 20 height 8
click at [36, 44] on h6 "New Collection" at bounding box center [34, 44] width 28 height 8
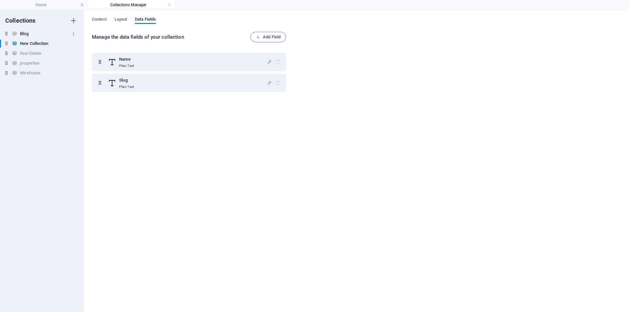
click at [26, 32] on h6 "Blog" at bounding box center [24, 34] width 8 height 8
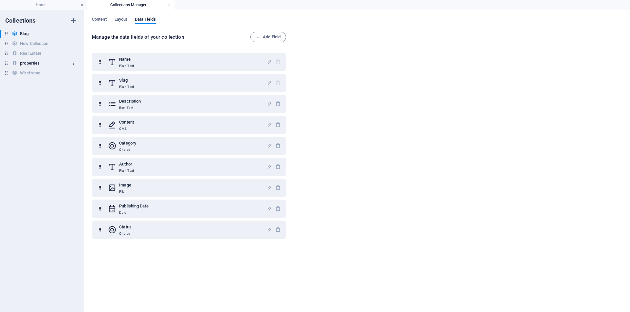
click at [32, 65] on h6 "properties" at bounding box center [30, 63] width 20 height 8
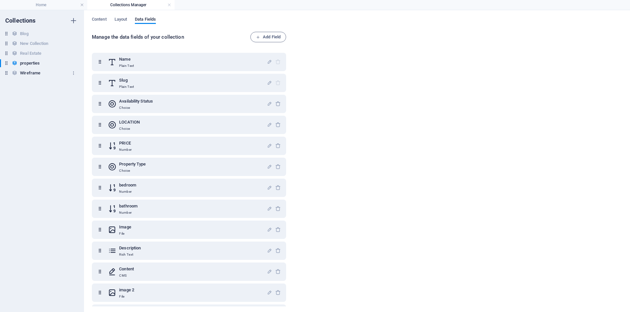
click at [32, 73] on h6 "Wireframe" at bounding box center [30, 73] width 20 height 8
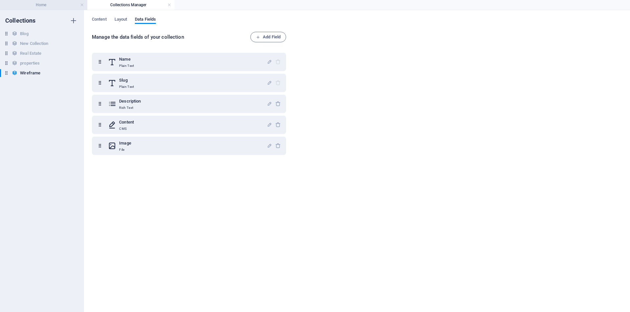
click at [46, 5] on h4 "Home" at bounding box center [43, 4] width 87 height 7
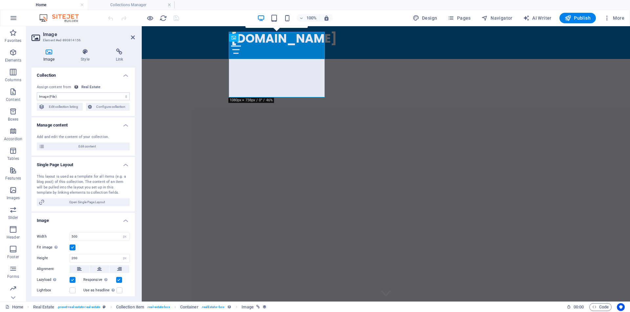
scroll to position [1388, 0]
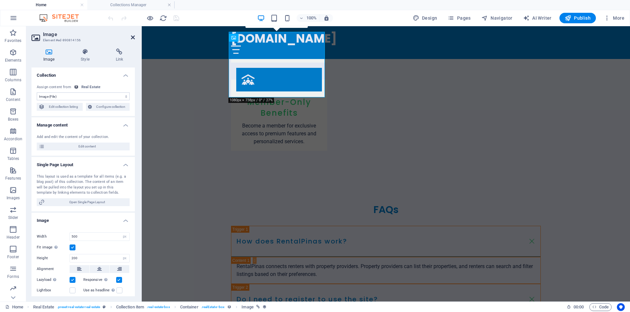
click at [134, 38] on icon at bounding box center [133, 37] width 4 height 5
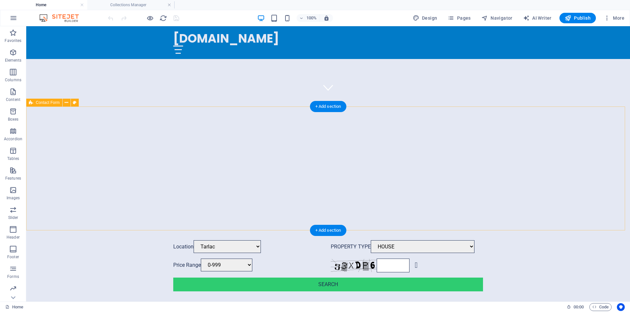
scroll to position [195, 0]
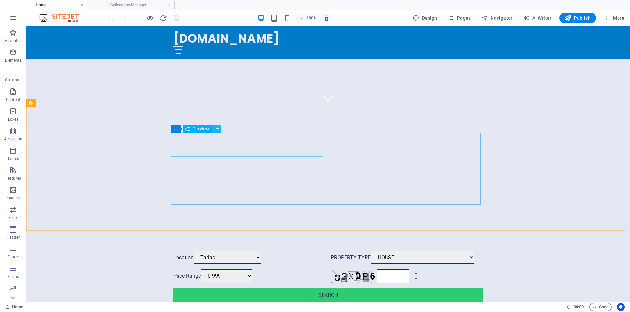
click at [218, 129] on icon at bounding box center [218, 129] width 4 height 7
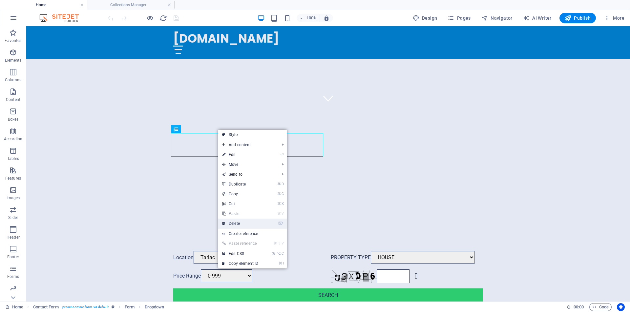
click at [240, 223] on link "⌦ Delete" at bounding box center [240, 224] width 44 height 10
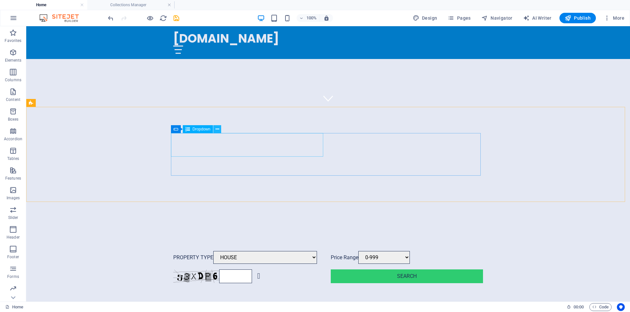
click at [218, 130] on icon at bounding box center [218, 129] width 4 height 7
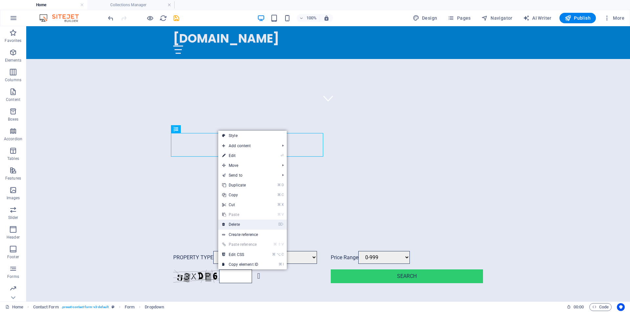
click at [241, 224] on link "⌦ Delete" at bounding box center [240, 225] width 44 height 10
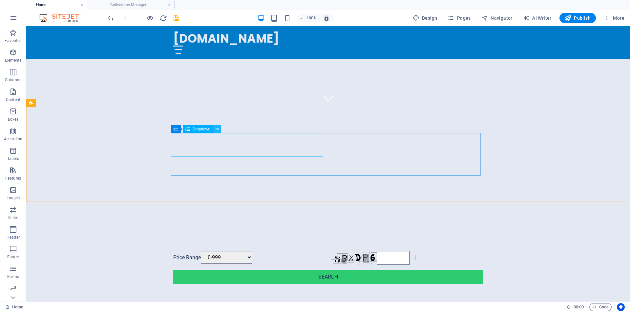
click at [217, 129] on icon at bounding box center [218, 129] width 4 height 7
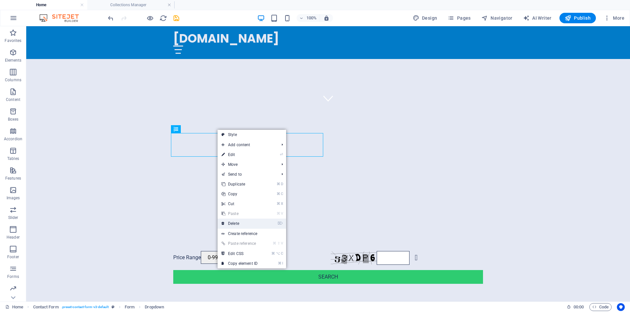
click at [238, 224] on link "⌦ Delete" at bounding box center [240, 224] width 44 height 10
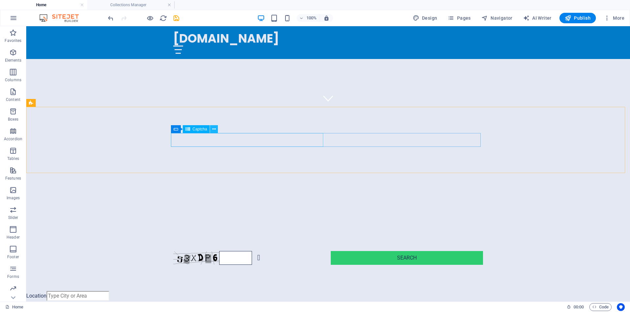
click at [215, 129] on icon at bounding box center [214, 129] width 4 height 7
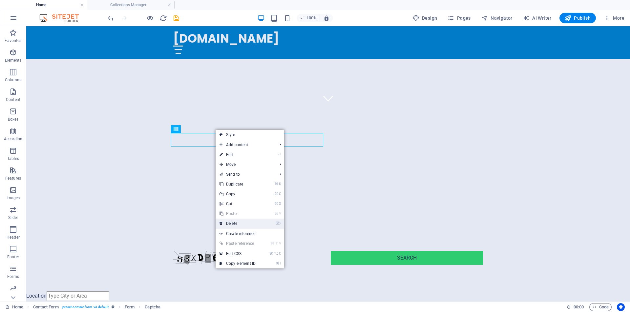
click at [241, 224] on link "⌦ Delete" at bounding box center [238, 224] width 44 height 10
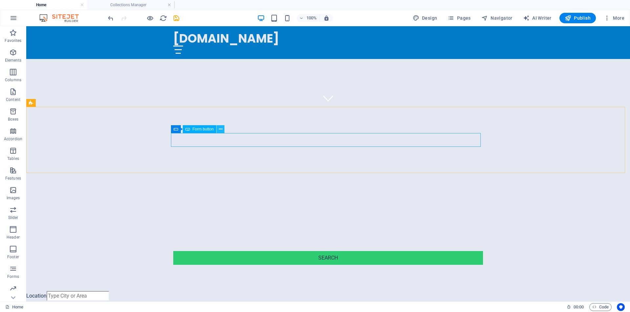
click at [221, 131] on icon at bounding box center [221, 129] width 4 height 7
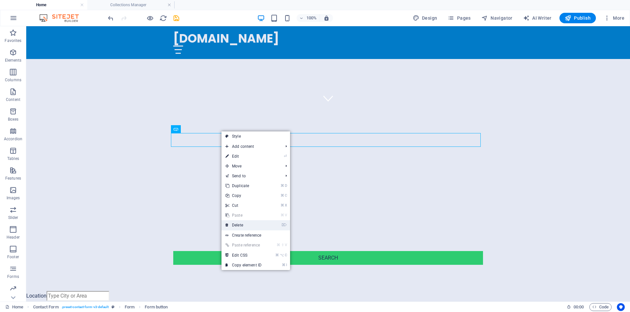
click at [239, 224] on link "⌦ Delete" at bounding box center [244, 226] width 44 height 10
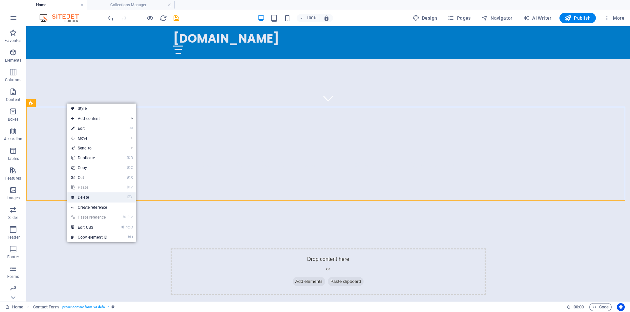
click at [91, 198] on link "⌦ Delete" at bounding box center [89, 198] width 44 height 10
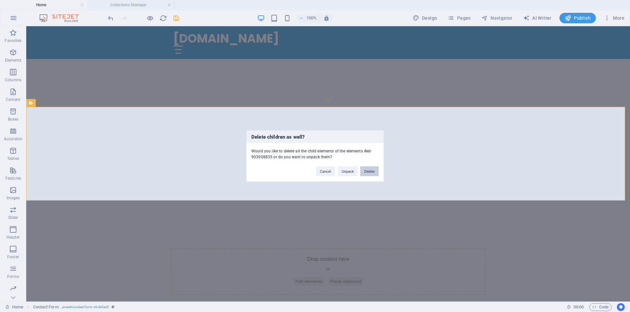
click at [372, 170] on button "Delete" at bounding box center [369, 172] width 18 height 10
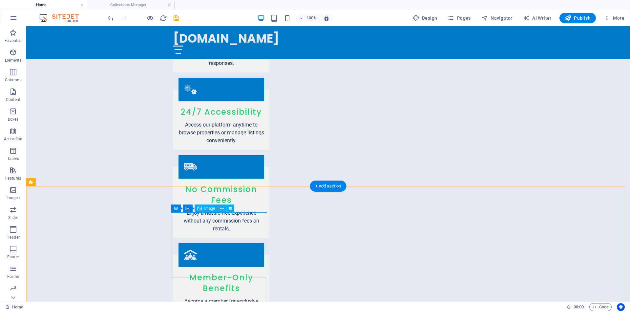
scroll to position [1213, 0]
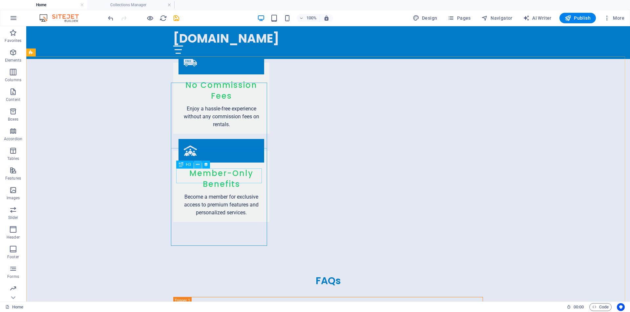
click at [198, 167] on icon at bounding box center [198, 164] width 4 height 7
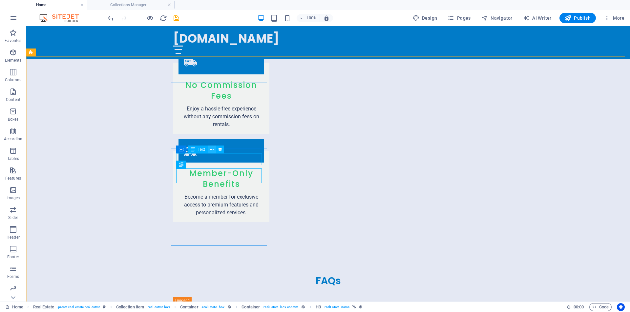
click at [213, 151] on icon at bounding box center [212, 149] width 4 height 7
click at [210, 150] on icon at bounding box center [212, 149] width 4 height 7
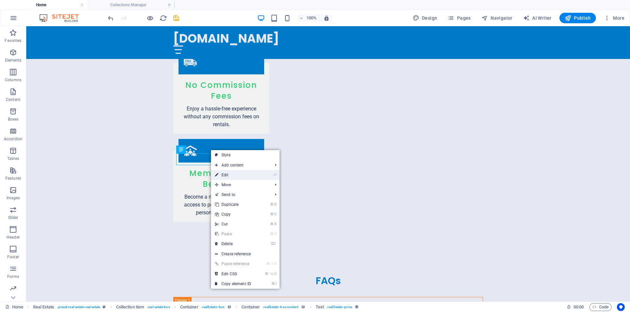
drag, startPoint x: 229, startPoint y: 176, endPoint x: 87, endPoint y: 150, distance: 143.8
click at [229, 176] on link "⏎ Edit" at bounding box center [233, 175] width 44 height 10
select select "price"
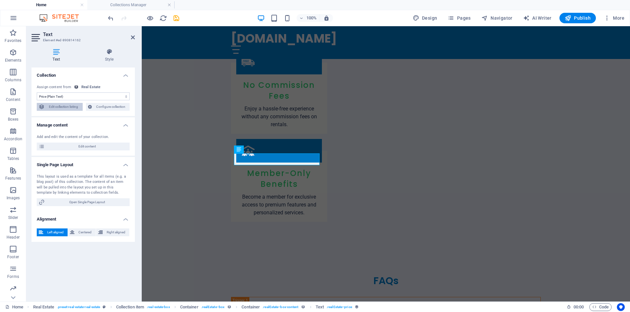
click at [64, 108] on span "Edit collection listing" at bounding box center [64, 107] width 34 height 8
select select "68b30e2b6492e552aa035e6c"
select select "createdAt_DESC"
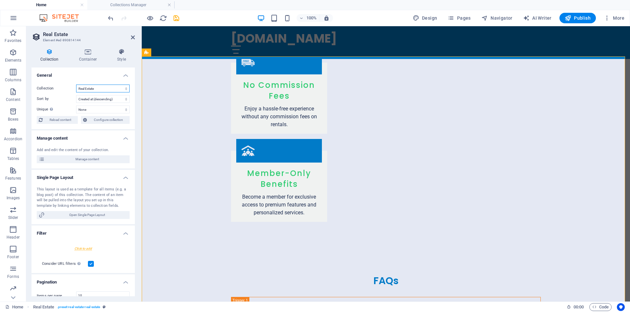
click at [125, 90] on select "Blog New Collection properties Real Estate Wireframe" at bounding box center [102, 89] width 53 height 8
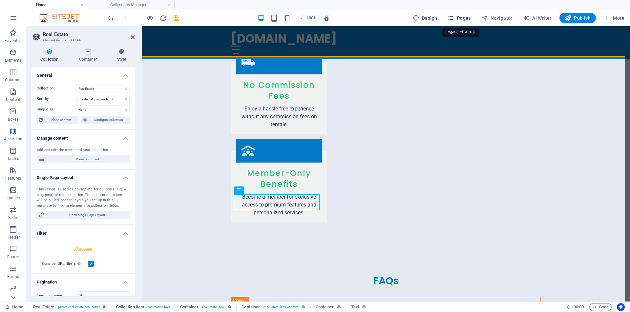
click at [454, 18] on icon "button" at bounding box center [451, 18] width 7 height 7
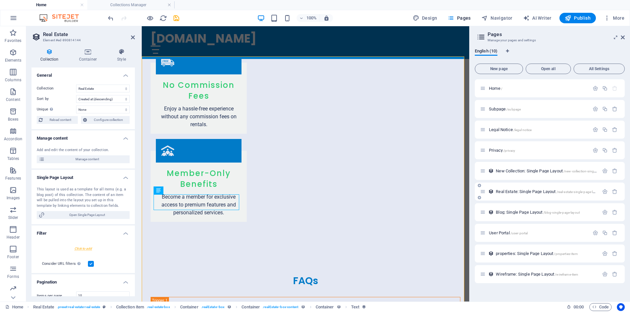
click at [538, 192] on span "Real Estate: Single Page Layout /real-estate-single-page-layout" at bounding box center [548, 191] width 105 height 5
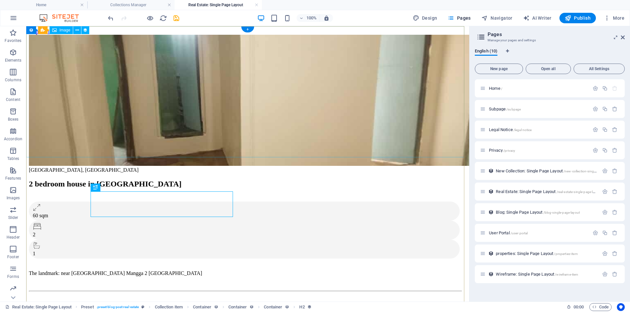
scroll to position [0, 0]
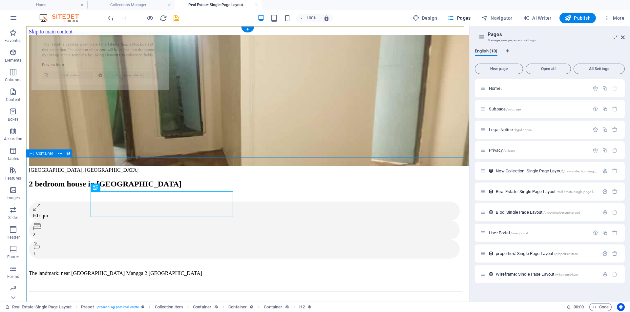
select select "68b30e2b6492e552aa035e73"
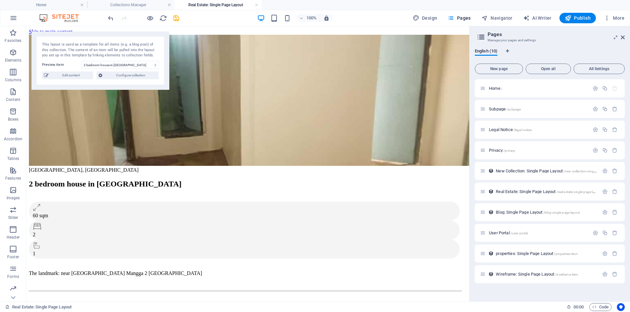
click at [233, 5] on h4 "Real Estate: Single Page Layout" at bounding box center [218, 4] width 87 height 7
click at [143, 76] on span "Configure collection" at bounding box center [130, 76] width 53 height 8
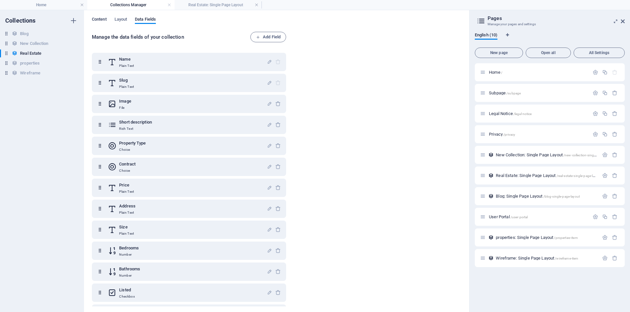
click at [100, 20] on span "Content" at bounding box center [99, 19] width 15 height 9
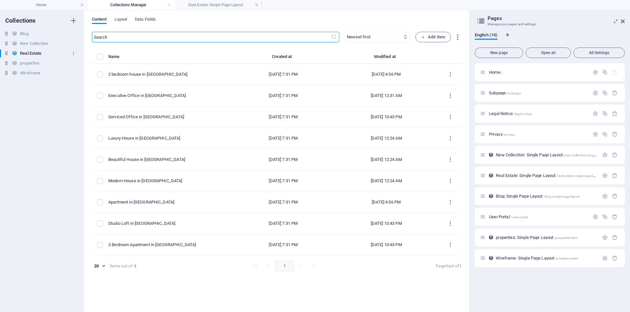
click at [31, 52] on h6 "Real Estate" at bounding box center [30, 54] width 21 height 8
click at [31, 53] on h6 "Real Estate" at bounding box center [30, 54] width 21 height 8
click at [217, 4] on h4 "Real Estate: Single Page Layout" at bounding box center [218, 4] width 87 height 7
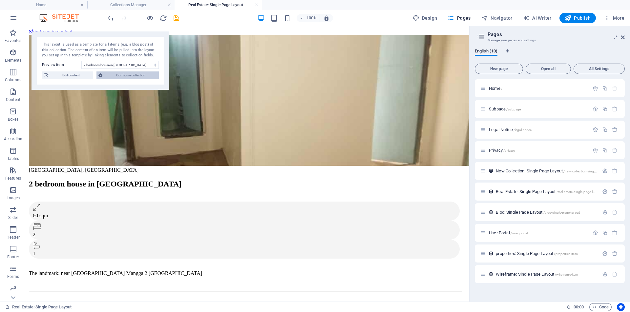
click at [132, 75] on span "Configure collection" at bounding box center [130, 76] width 53 height 8
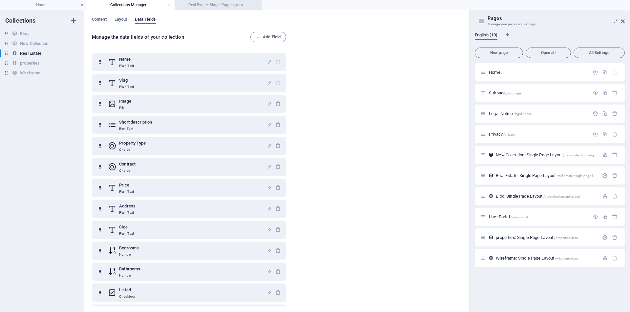
click at [225, 4] on h4 "Real Estate: Single Page Layout" at bounding box center [218, 4] width 87 height 7
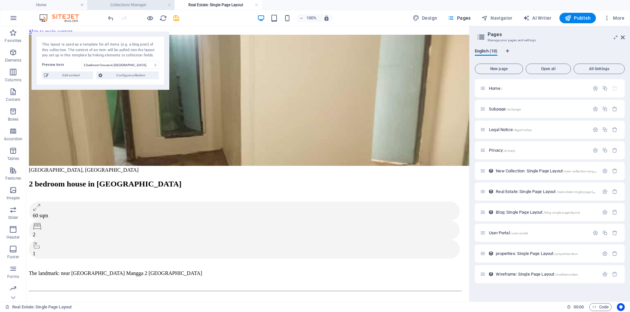
click at [127, 7] on h4 "Collections Manager" at bounding box center [130, 4] width 87 height 7
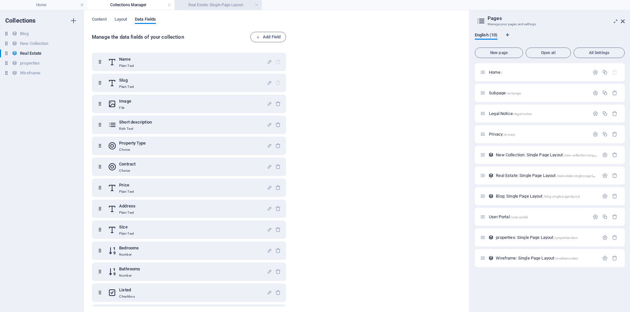
click at [217, 5] on h4 "Real Estate: Single Page Layout" at bounding box center [218, 4] width 87 height 7
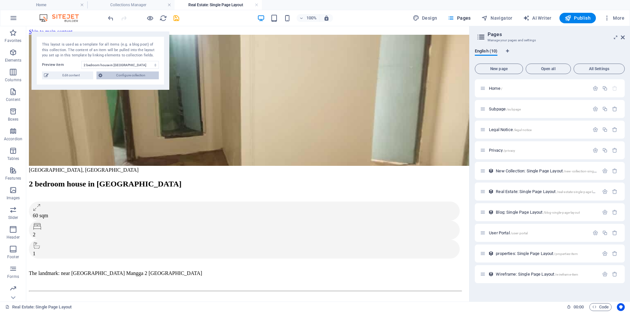
click at [123, 75] on span "Configure collection" at bounding box center [130, 76] width 53 height 8
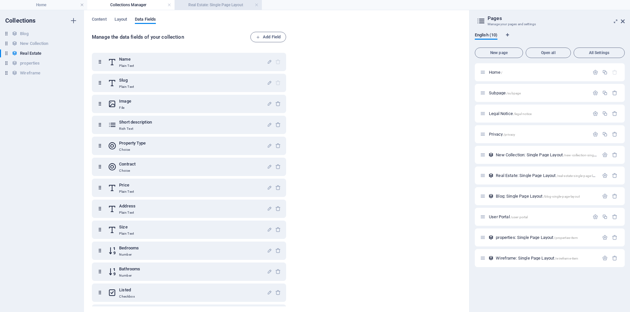
click at [202, 4] on h4 "Real Estate: Single Page Layout" at bounding box center [218, 4] width 87 height 7
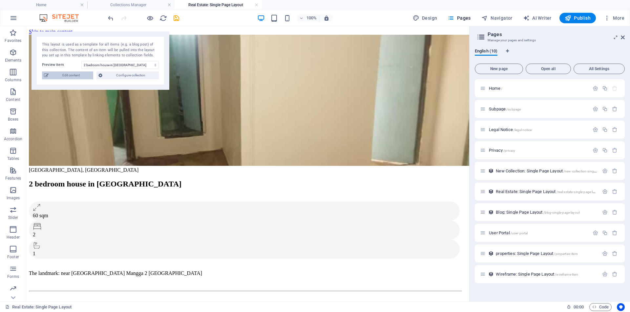
click at [72, 75] on span "Edit content" at bounding box center [71, 76] width 41 height 8
select select "Apartment"
select select "For Rent"
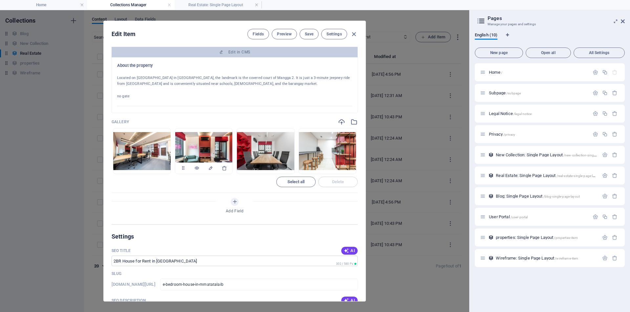
scroll to position [438, 0]
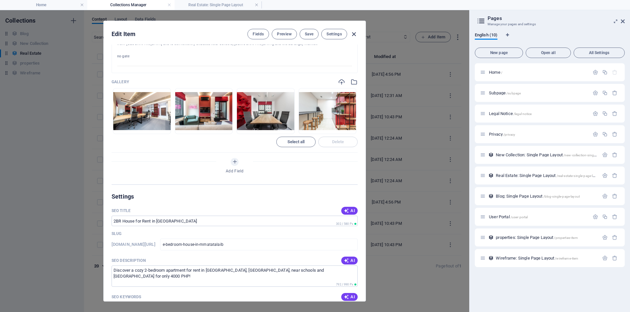
click at [353, 34] on icon "button" at bounding box center [354, 35] width 8 height 8
checkbox input "false"
type input "e-bedroom-house-in-mmatatalaib"
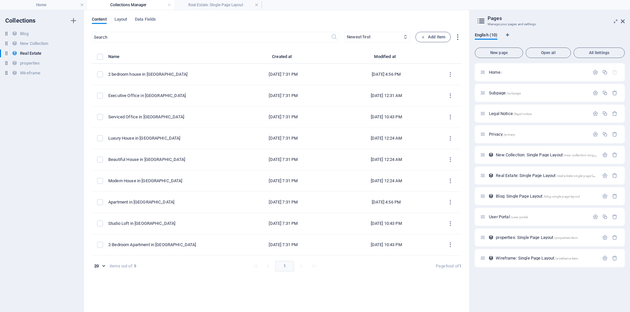
scroll to position [412, 0]
click at [126, 19] on span "Layout" at bounding box center [121, 19] width 13 height 9
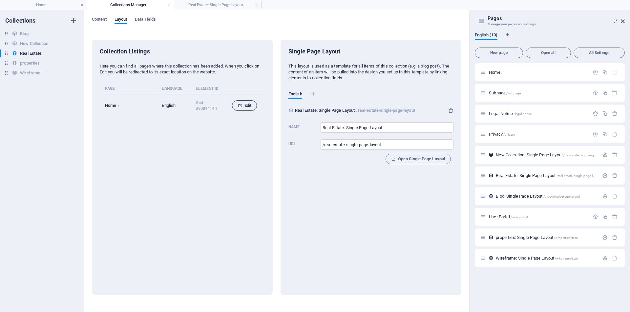
click at [248, 106] on span "Edit" at bounding box center [245, 106] width 14 height 8
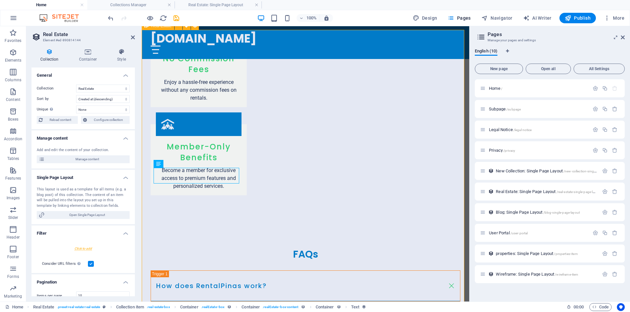
scroll to position [1213, 0]
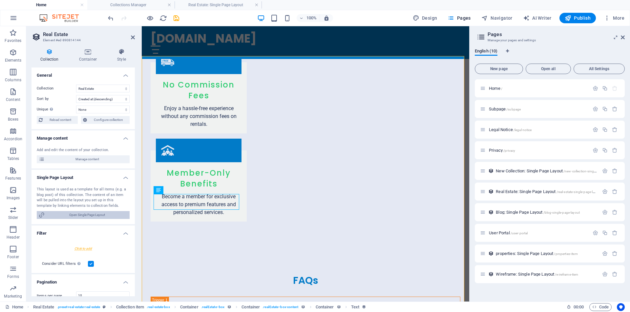
click at [87, 216] on span "Open Single Page Layout" at bounding box center [87, 215] width 81 height 8
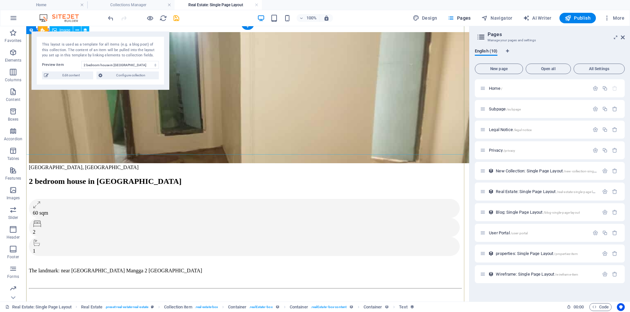
scroll to position [0, 0]
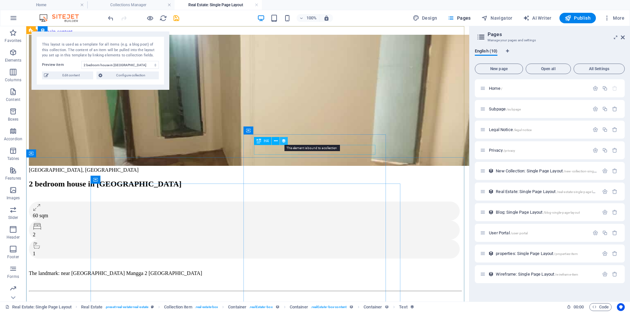
click at [284, 143] on icon at bounding box center [284, 141] width 5 height 7
select select "contract"
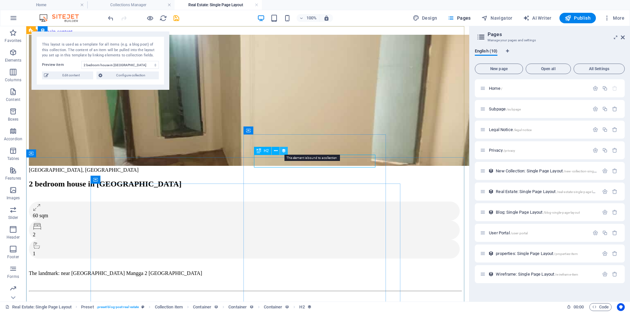
click at [283, 154] on icon at bounding box center [284, 151] width 5 height 7
select select "price"
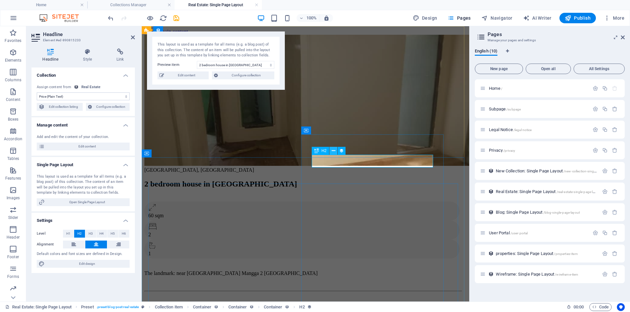
click at [332, 153] on icon at bounding box center [334, 151] width 4 height 7
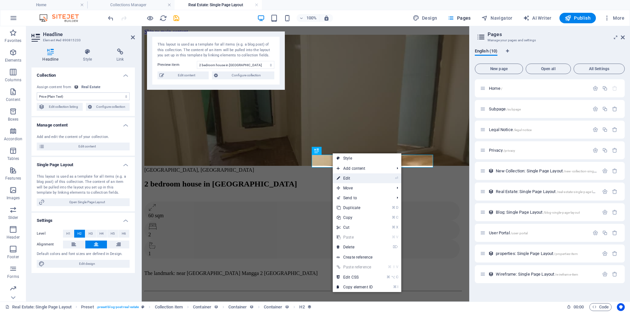
click at [352, 178] on link "⏎ Edit" at bounding box center [355, 179] width 44 height 10
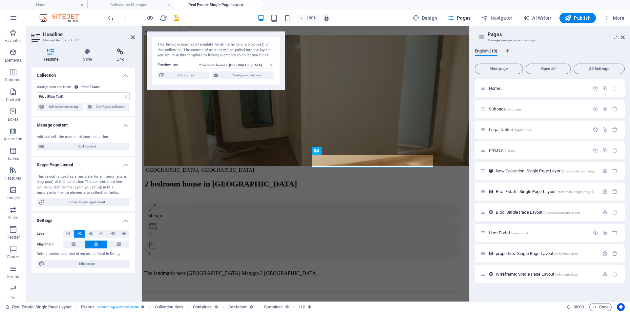
click at [121, 53] on icon at bounding box center [120, 52] width 29 height 7
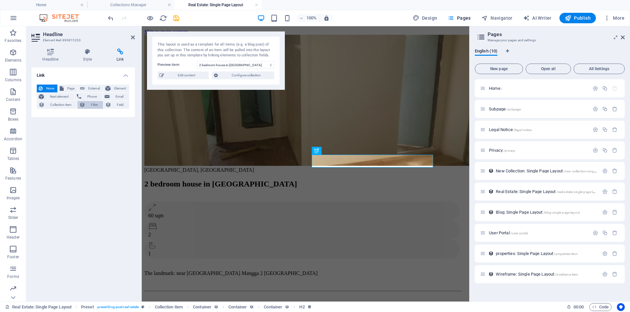
click at [96, 106] on span "Filter" at bounding box center [94, 105] width 14 height 8
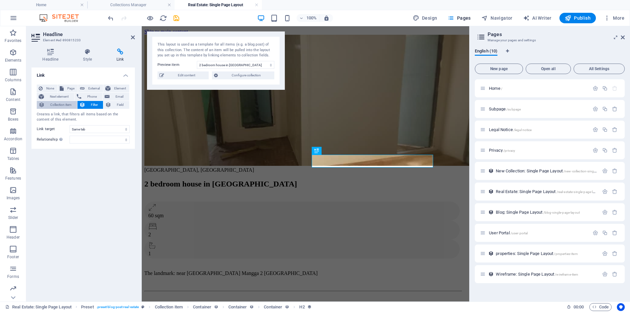
click at [61, 106] on span "Collection item" at bounding box center [61, 105] width 29 height 8
click at [95, 107] on span "Filter" at bounding box center [94, 105] width 14 height 8
click at [105, 186] on div "Link None Page External Element Next element Phone Email Collection item Filter…" at bounding box center [83, 182] width 103 height 229
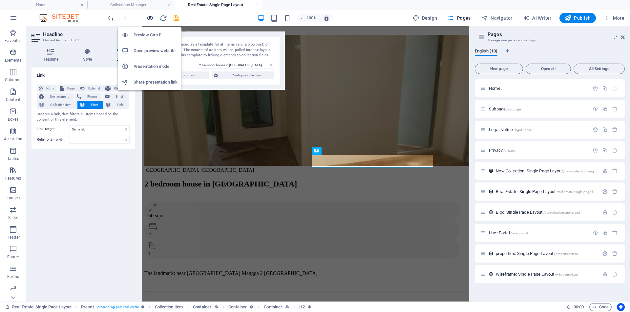
click at [149, 19] on icon "button" at bounding box center [150, 18] width 8 height 8
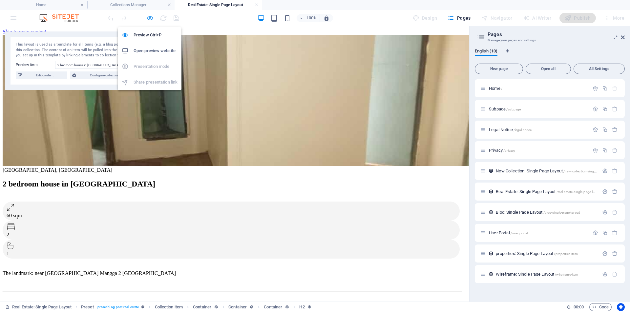
click at [149, 19] on icon "button" at bounding box center [150, 18] width 8 height 8
select select
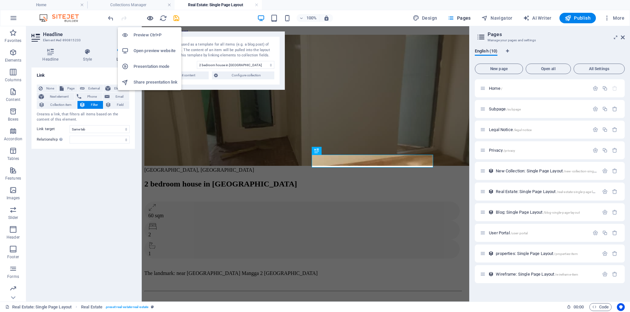
click at [149, 19] on icon "button" at bounding box center [150, 18] width 8 height 8
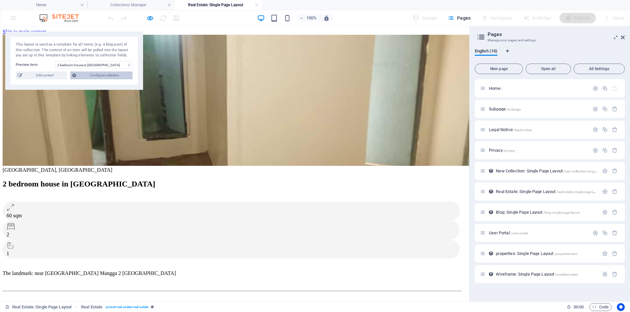
click at [108, 76] on span "Configure collection" at bounding box center [104, 76] width 53 height 8
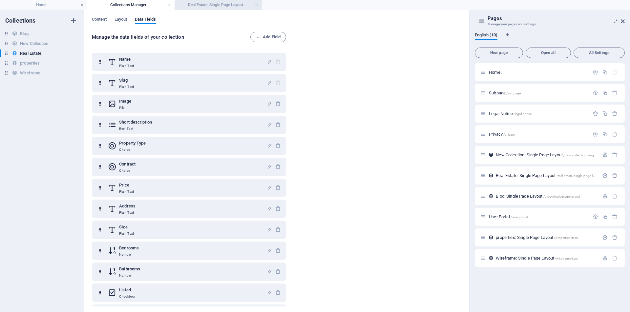
click at [216, 6] on h4 "Real Estate: Single Page Layout" at bounding box center [218, 4] width 87 height 7
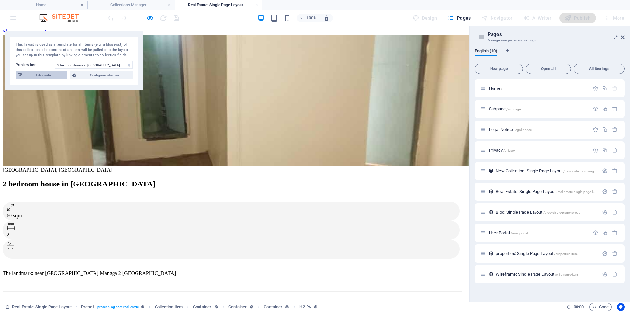
click at [45, 75] on span "Edit content" at bounding box center [44, 76] width 41 height 8
select select "Apartment"
select select "For Rent"
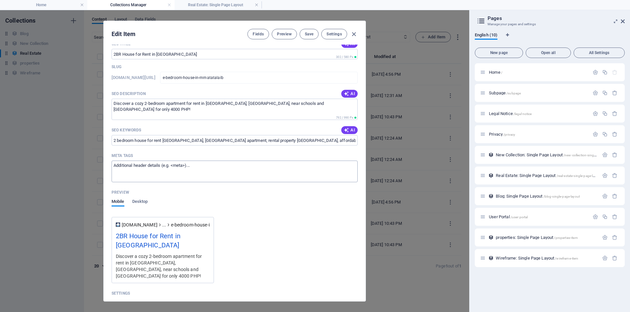
scroll to position [719, 0]
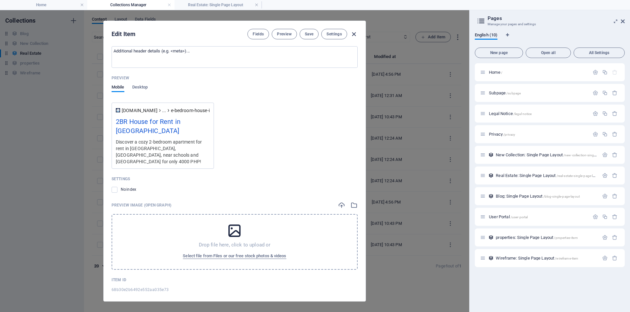
click at [354, 35] on icon "button" at bounding box center [354, 35] width 8 height 8
checkbox input "false"
type input "e-bedroom-house-in-mmatatalaib"
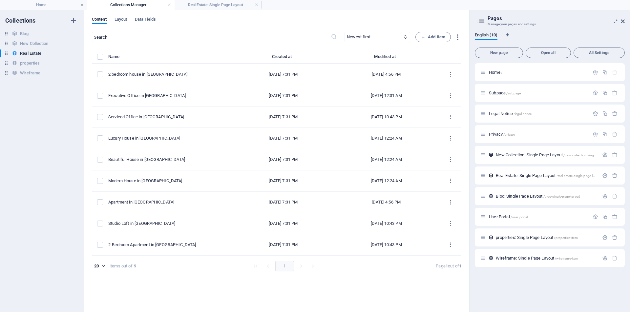
scroll to position [585, 0]
click at [41, 3] on h4 "Home" at bounding box center [43, 4] width 87 height 7
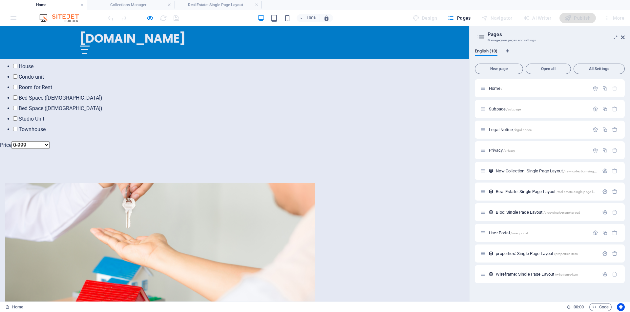
scroll to position [345, 0]
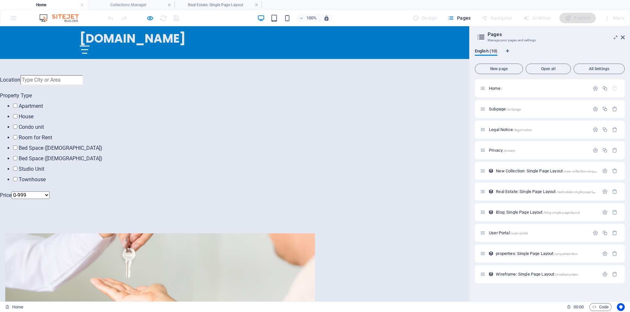
click at [623, 39] on icon at bounding box center [623, 37] width 4 height 5
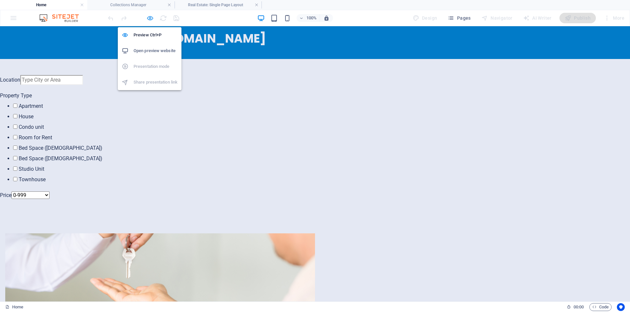
click at [151, 21] on icon "button" at bounding box center [150, 18] width 8 height 8
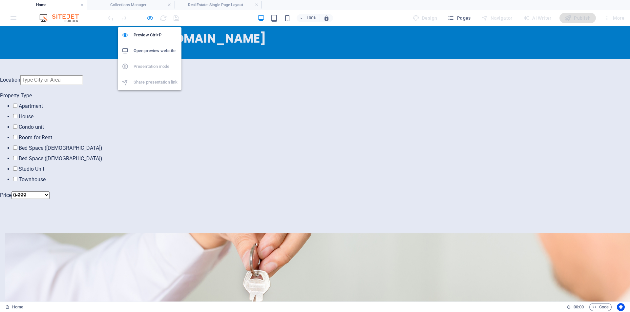
select select "68b30e2b6492e552aa035e6c"
select select "createdAt_DESC"
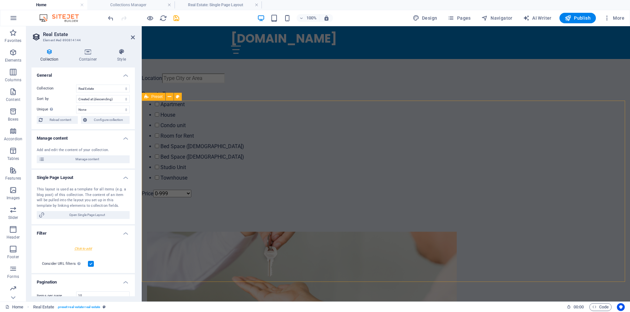
scroll to position [343, 0]
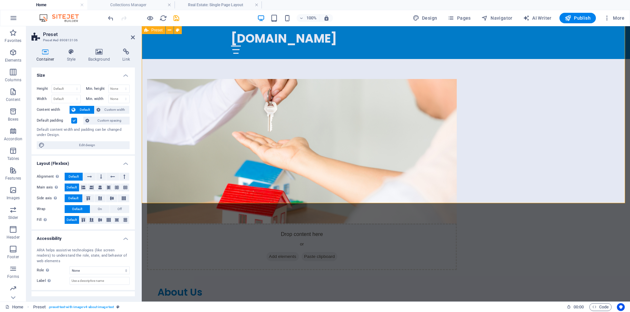
scroll to position [571, 0]
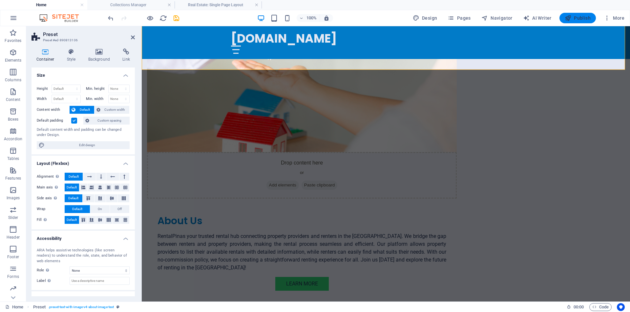
click at [583, 17] on span "Publish" at bounding box center [578, 18] width 26 height 7
select select "68b30e2b6492e552aa035e6c"
select select "createdAt_DESC"
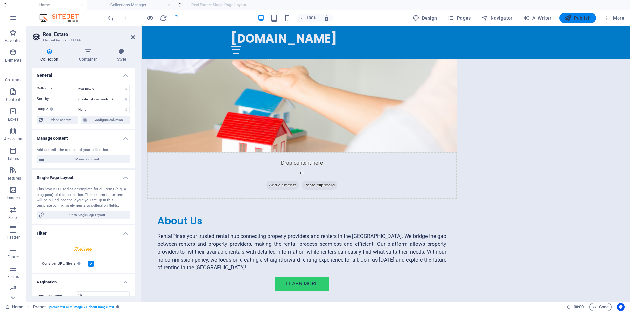
scroll to position [1399, 0]
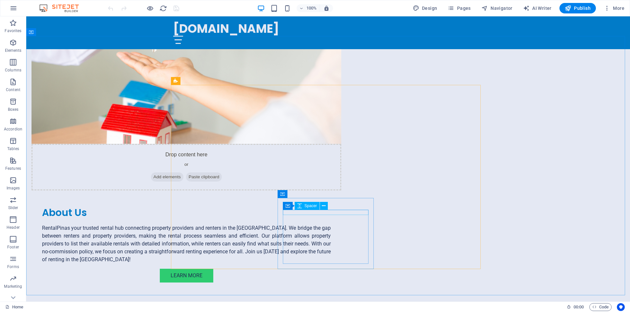
scroll to position [547, 0]
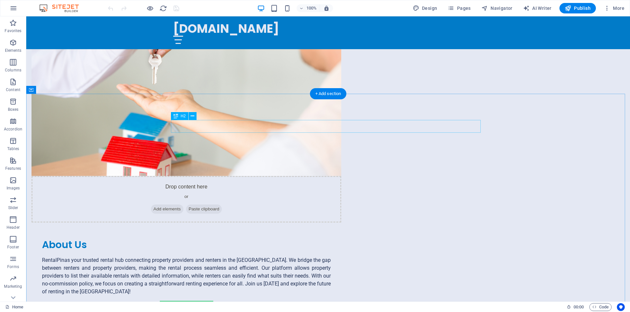
click at [0, 0] on icon at bounding box center [0, 0] width 0 height 0
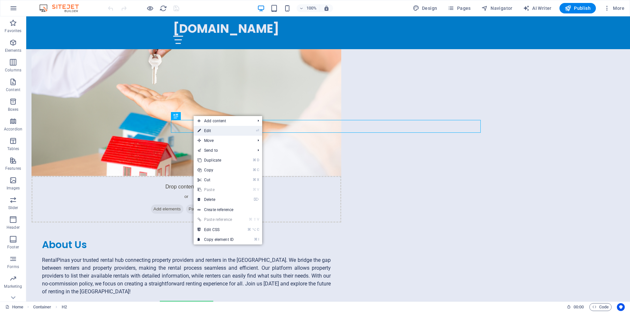
click at [212, 131] on link "⏎ Edit" at bounding box center [216, 131] width 44 height 10
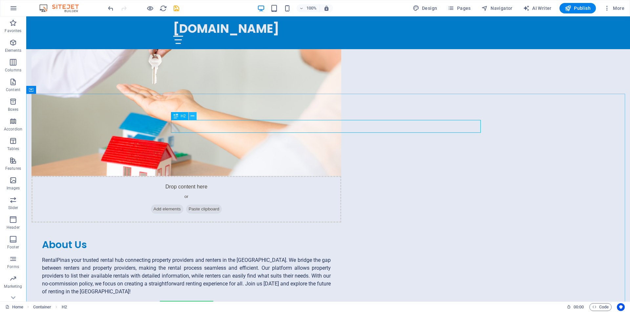
click at [0, 0] on icon at bounding box center [0, 0] width 0 height 0
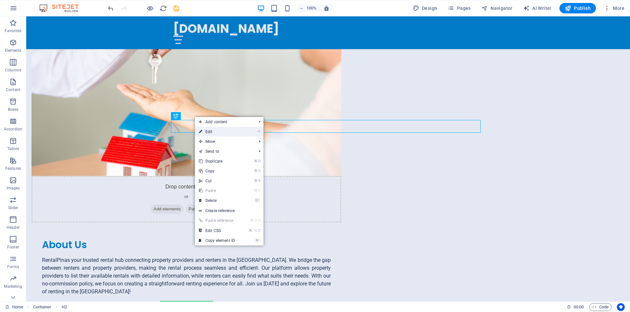
click at [216, 132] on link "⏎ Edit" at bounding box center [217, 132] width 44 height 10
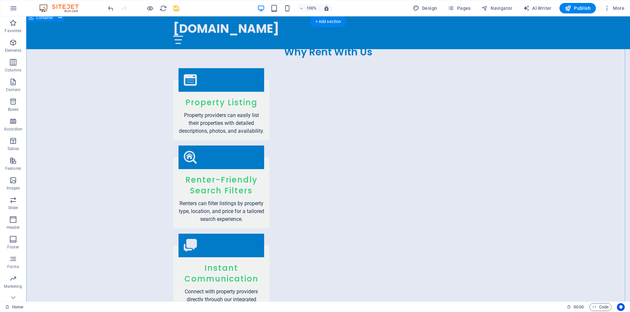
scroll to position [878, 0]
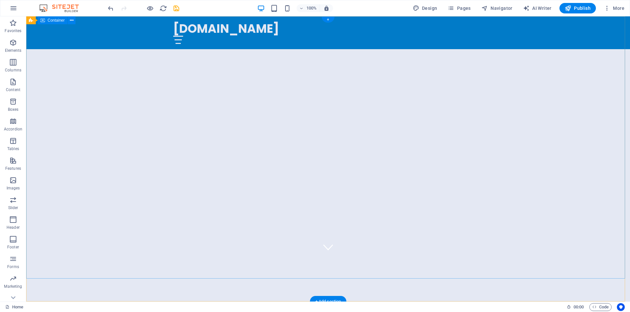
scroll to position [0, 0]
